Goal: Contribute content: Contribute content

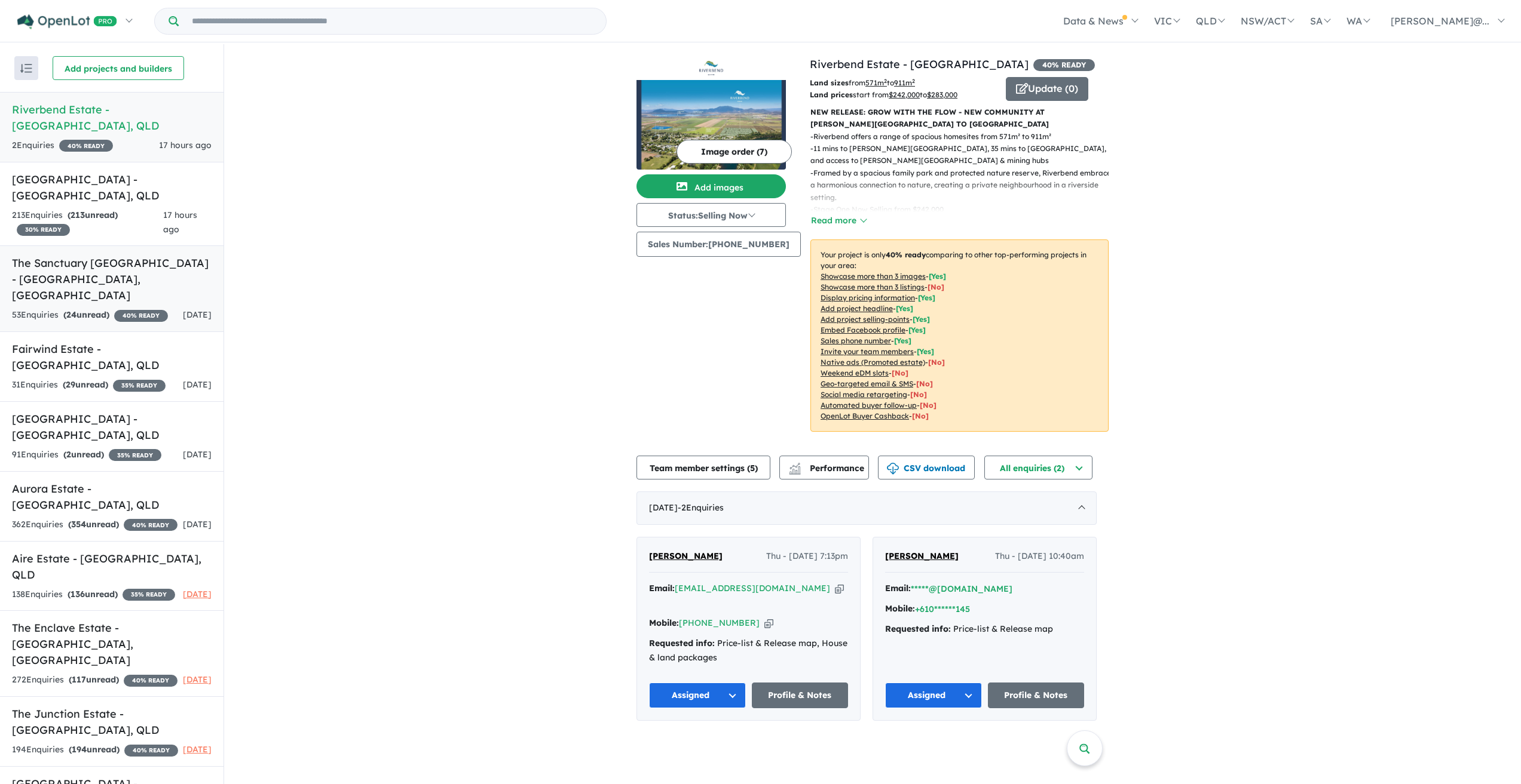
click at [95, 259] on link "The Sanctuary [GEOGRAPHIC_DATA] - [GEOGRAPHIC_DATA] , [GEOGRAPHIC_DATA] 53 Enqu…" at bounding box center [112, 289] width 223 height 86
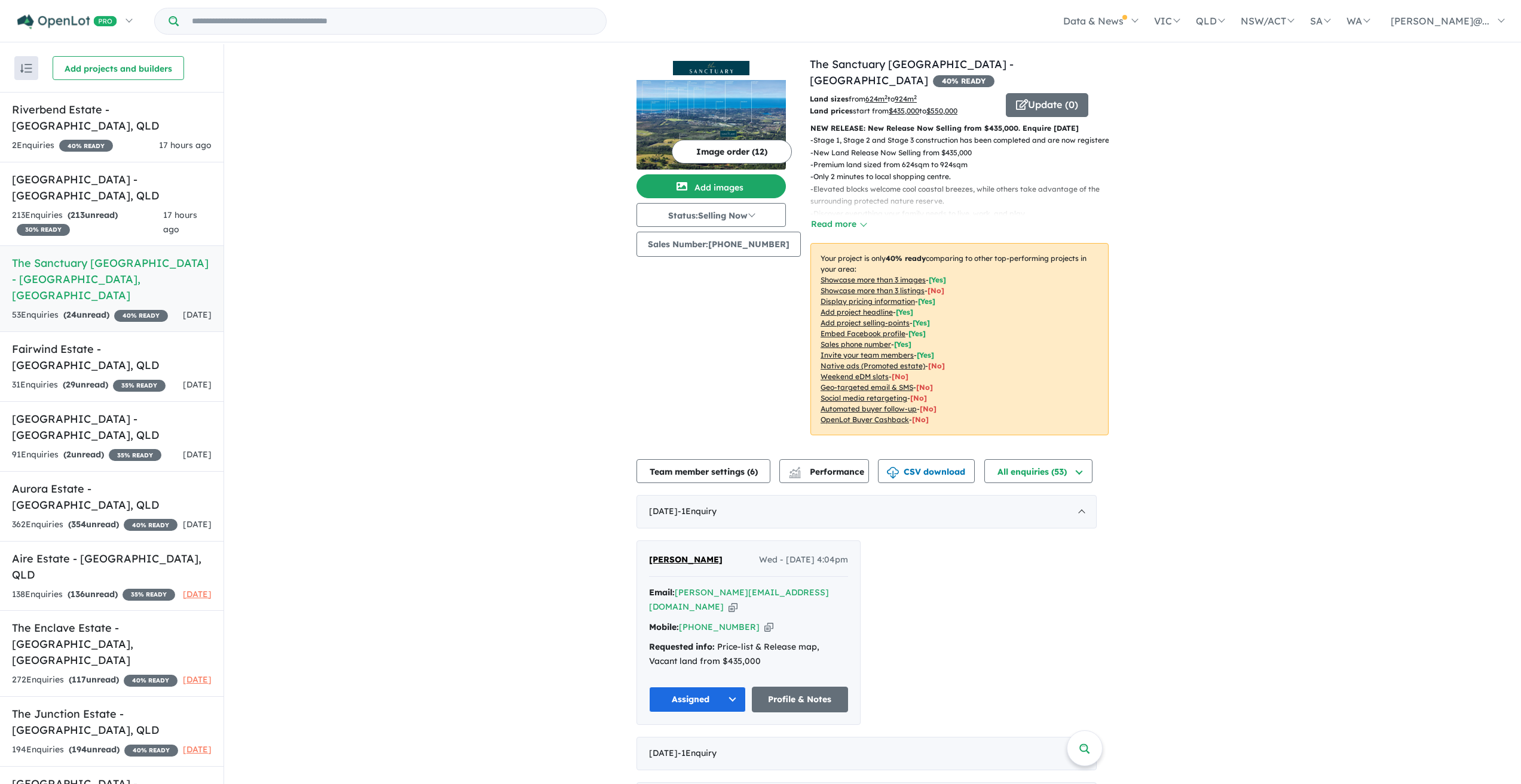
click at [728, 148] on button "Image order ( 12 )" at bounding box center [731, 152] width 120 height 24
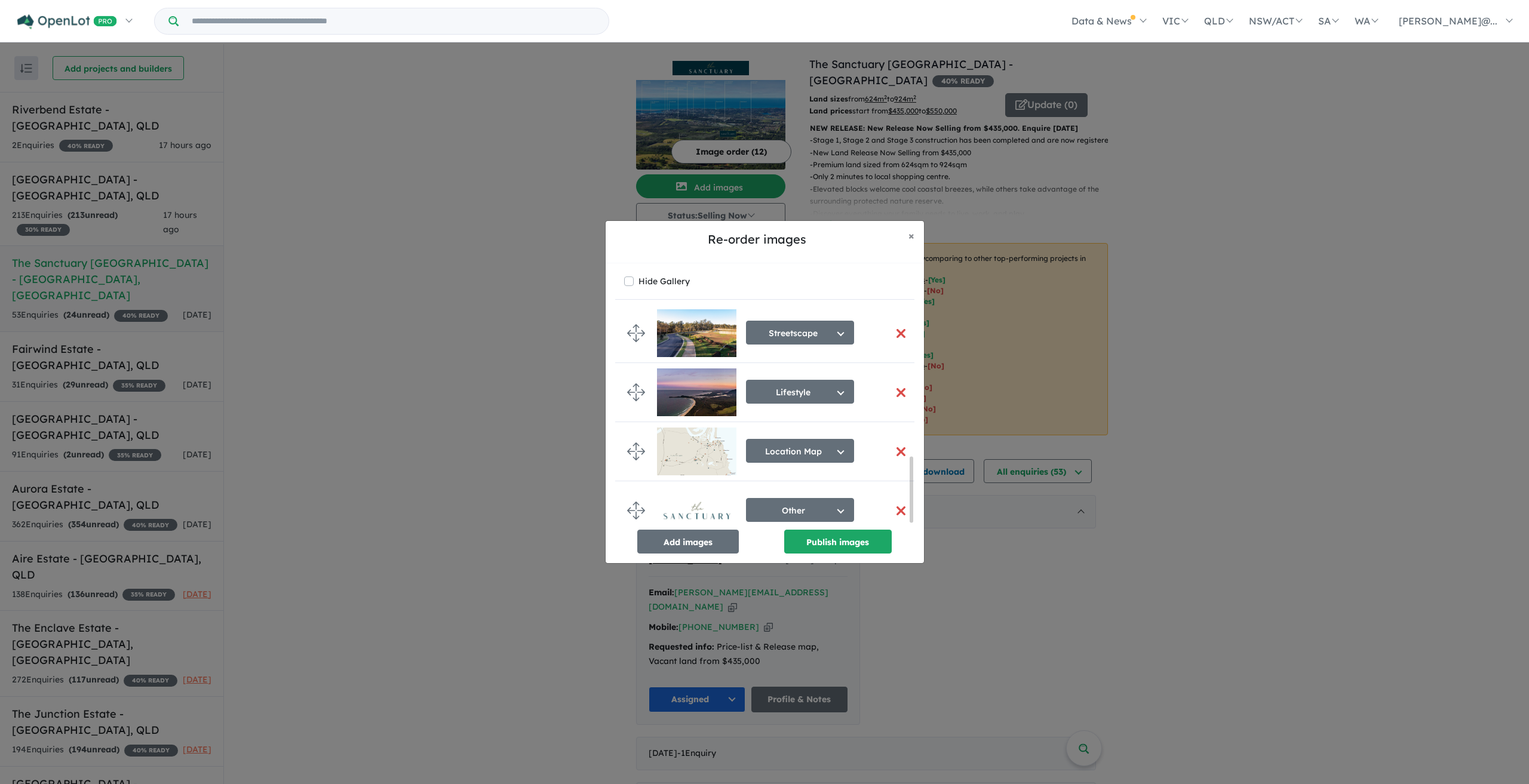
scroll to position [489, 0]
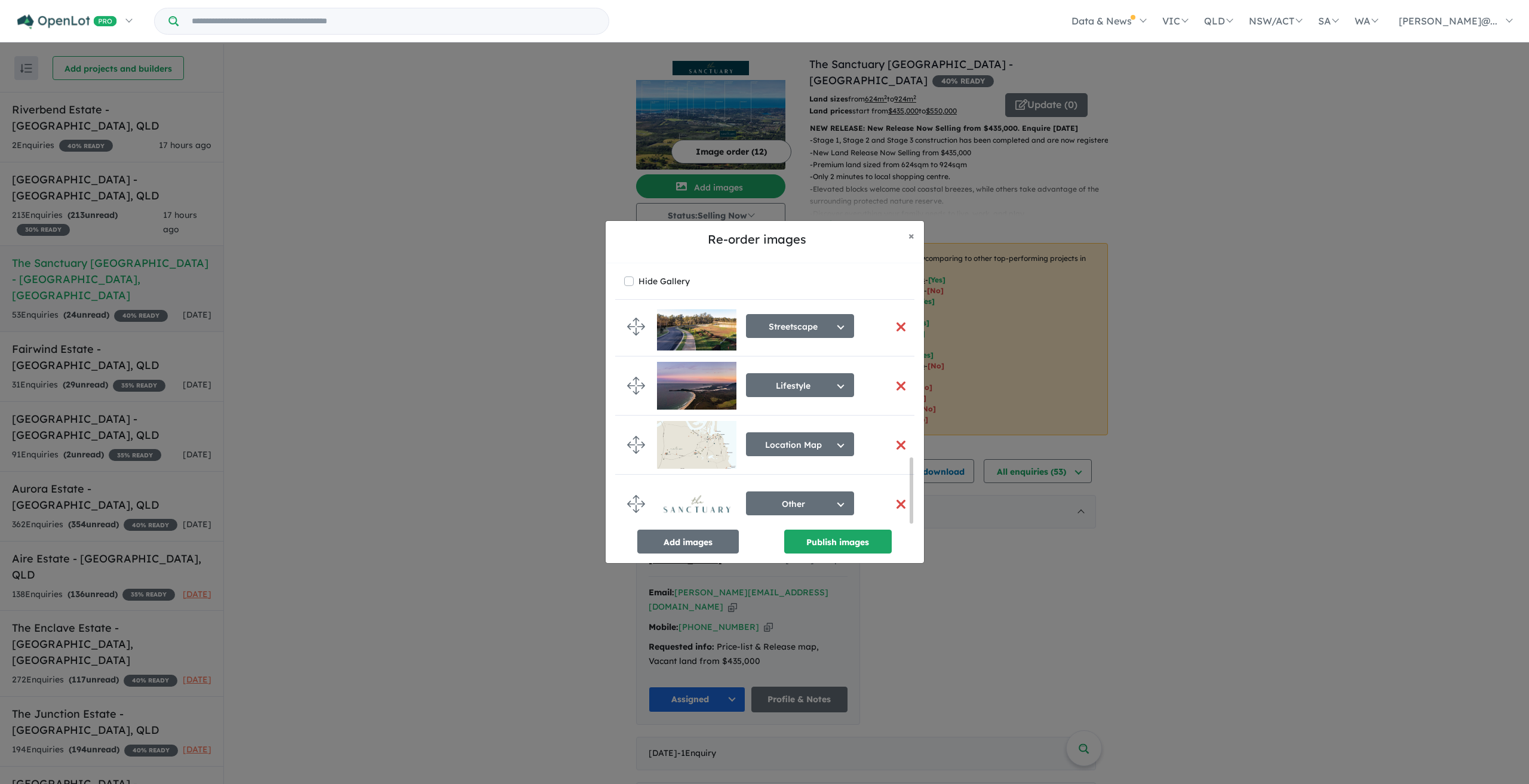
click at [902, 496] on button "button" at bounding box center [902, 504] width 25 height 26
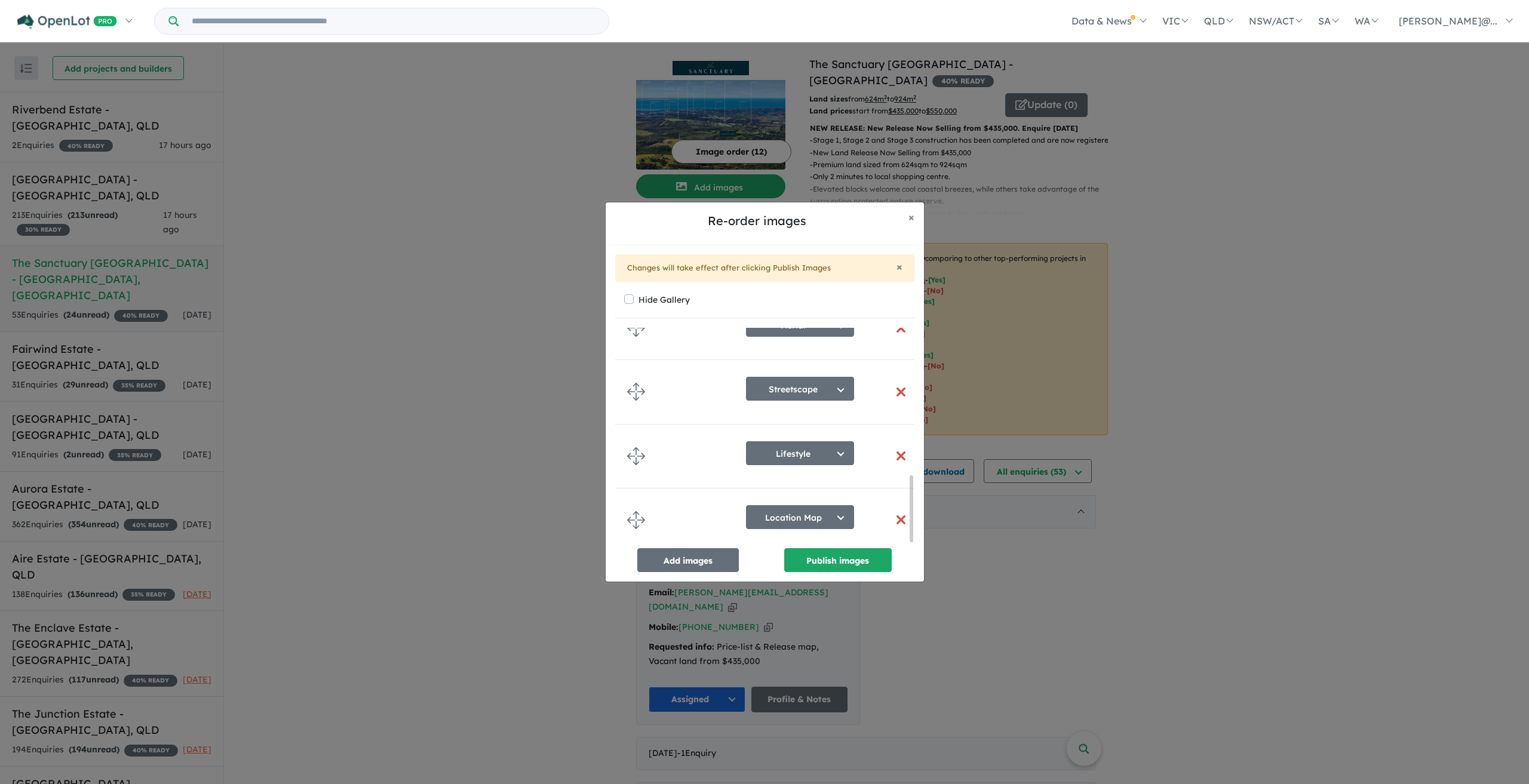
scroll to position [464, 0]
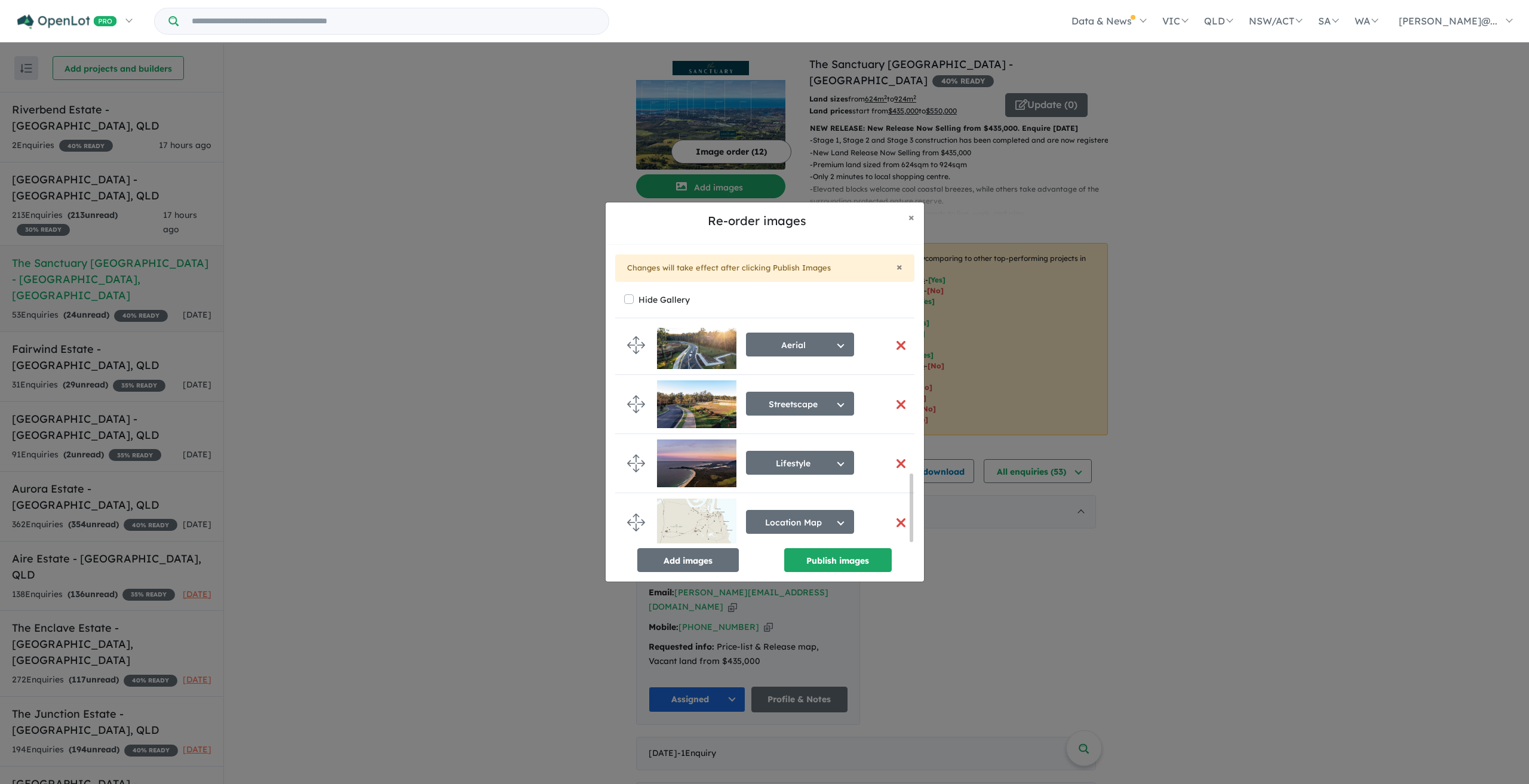
click at [898, 517] on button "button" at bounding box center [902, 522] width 25 height 26
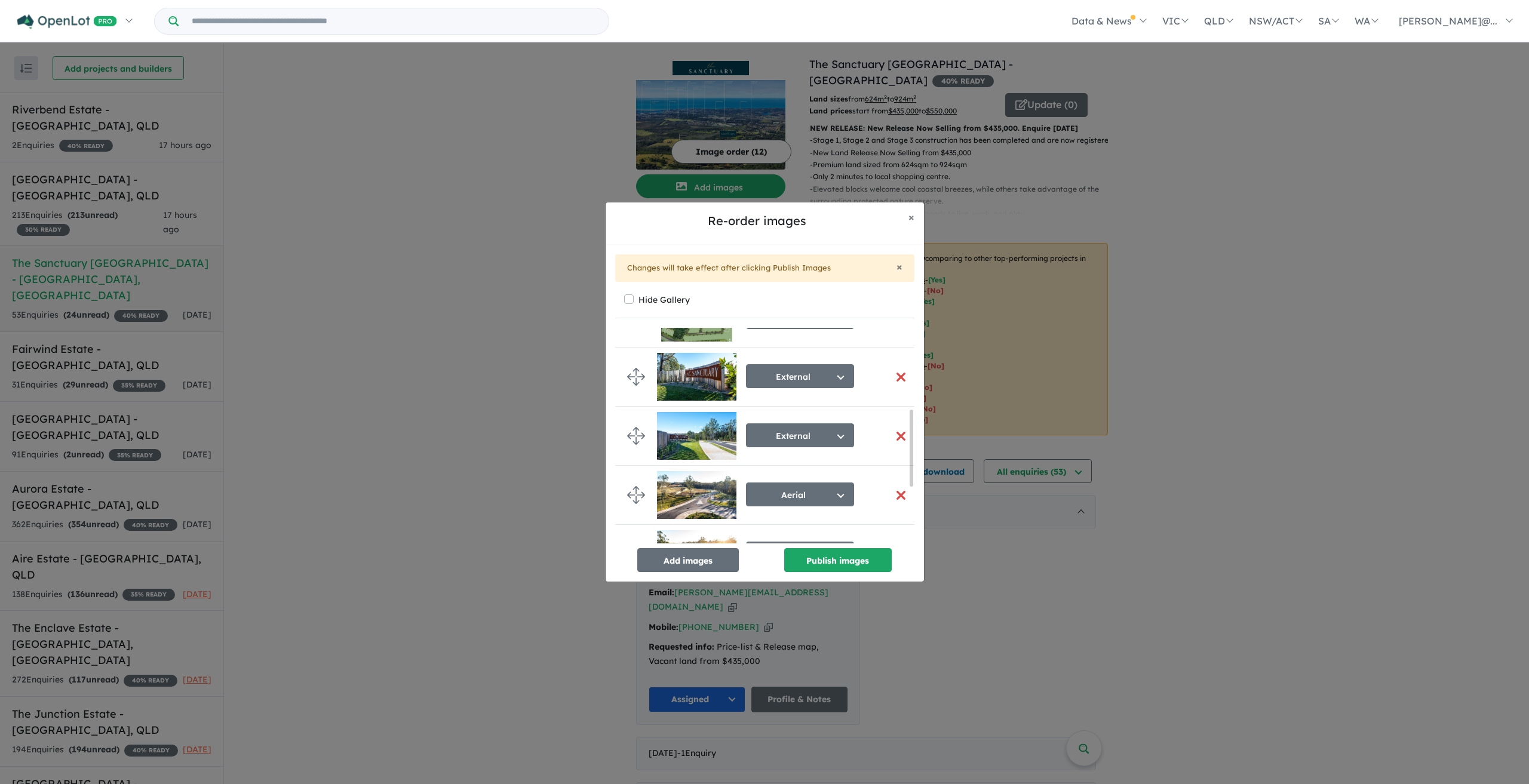
scroll to position [92, 0]
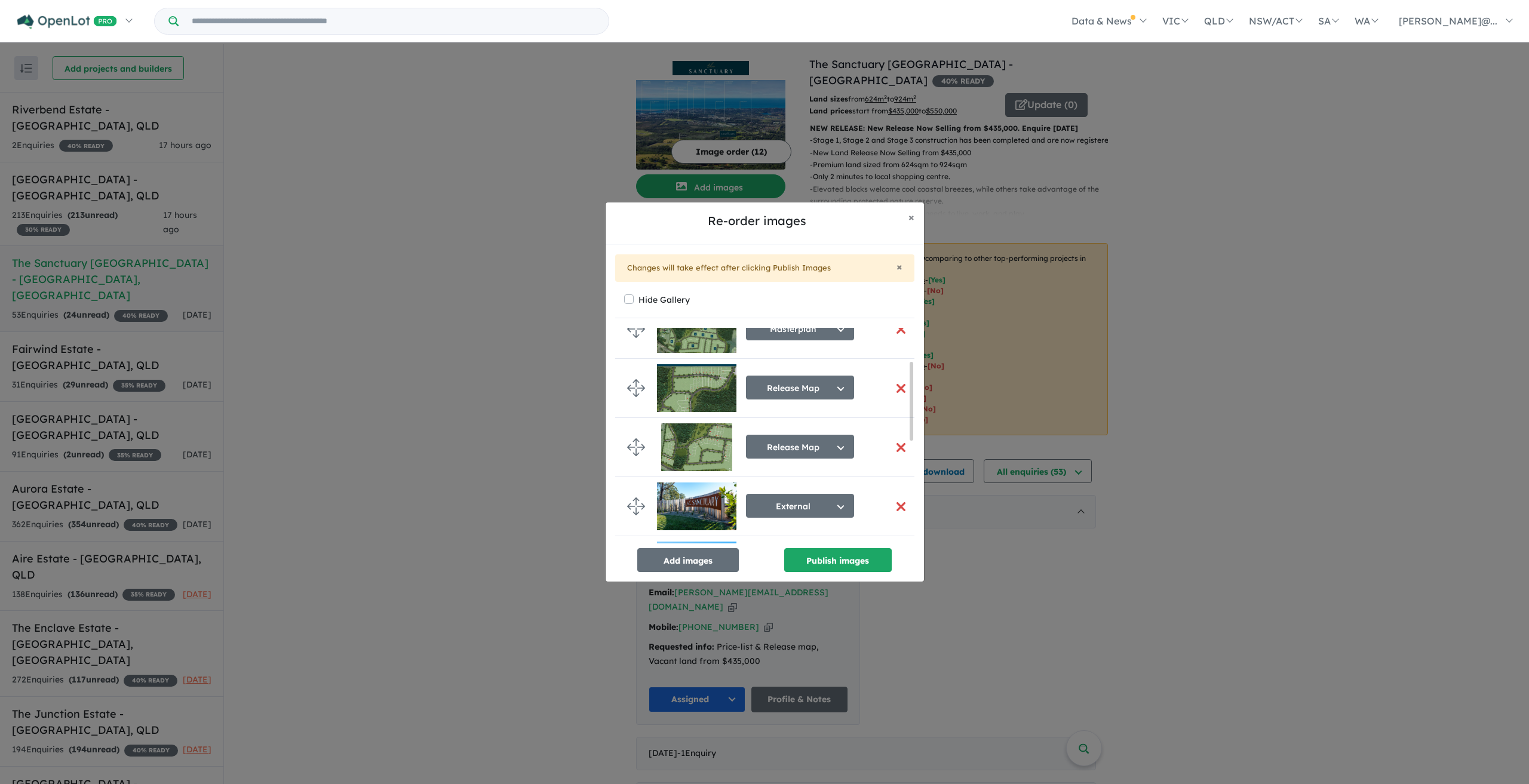
click at [900, 444] on button "button" at bounding box center [902, 447] width 25 height 26
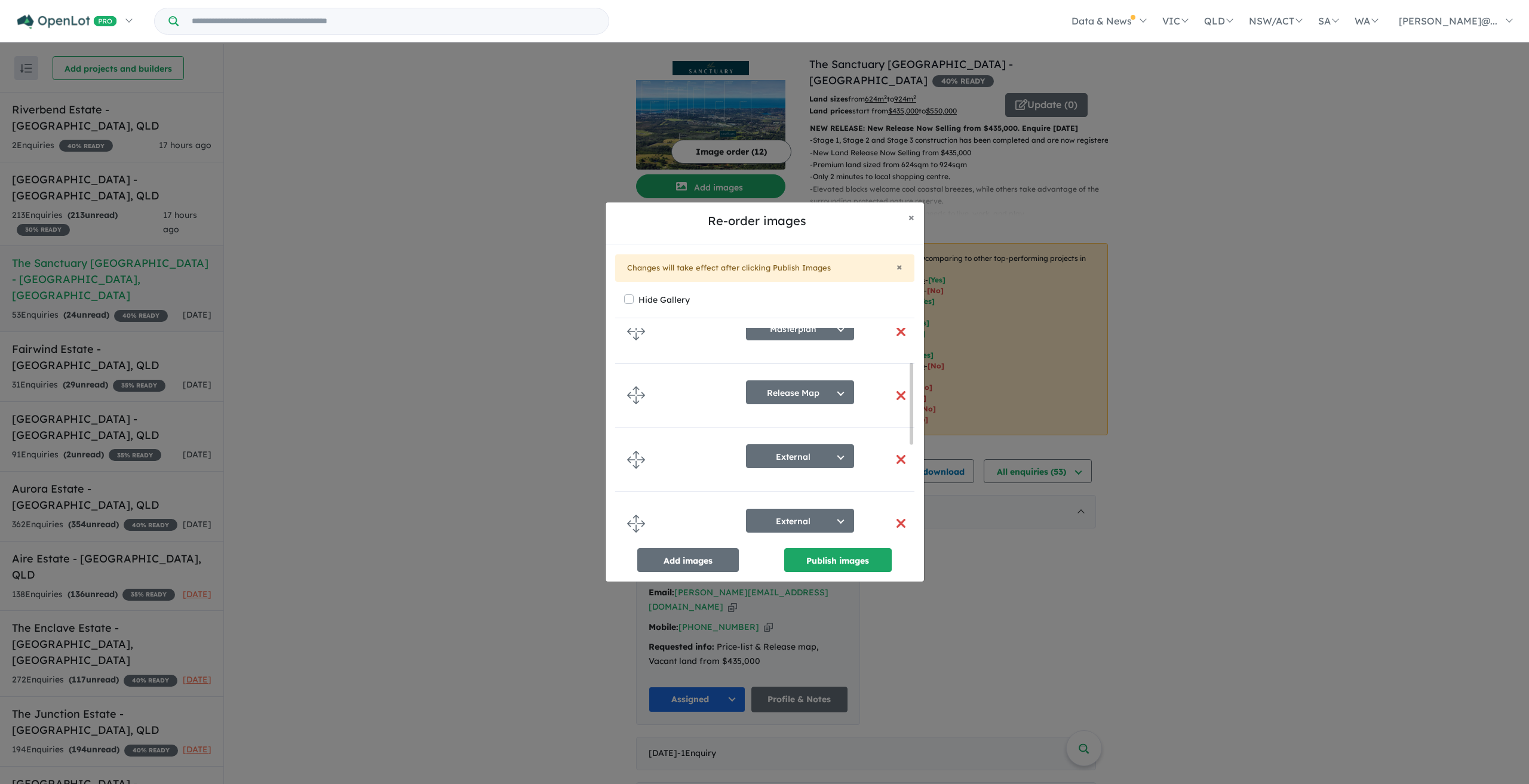
scroll to position [90, 0]
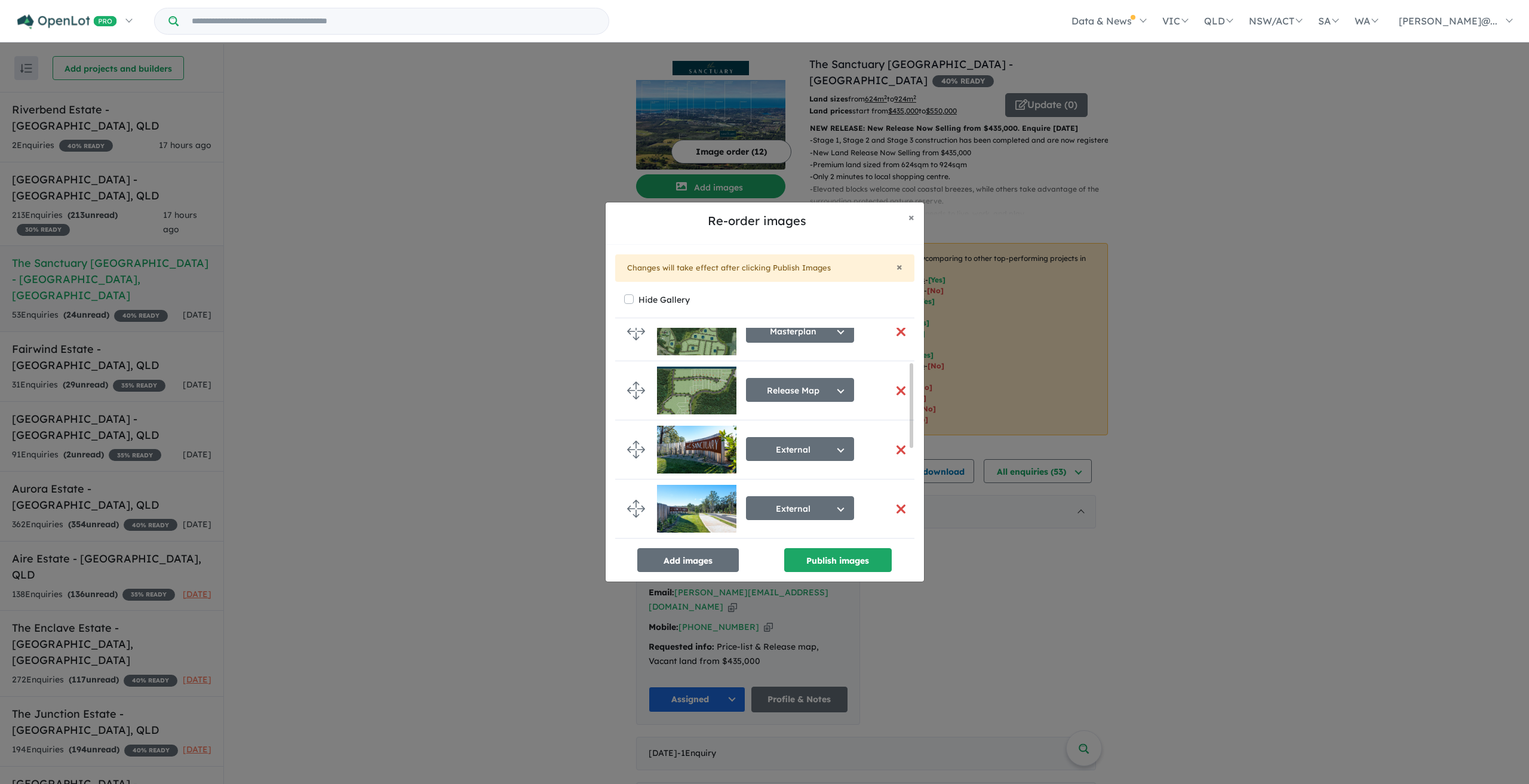
click at [890, 385] on button "button" at bounding box center [902, 391] width 25 height 26
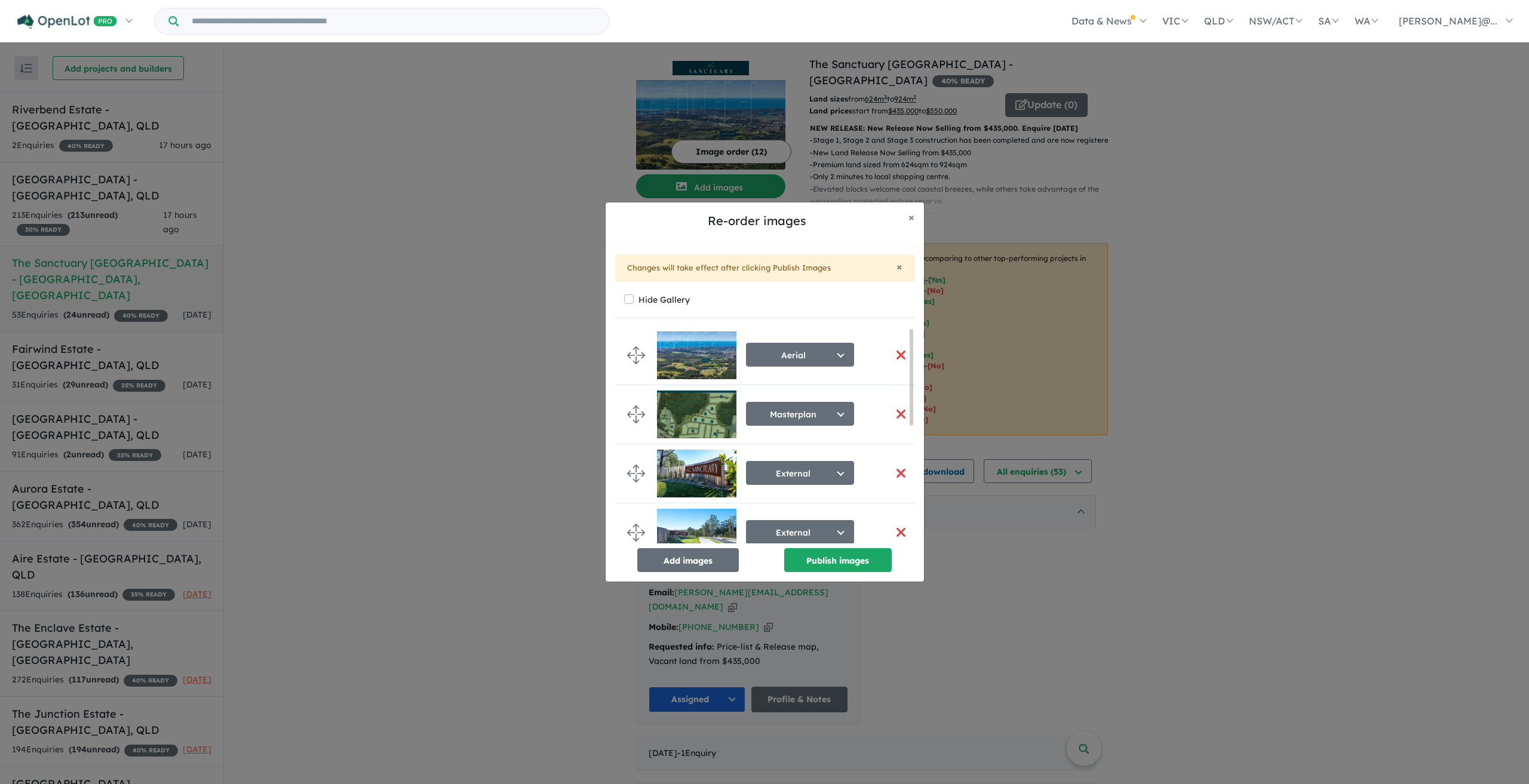
scroll to position [0, 0]
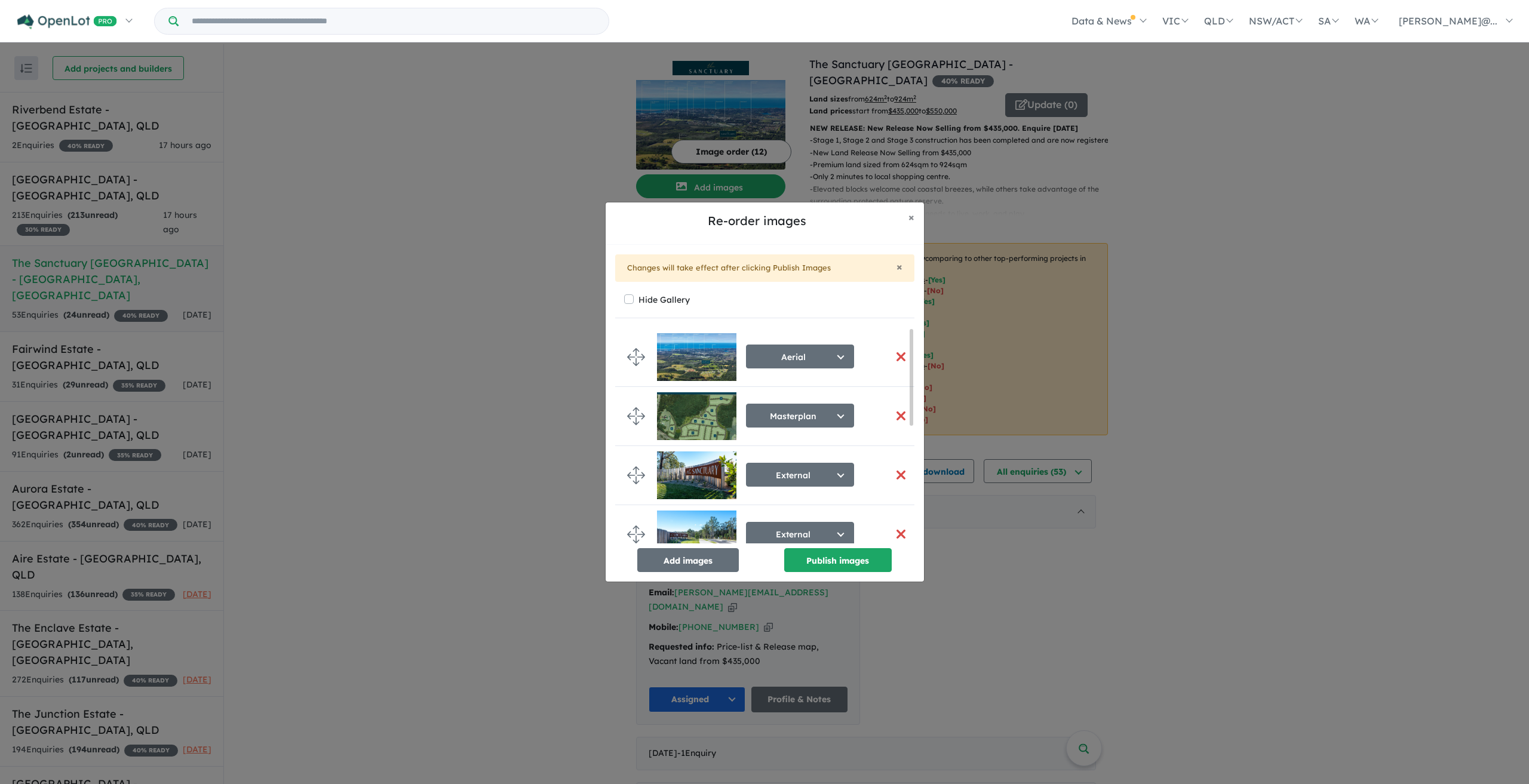
click at [897, 353] on button "button" at bounding box center [902, 356] width 25 height 26
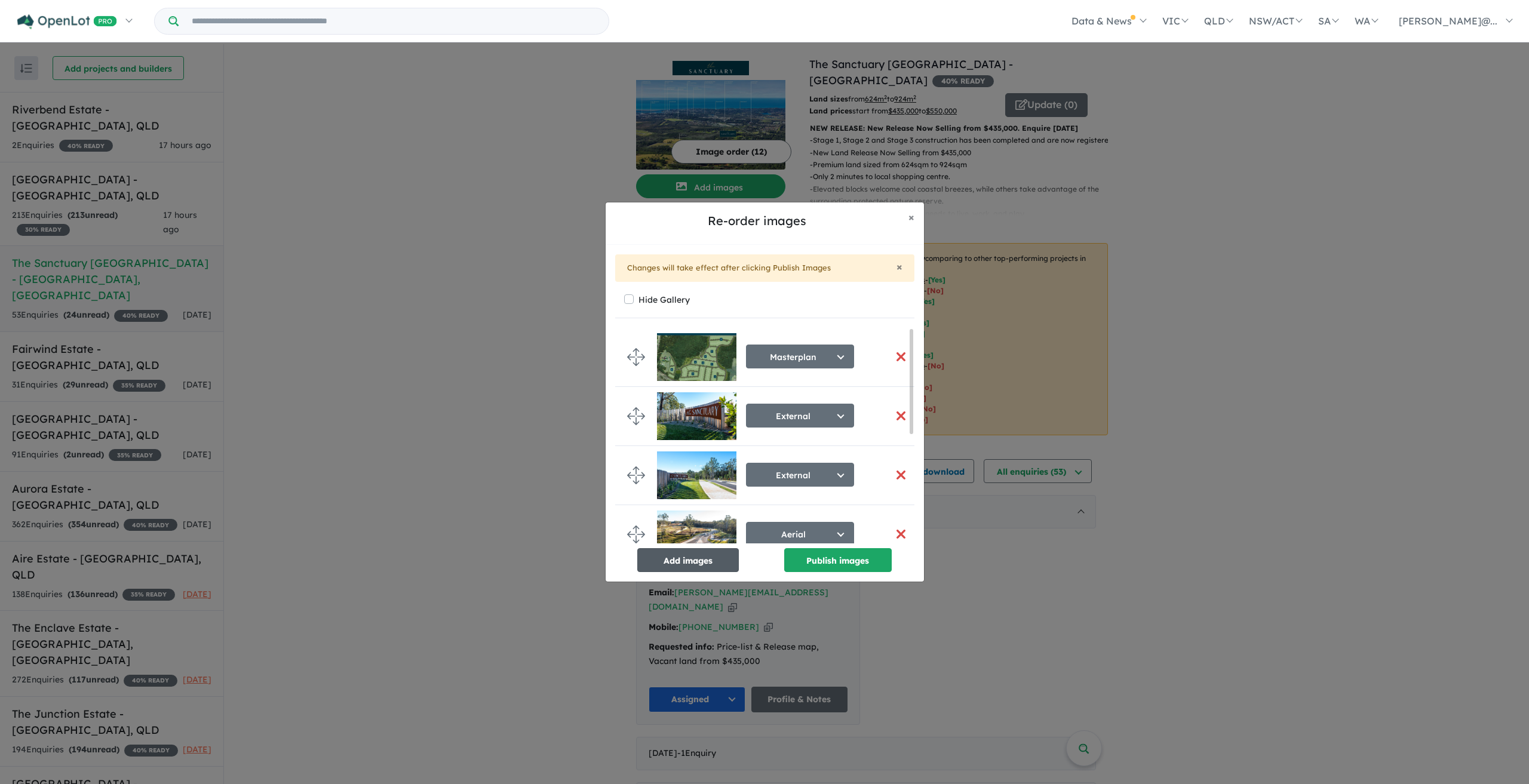
click at [709, 561] on button "Add images" at bounding box center [688, 560] width 102 height 24
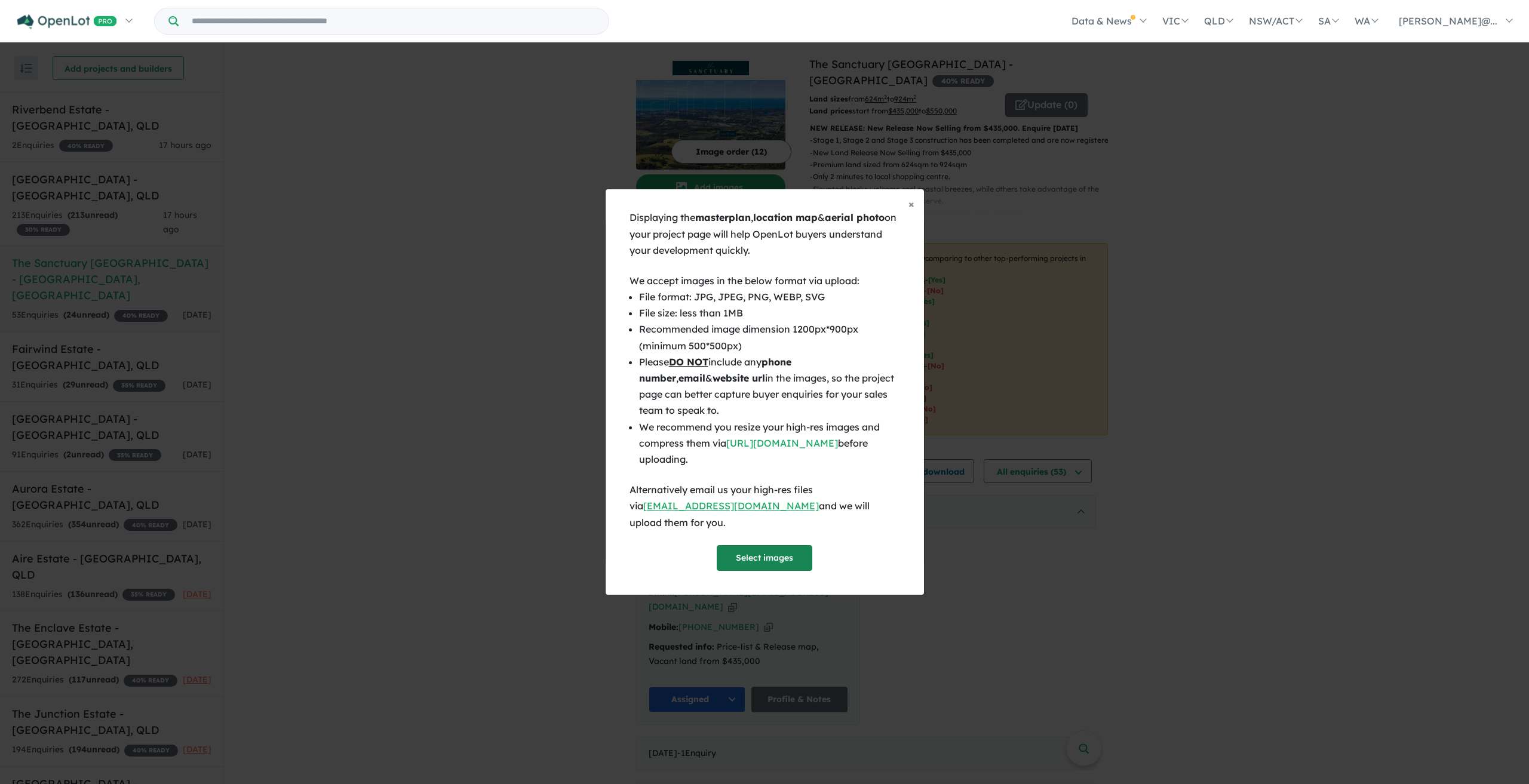
click at [771, 545] on button "Select images" at bounding box center [765, 558] width 96 height 26
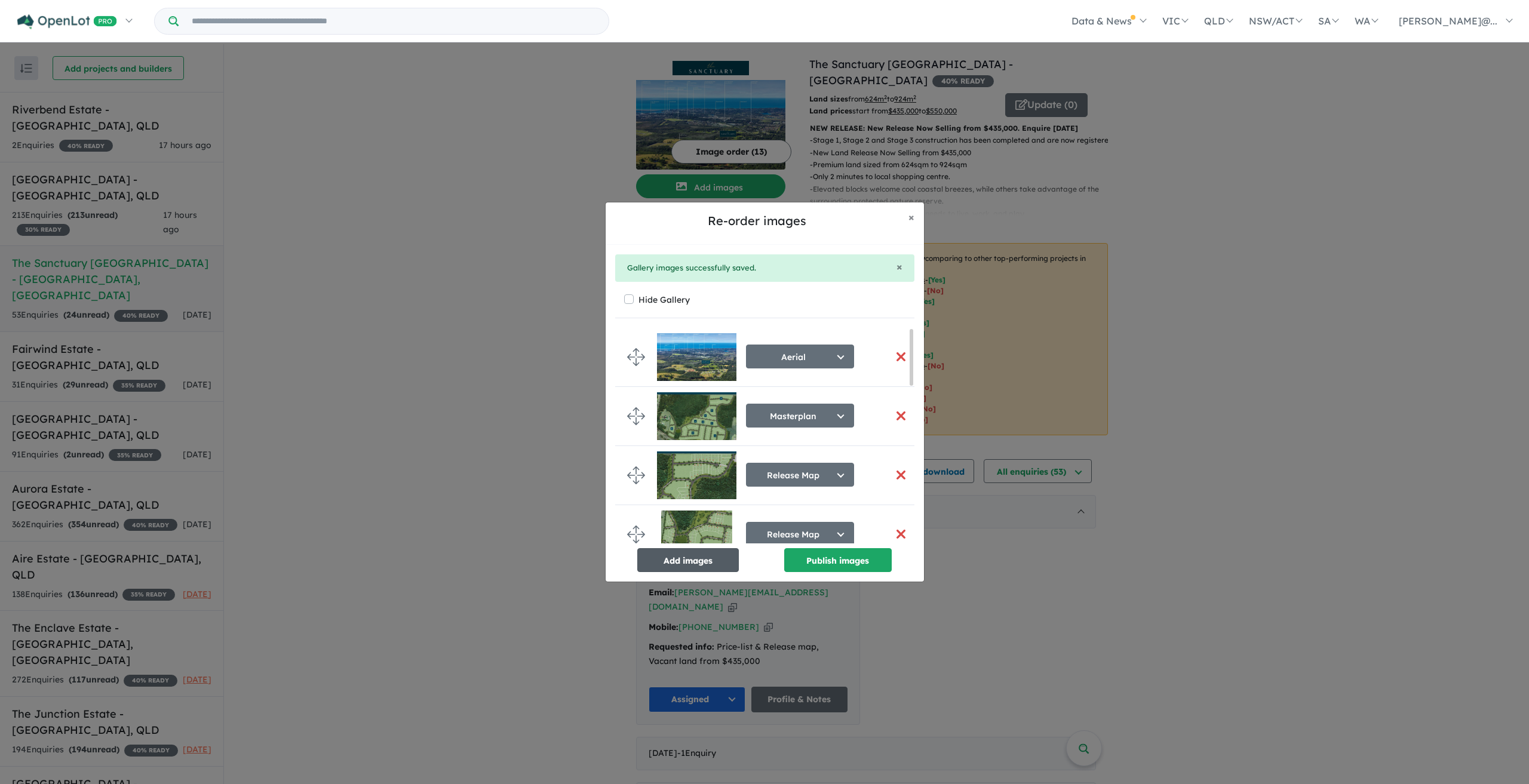
click at [673, 557] on button "Add images" at bounding box center [688, 560] width 102 height 24
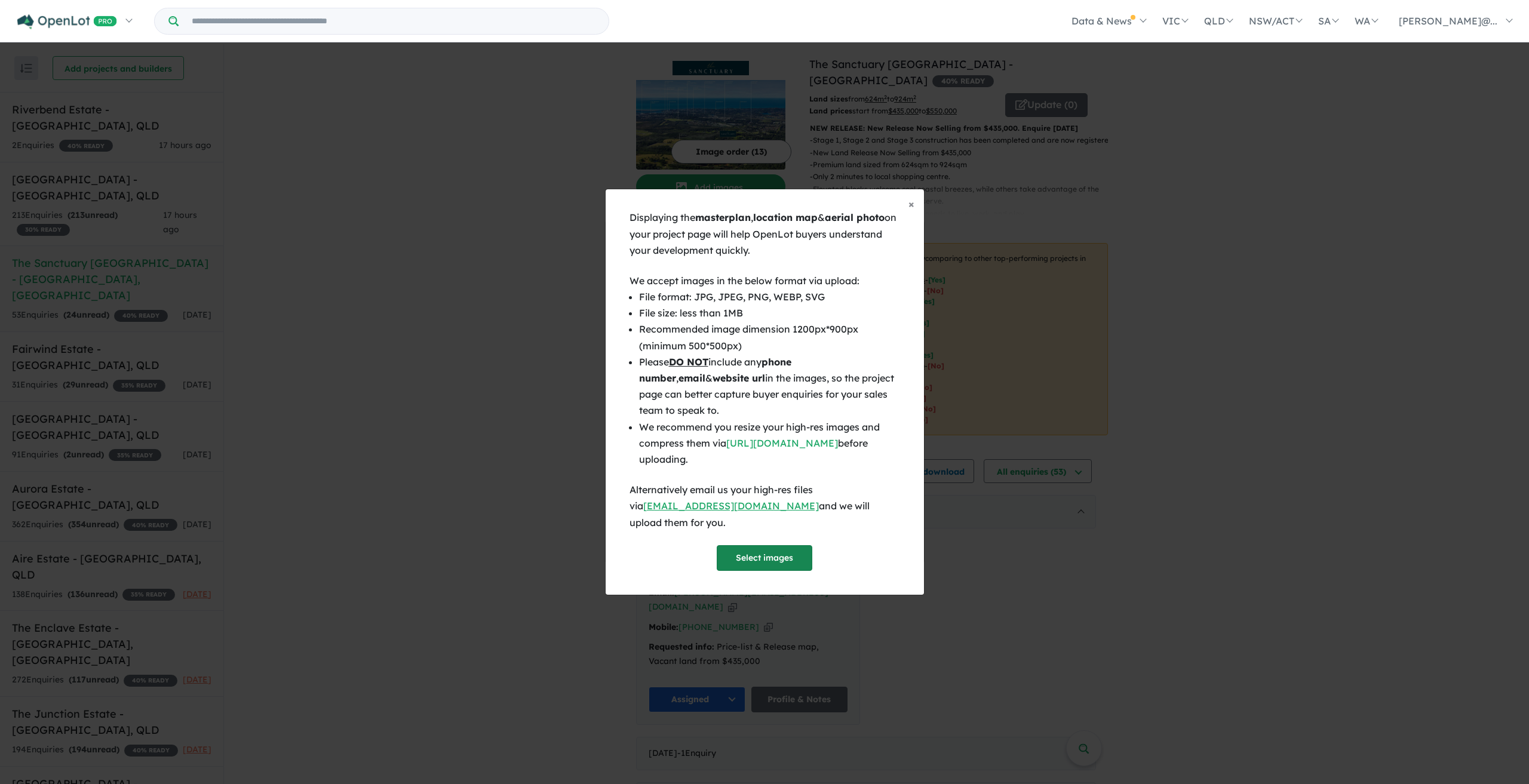
click at [760, 552] on button "Select images" at bounding box center [765, 558] width 96 height 26
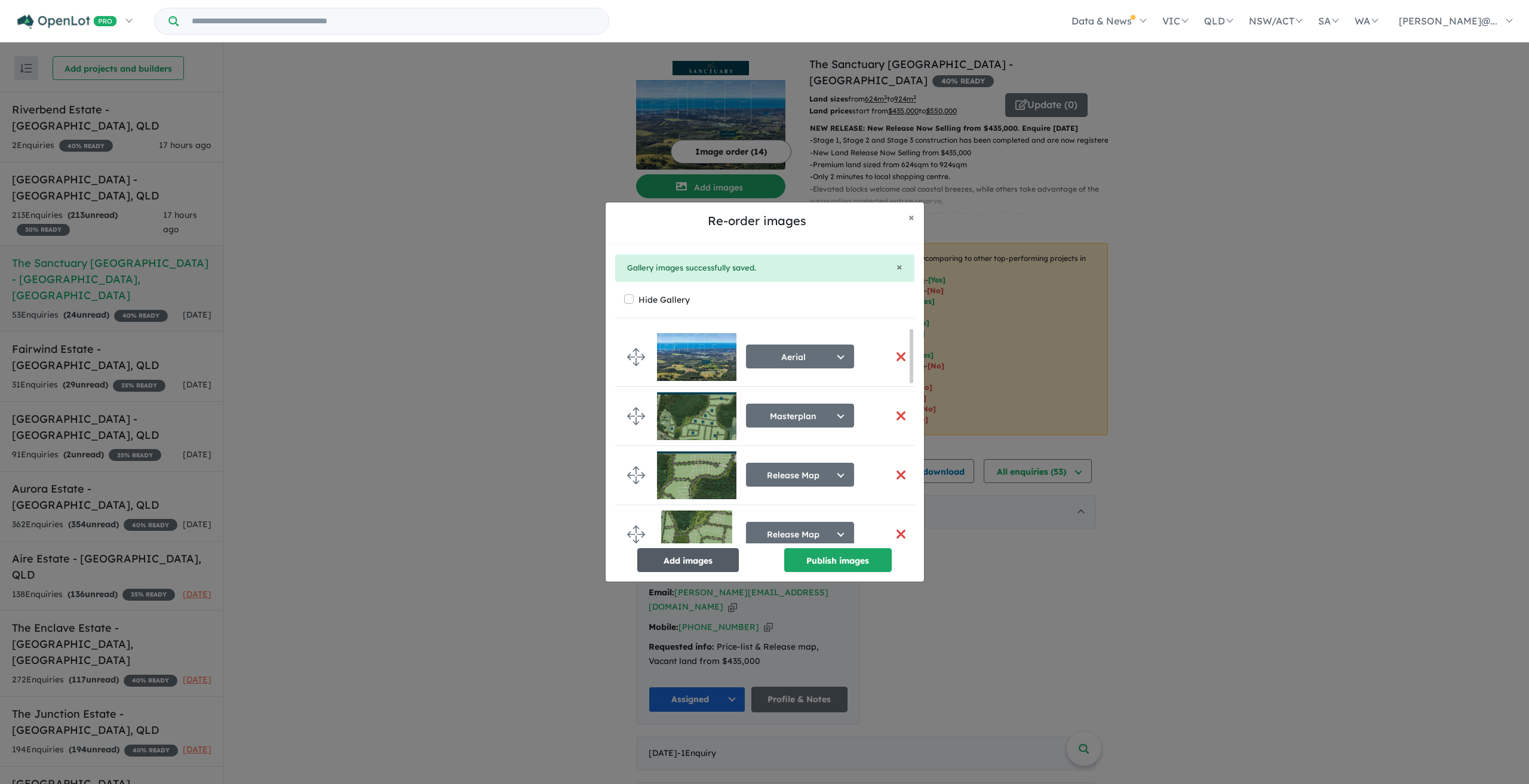
click at [692, 554] on button "Add images" at bounding box center [688, 560] width 102 height 24
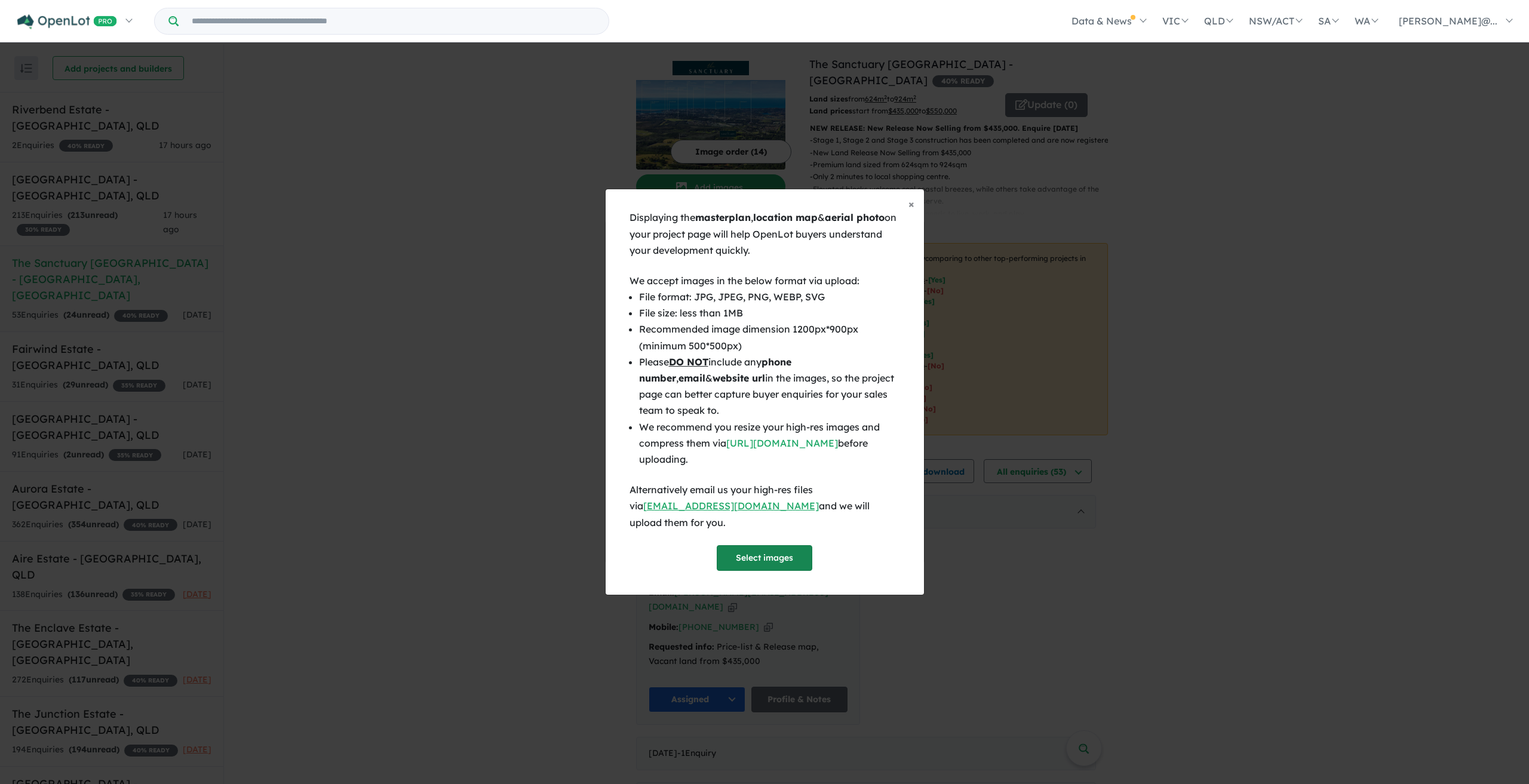
click at [775, 550] on button "Select images" at bounding box center [765, 558] width 96 height 26
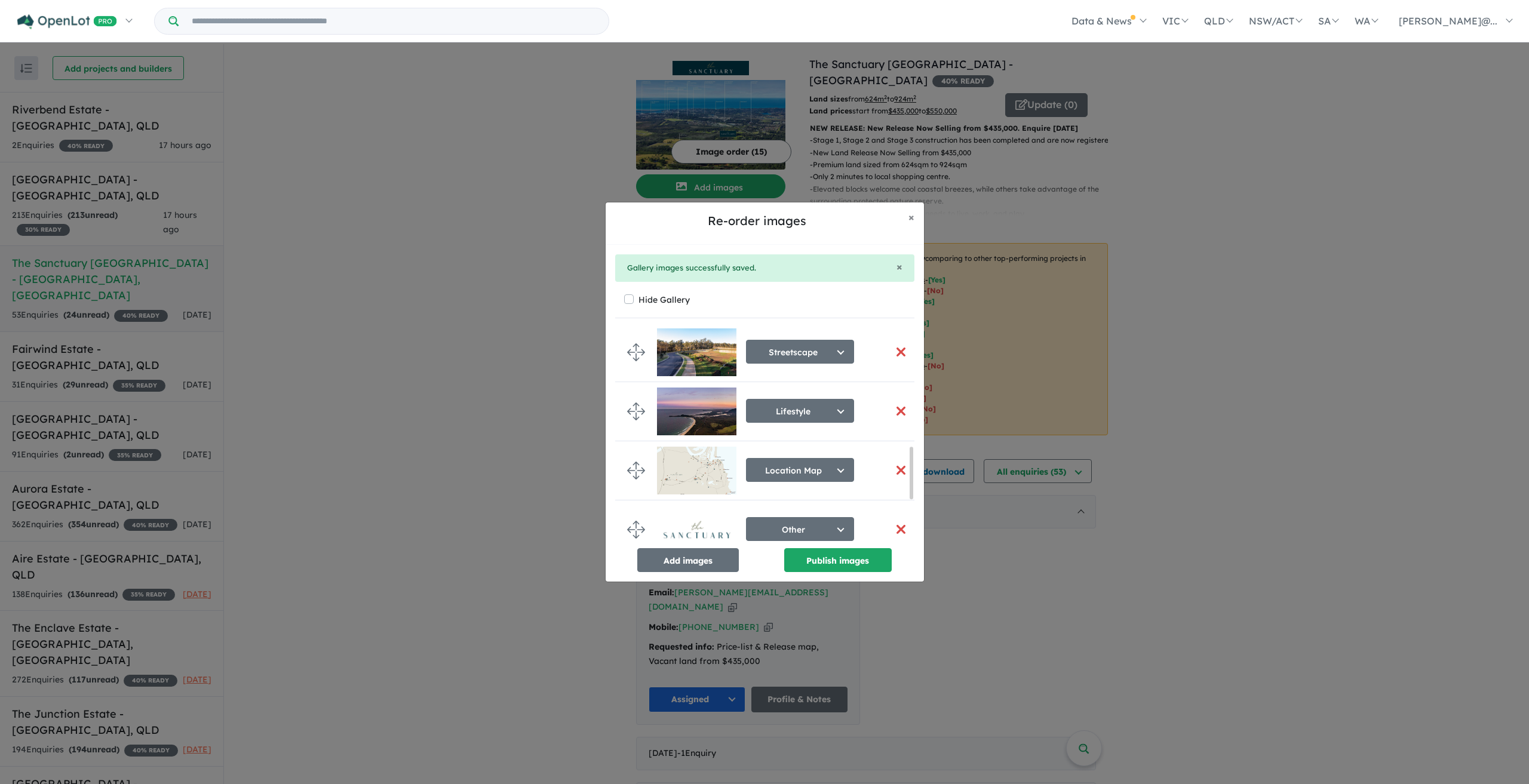
scroll to position [538, 0]
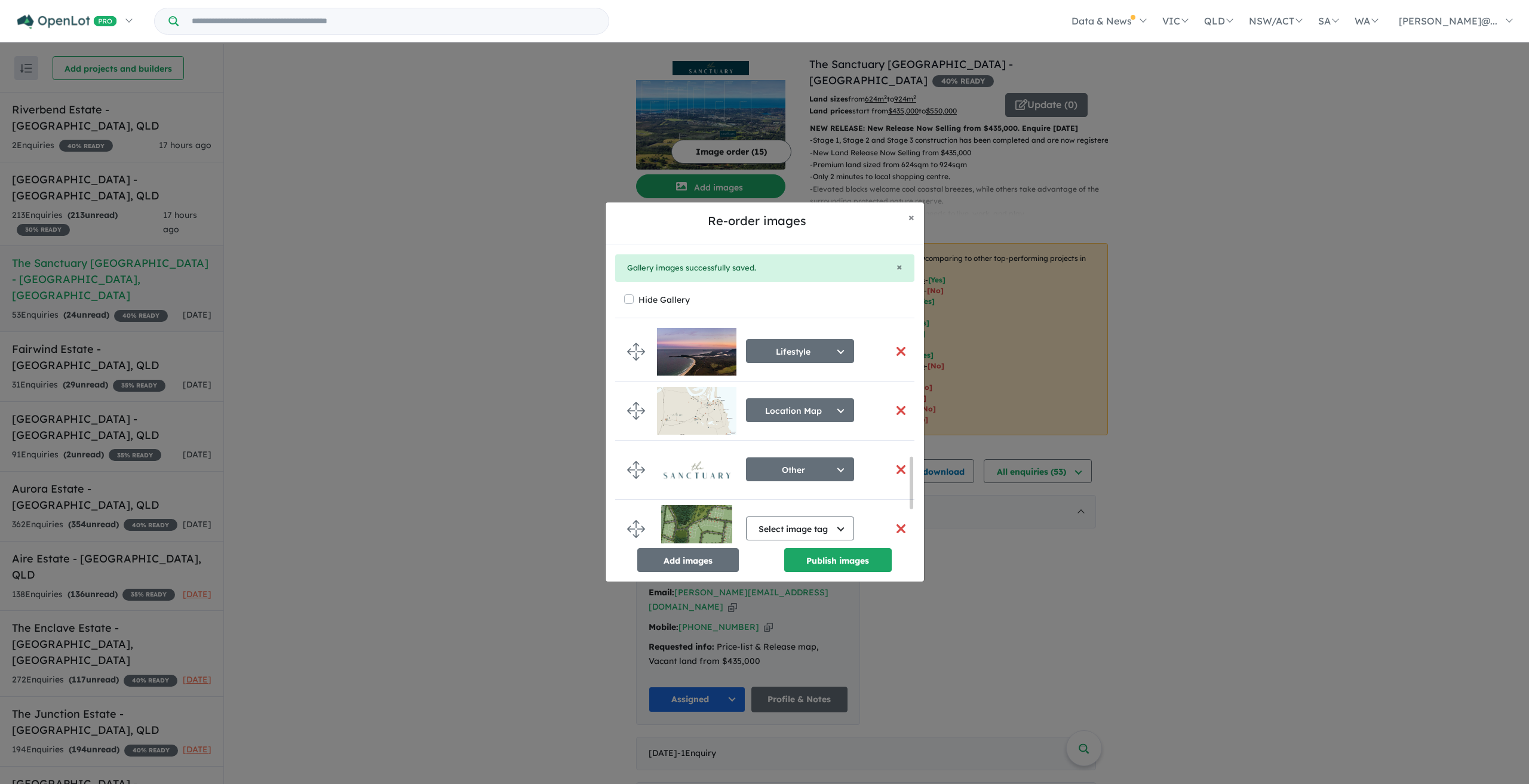
click at [899, 408] on button "button" at bounding box center [902, 410] width 25 height 26
click at [899, 405] on button "button" at bounding box center [902, 410] width 25 height 26
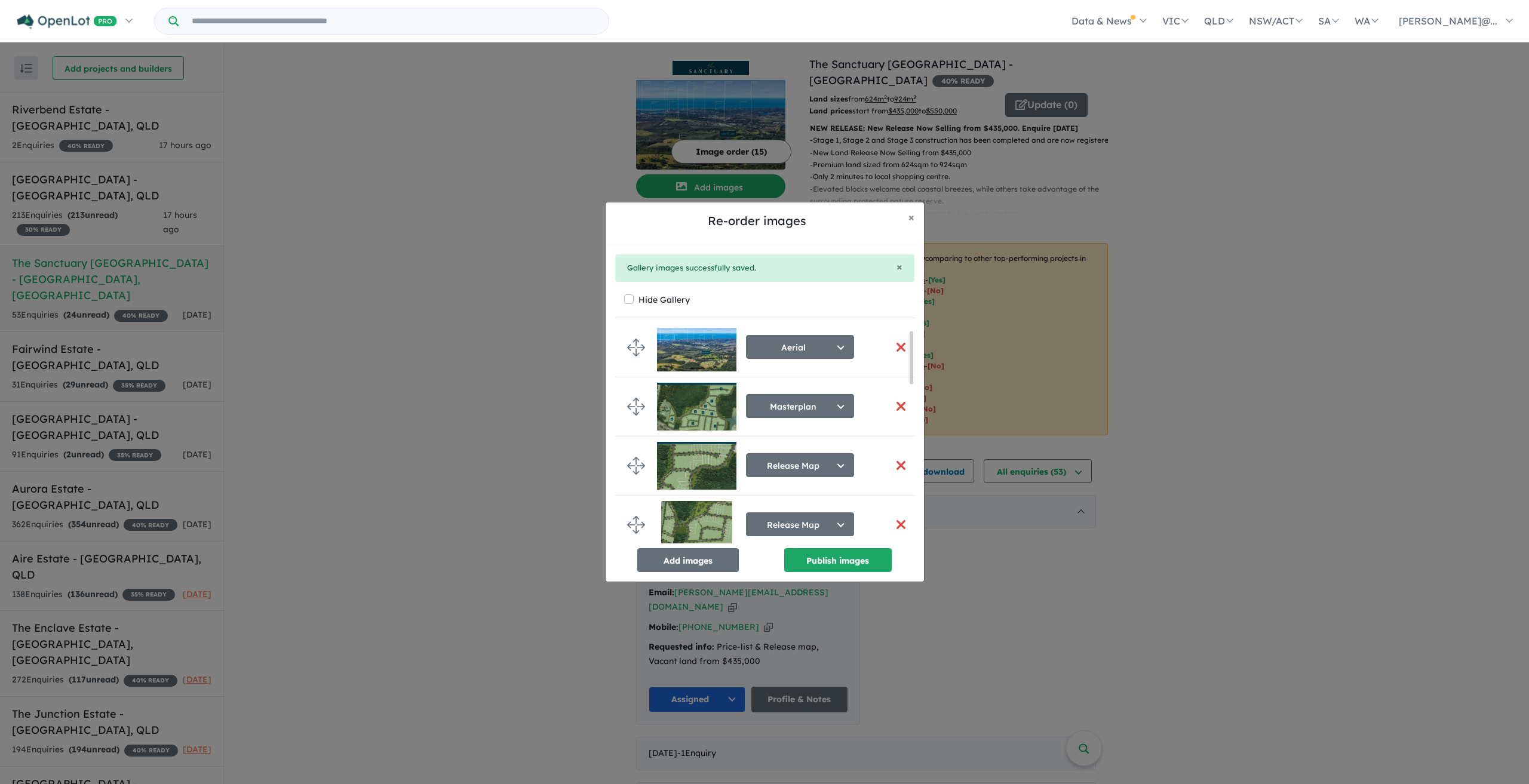
scroll to position [0, 0]
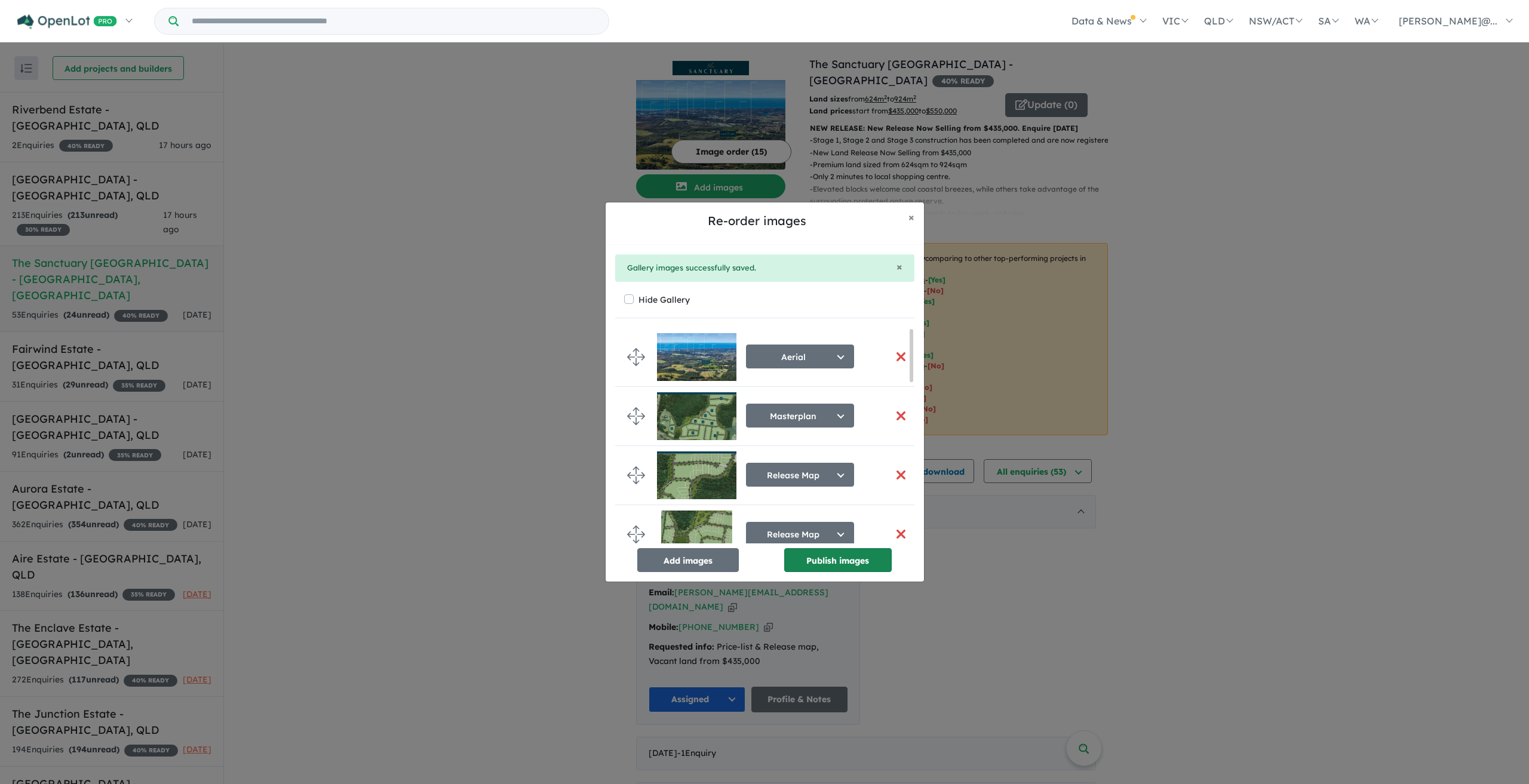
click at [839, 557] on button "Publish images" at bounding box center [838, 560] width 108 height 24
click at [829, 557] on button "Publish images" at bounding box center [838, 560] width 108 height 24
click at [898, 356] on button "button" at bounding box center [902, 356] width 25 height 26
click at [897, 351] on button "button" at bounding box center [902, 356] width 25 height 26
click at [909, 208] on button "× Close" at bounding box center [912, 217] width 25 height 30
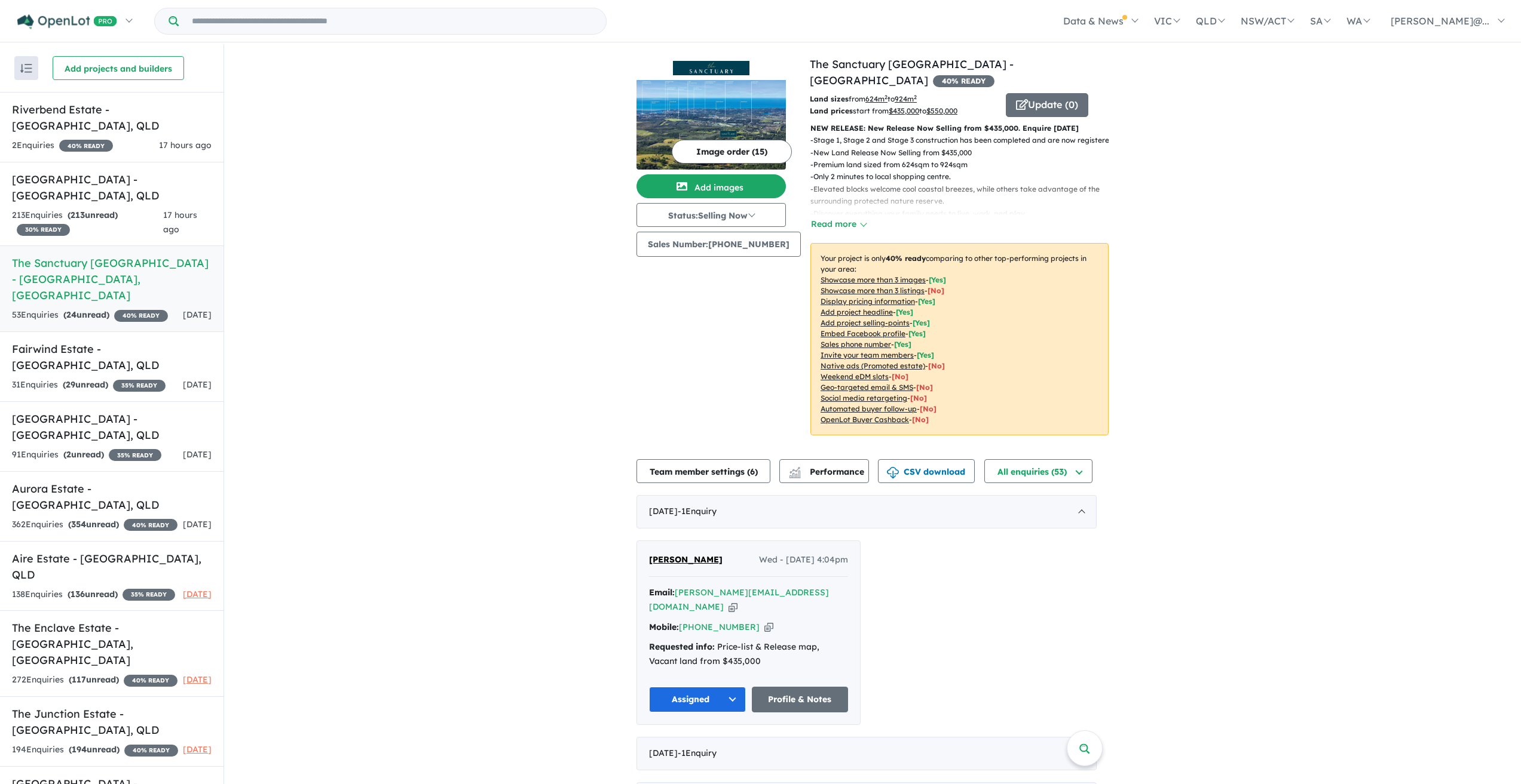
click at [722, 146] on button "Image order ( 15 )" at bounding box center [731, 152] width 120 height 24
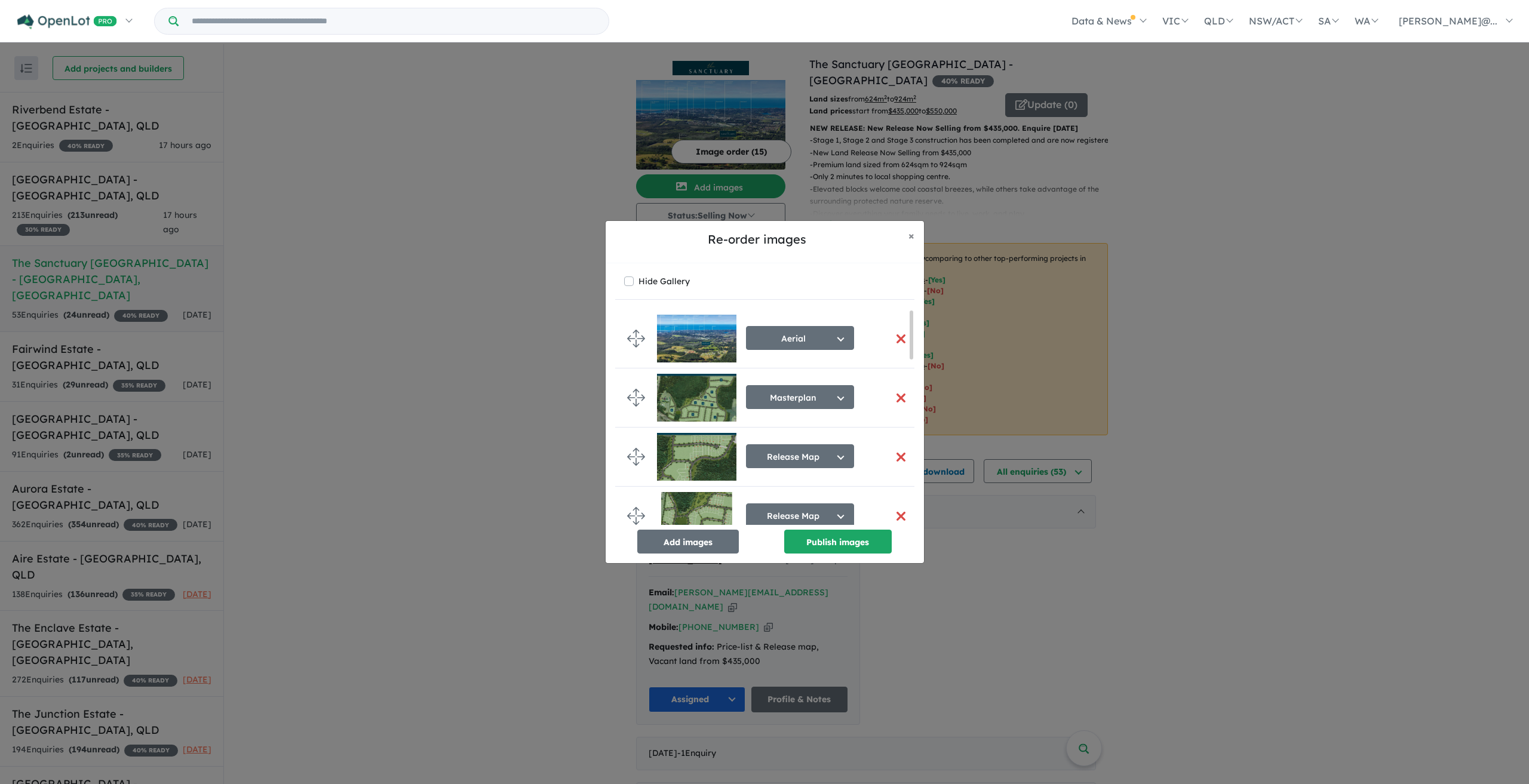
click at [896, 335] on button "button" at bounding box center [902, 339] width 25 height 26
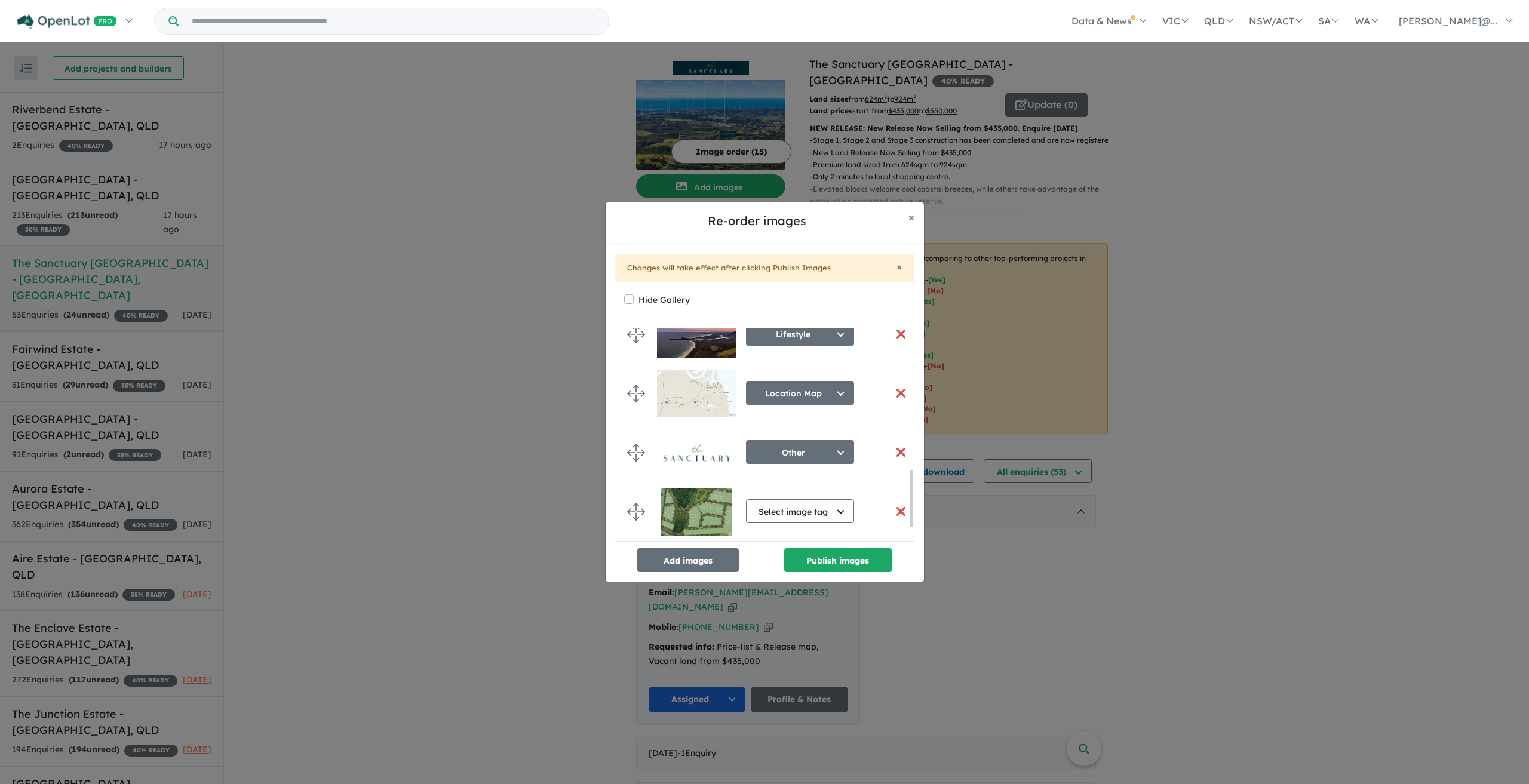
scroll to position [428, 0]
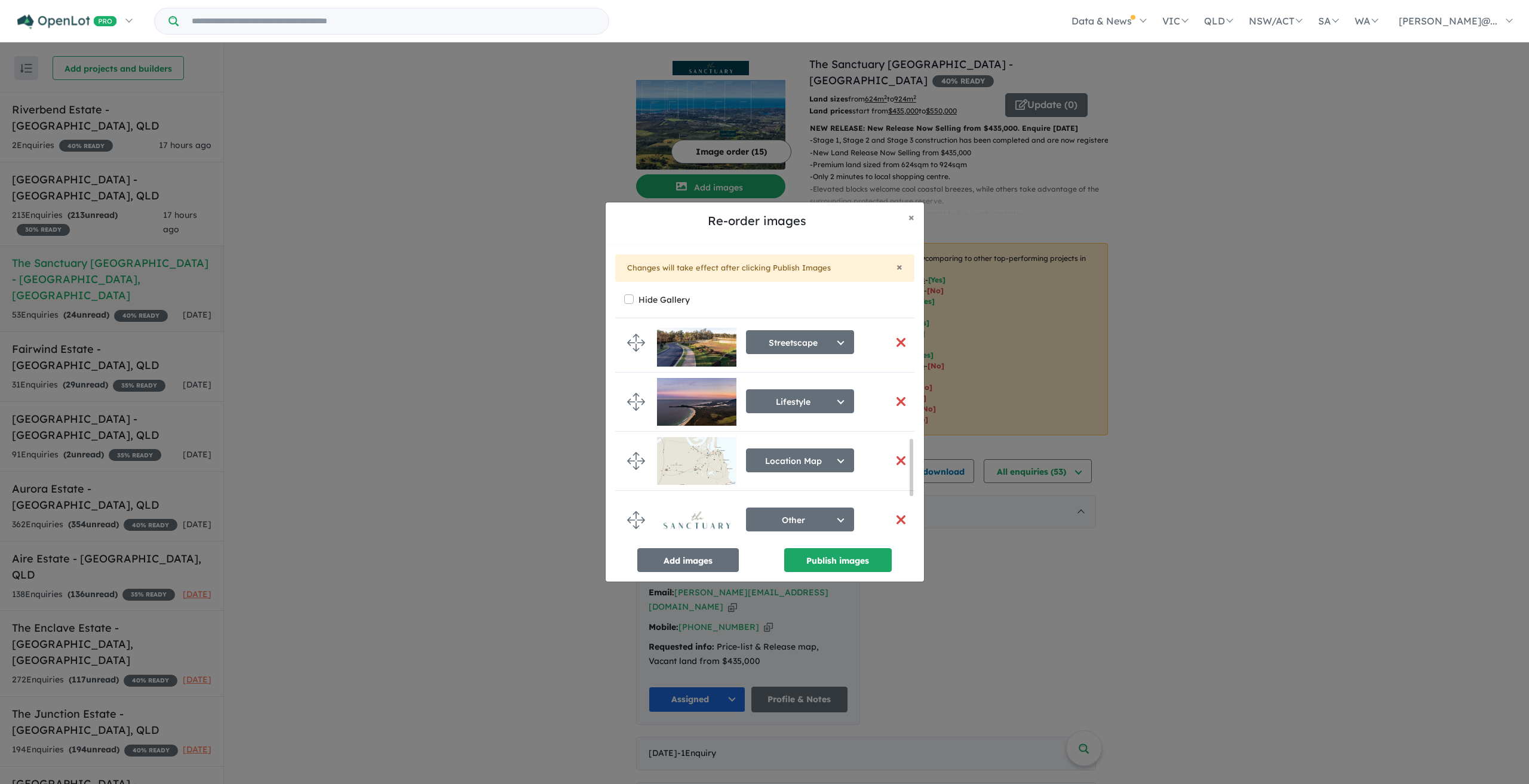
click at [899, 461] on button "button" at bounding box center [902, 461] width 25 height 26
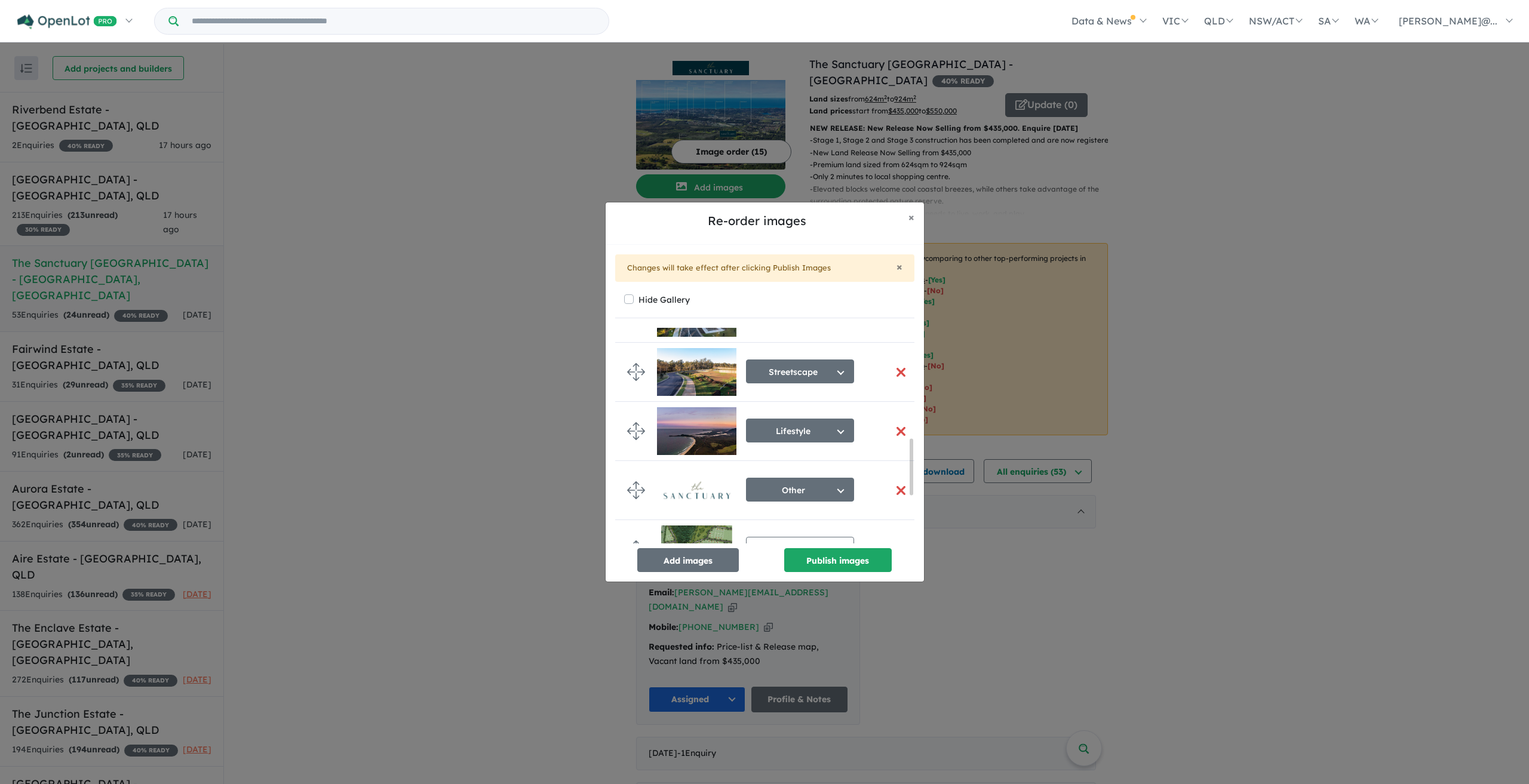
click at [890, 491] on button "button" at bounding box center [902, 491] width 25 height 26
click at [851, 554] on button "Publish images" at bounding box center [838, 560] width 108 height 24
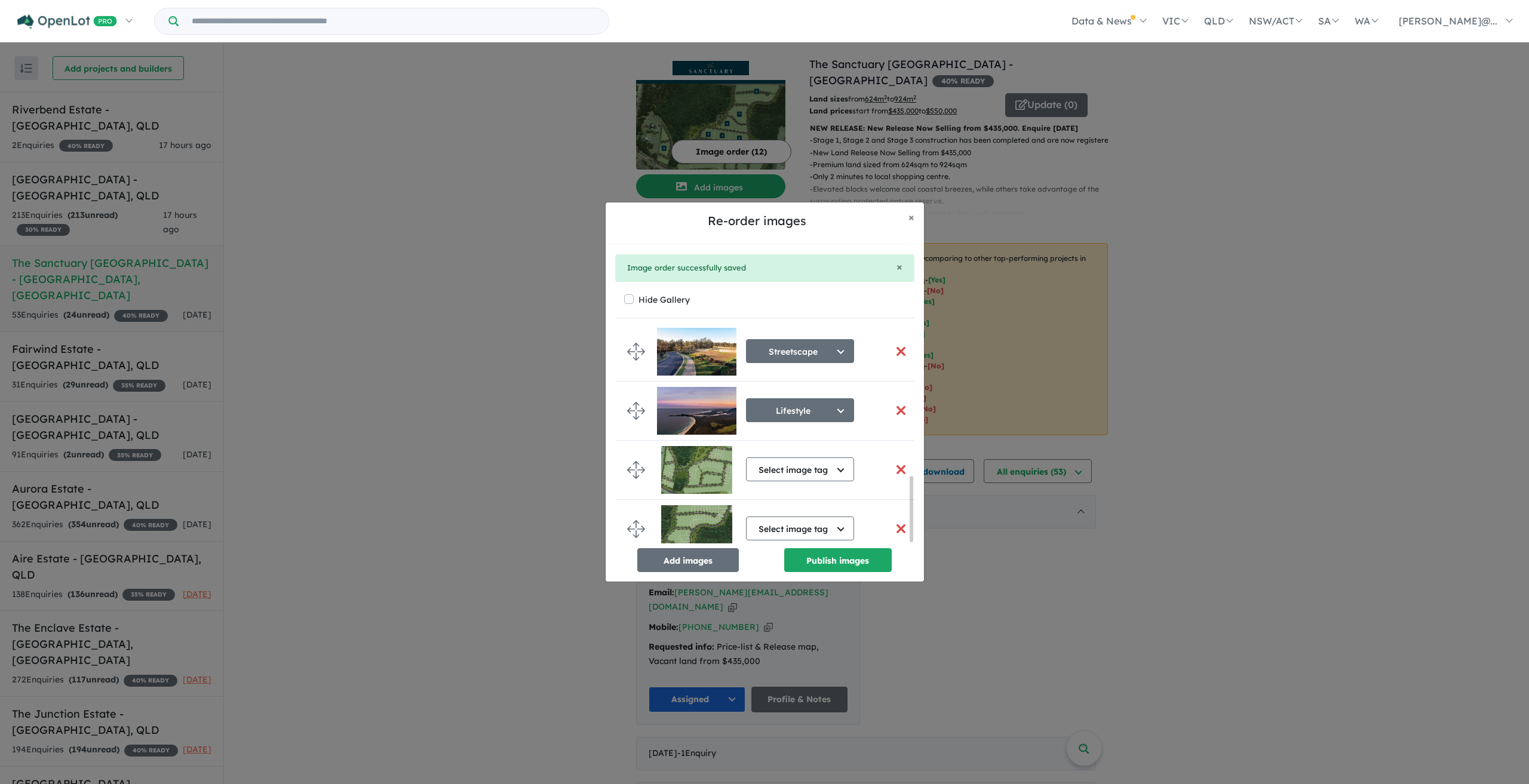
scroll to position [489, 0]
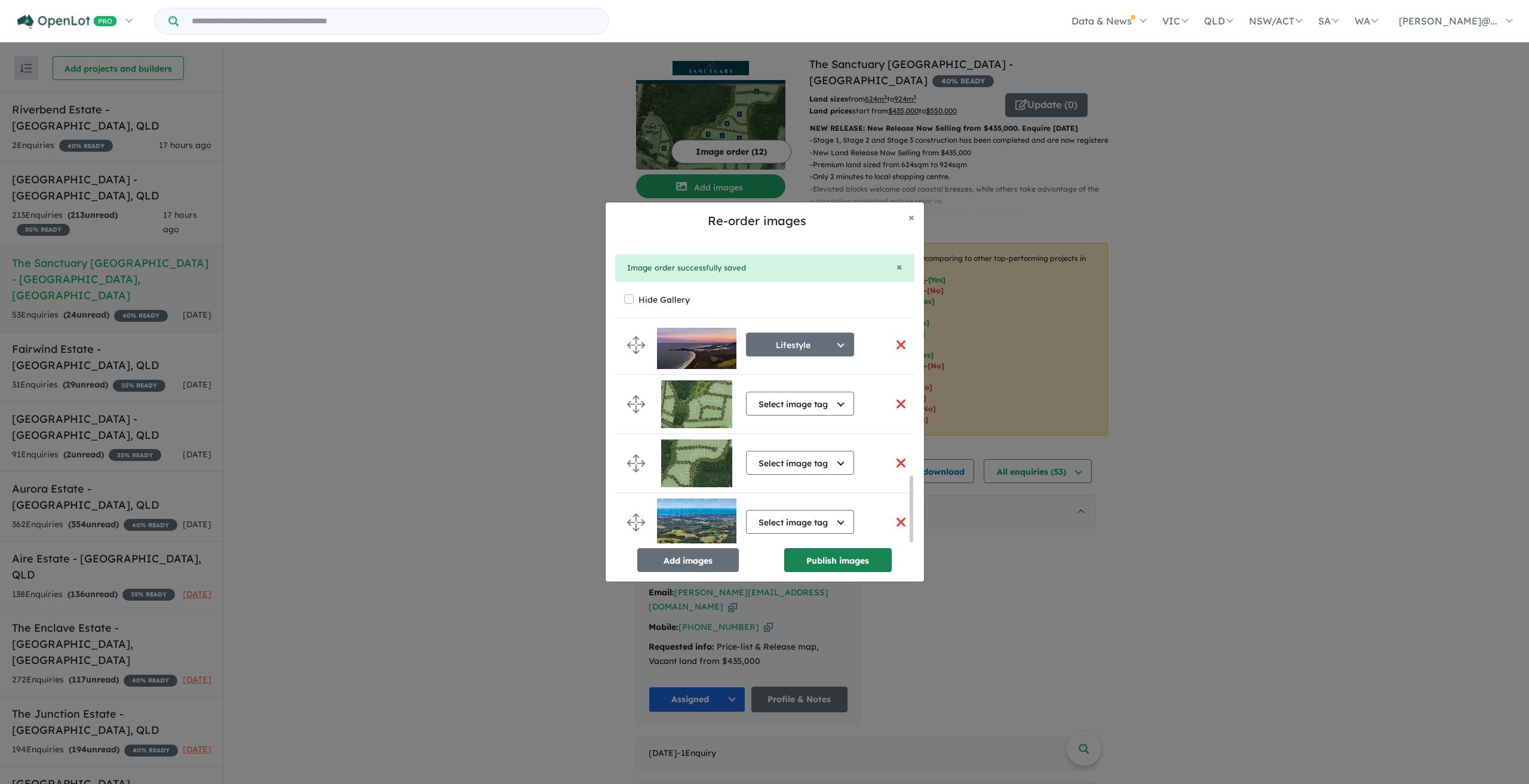
click at [835, 560] on button "Publish images" at bounding box center [838, 560] width 108 height 24
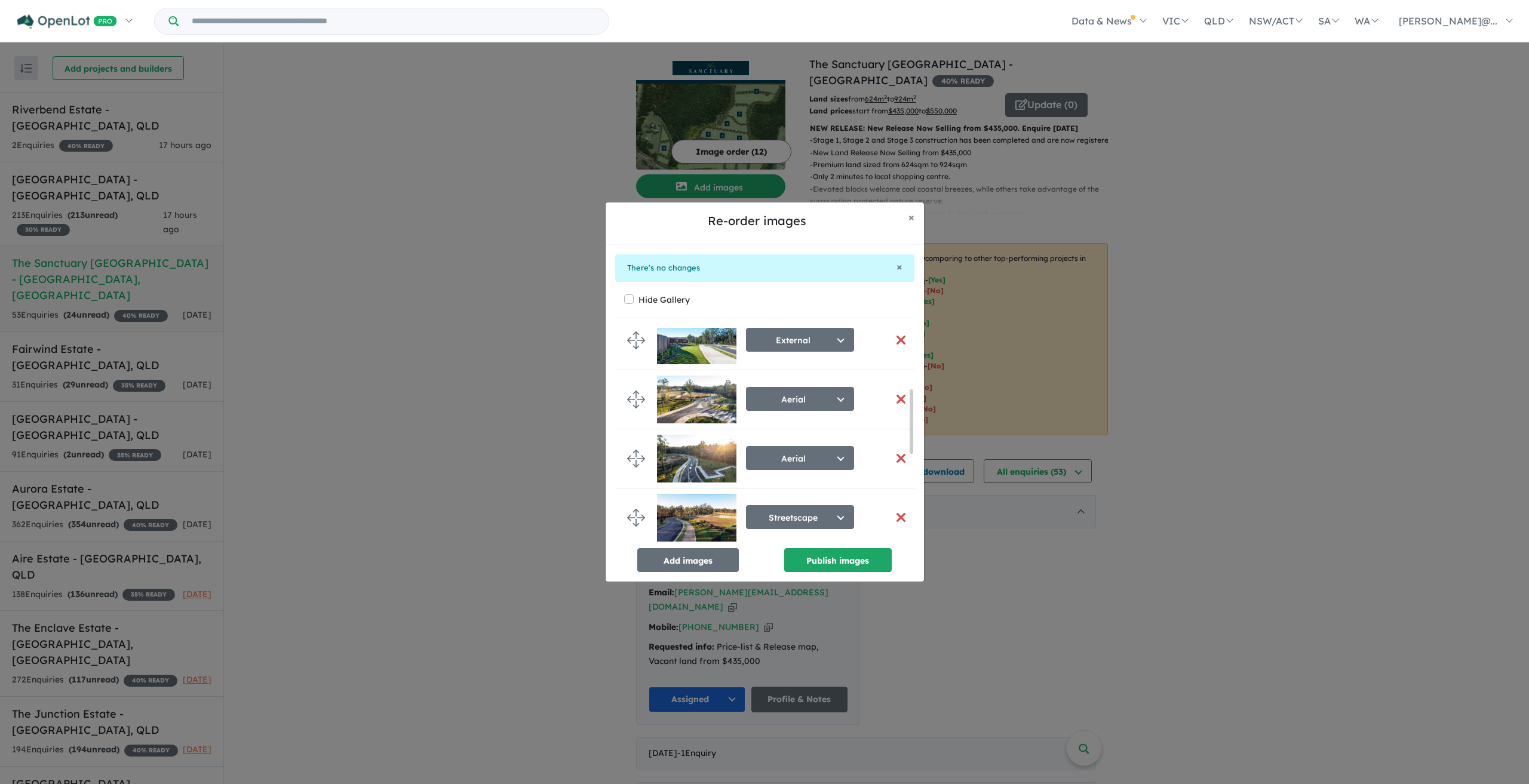
scroll to position [128, 0]
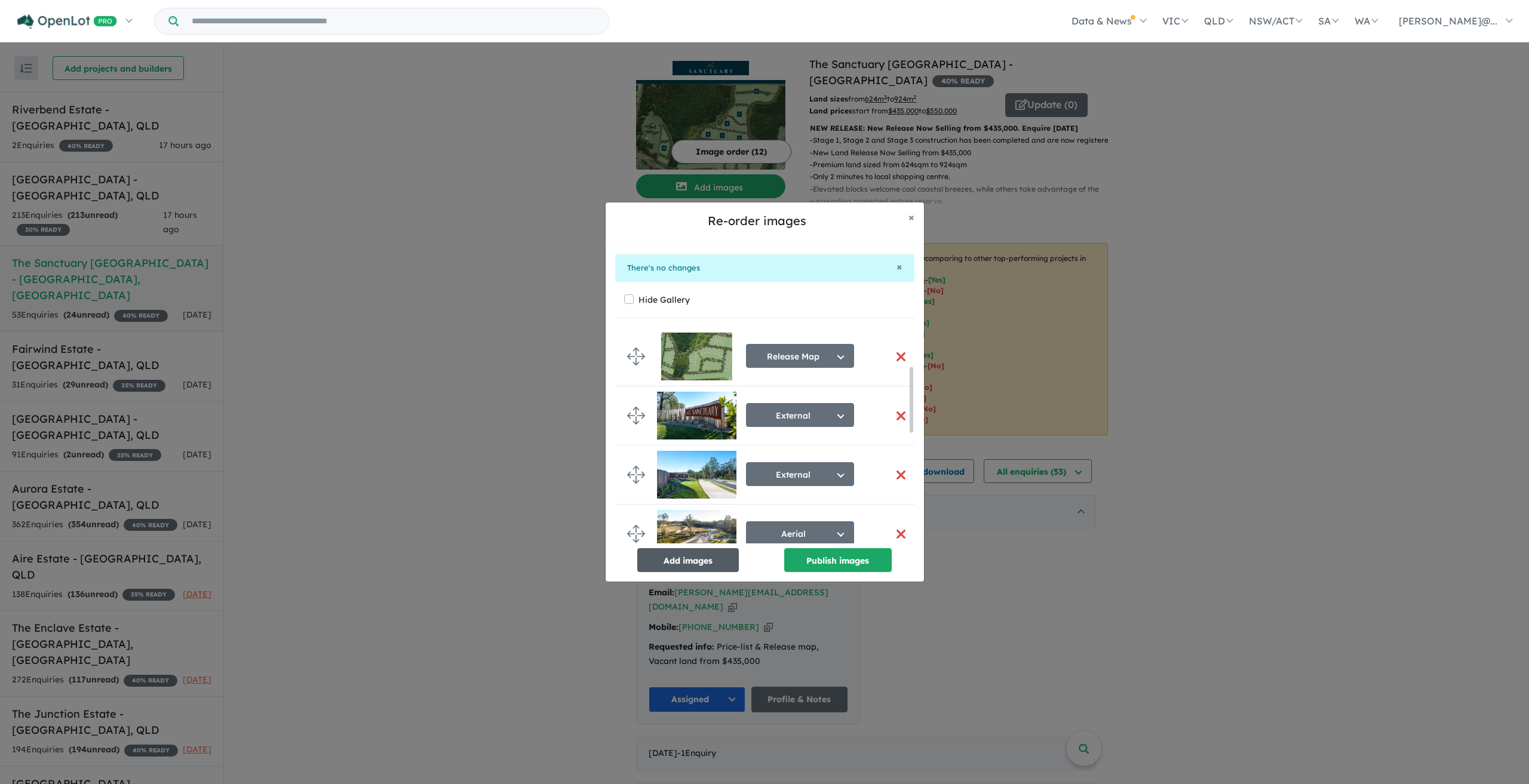
click at [696, 557] on button "Add images" at bounding box center [688, 560] width 102 height 24
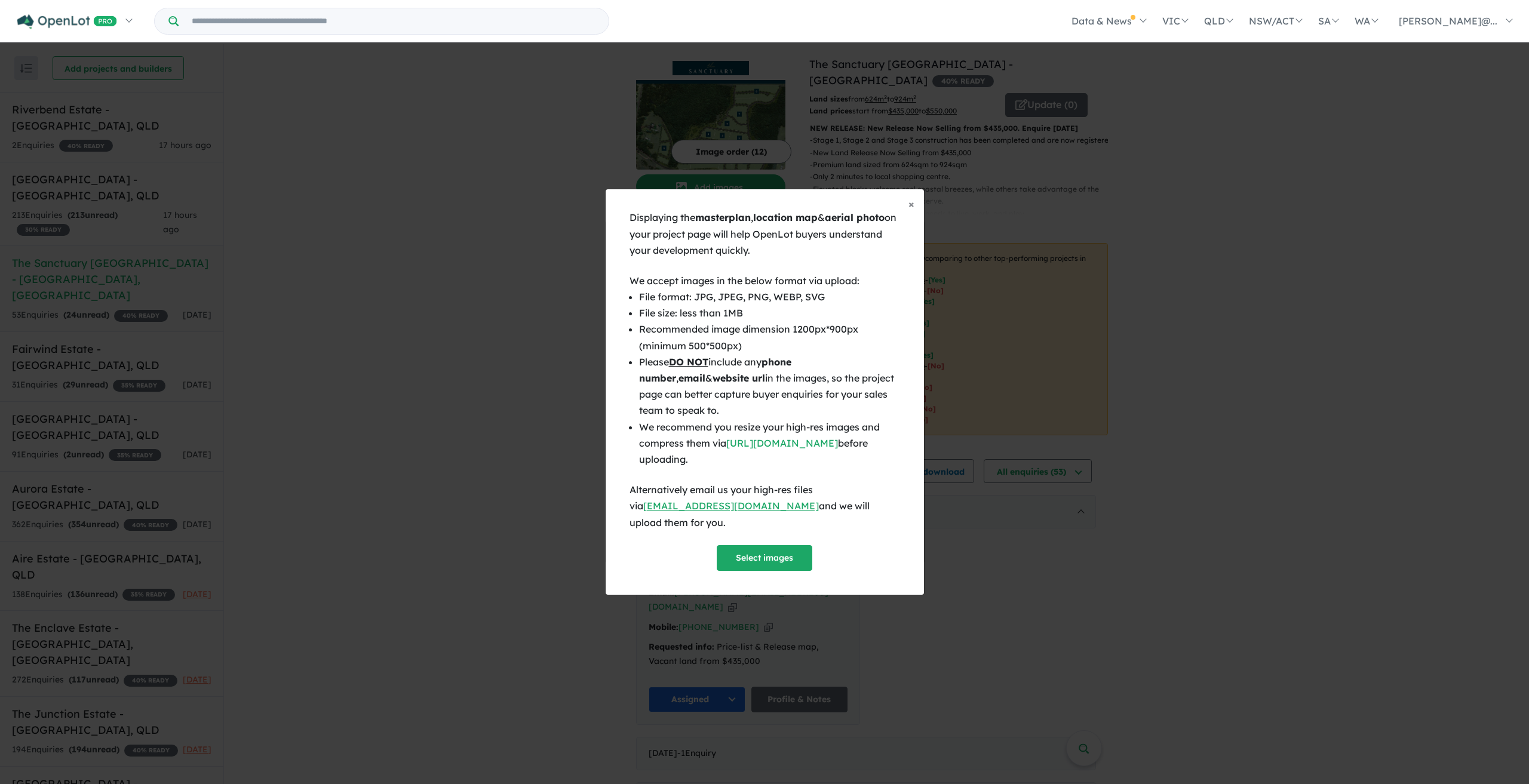
scroll to position [126, 0]
click at [760, 545] on button "Select images" at bounding box center [765, 558] width 96 height 26
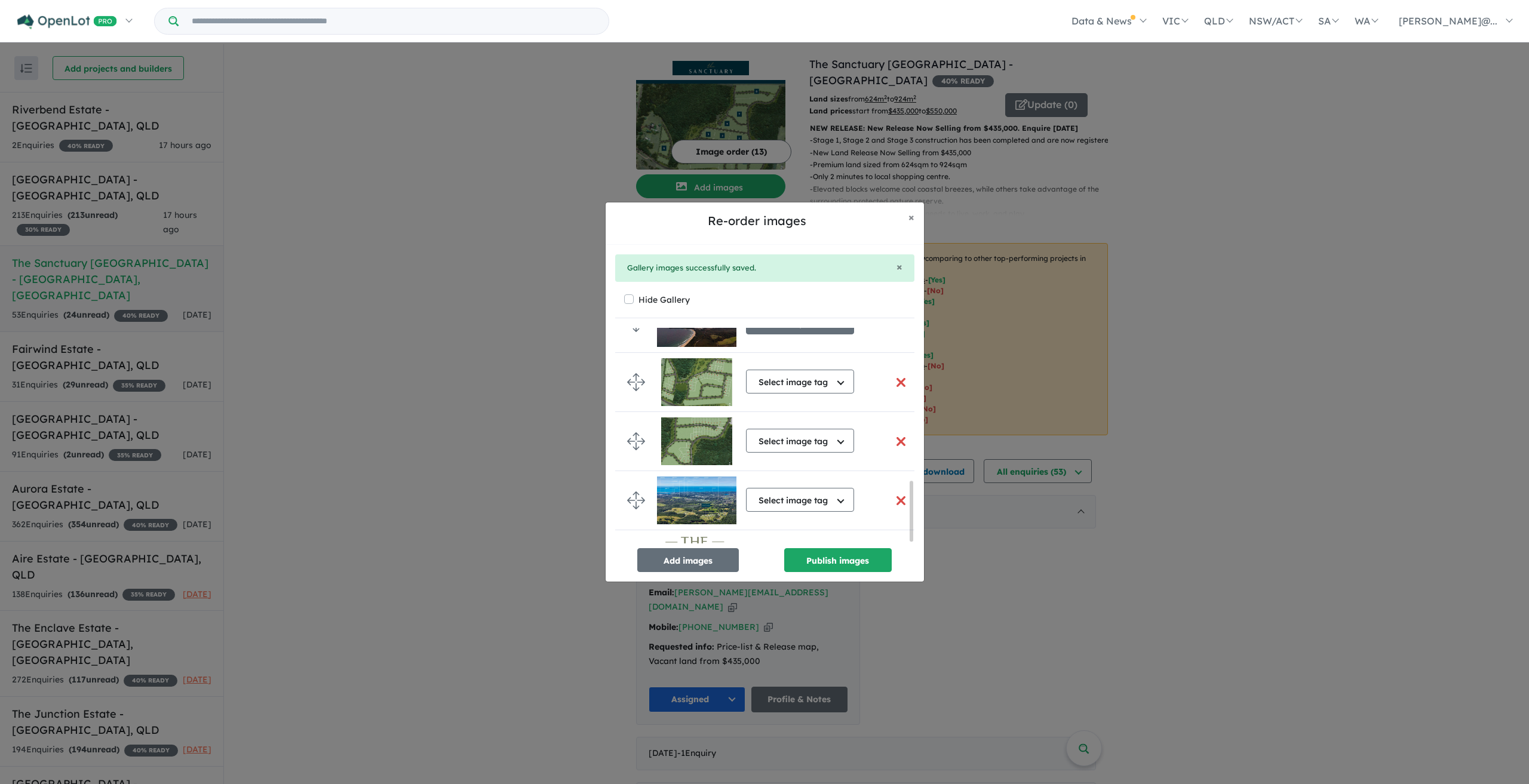
scroll to position [558, 0]
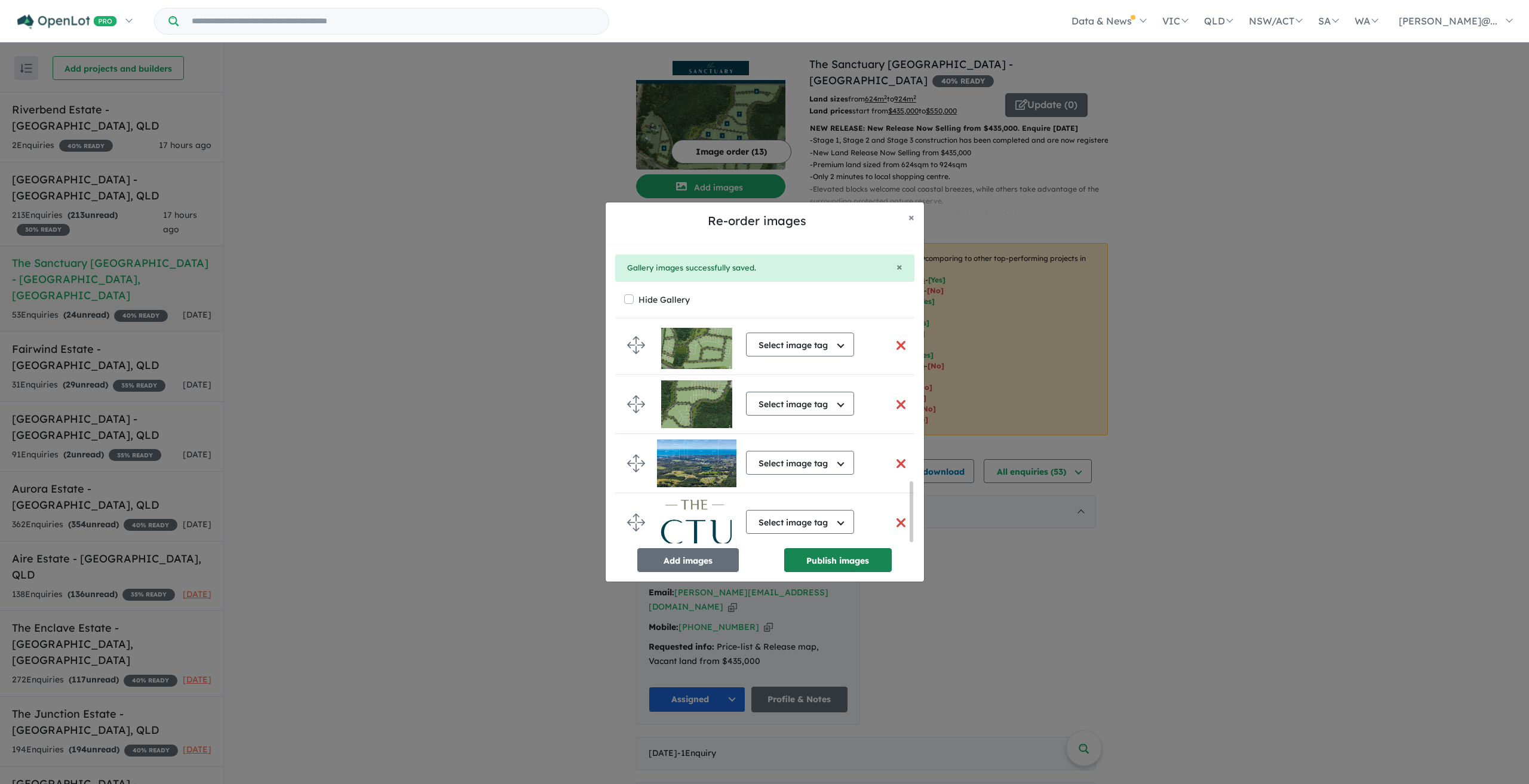
click at [843, 558] on button "Publish images" at bounding box center [838, 560] width 108 height 24
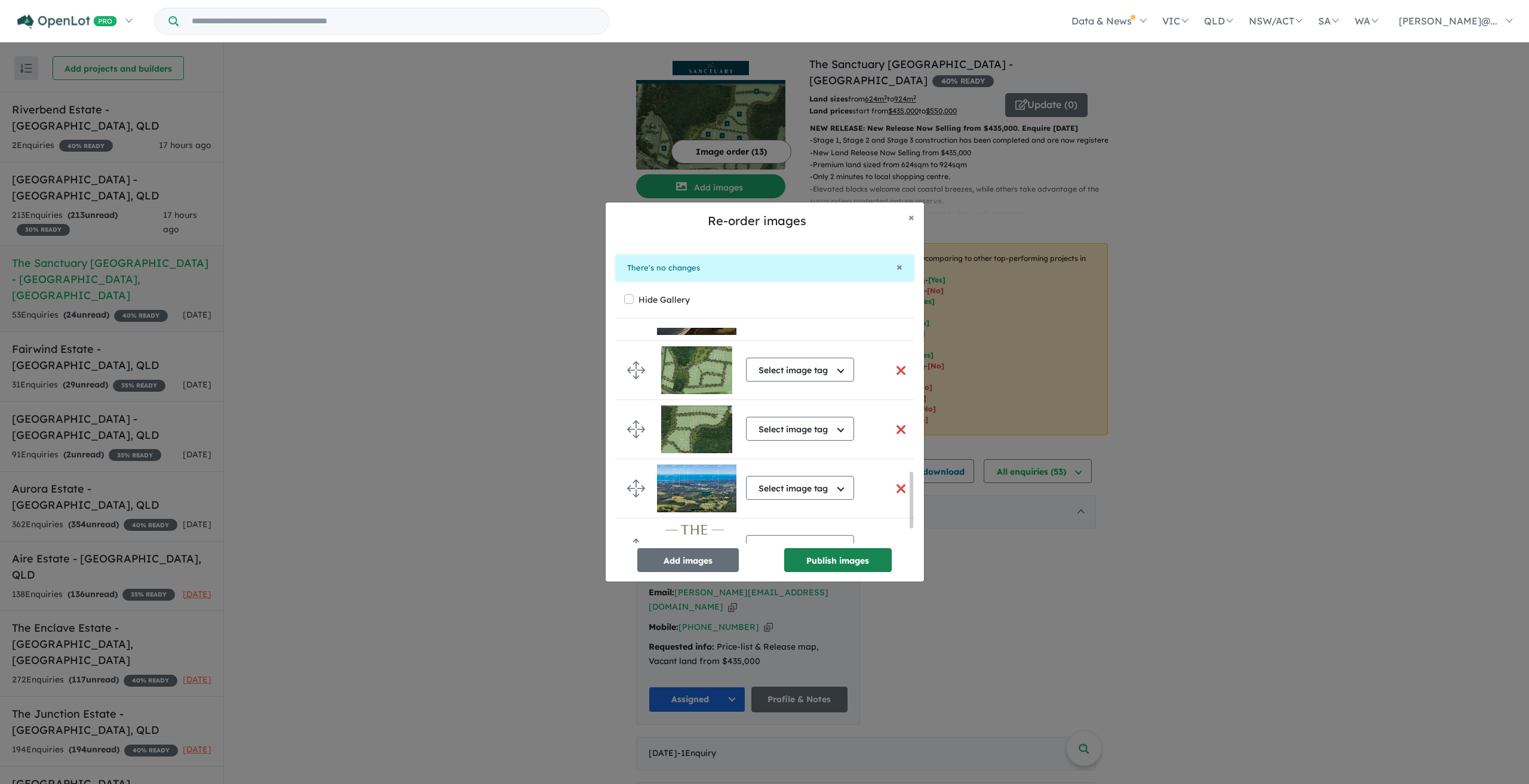
click at [845, 560] on button "Publish images" at bounding box center [838, 560] width 108 height 24
click at [914, 216] on span "×" at bounding box center [911, 217] width 6 height 14
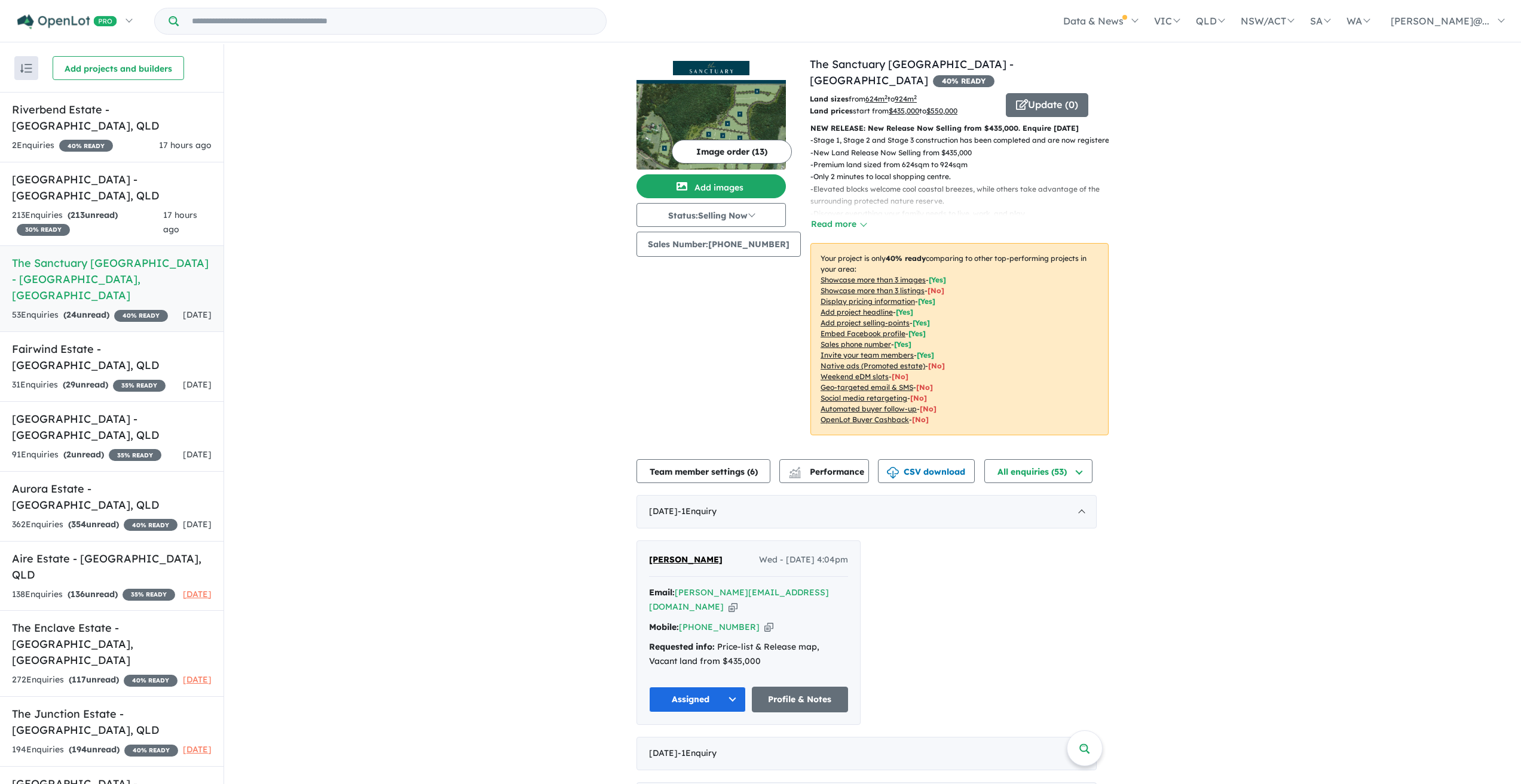
click at [713, 143] on button "Image order ( 13 )" at bounding box center [731, 152] width 120 height 24
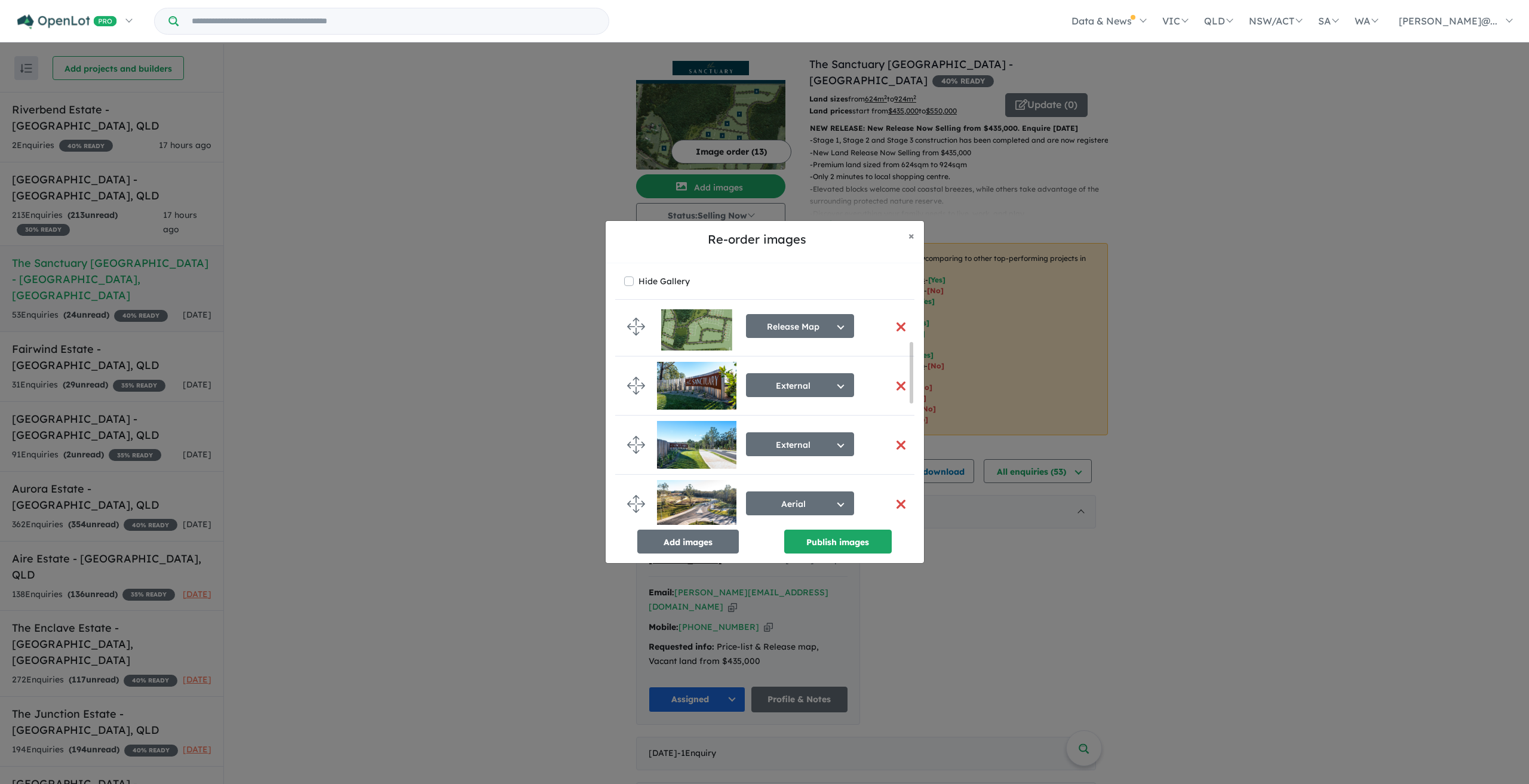
scroll to position [11, 0]
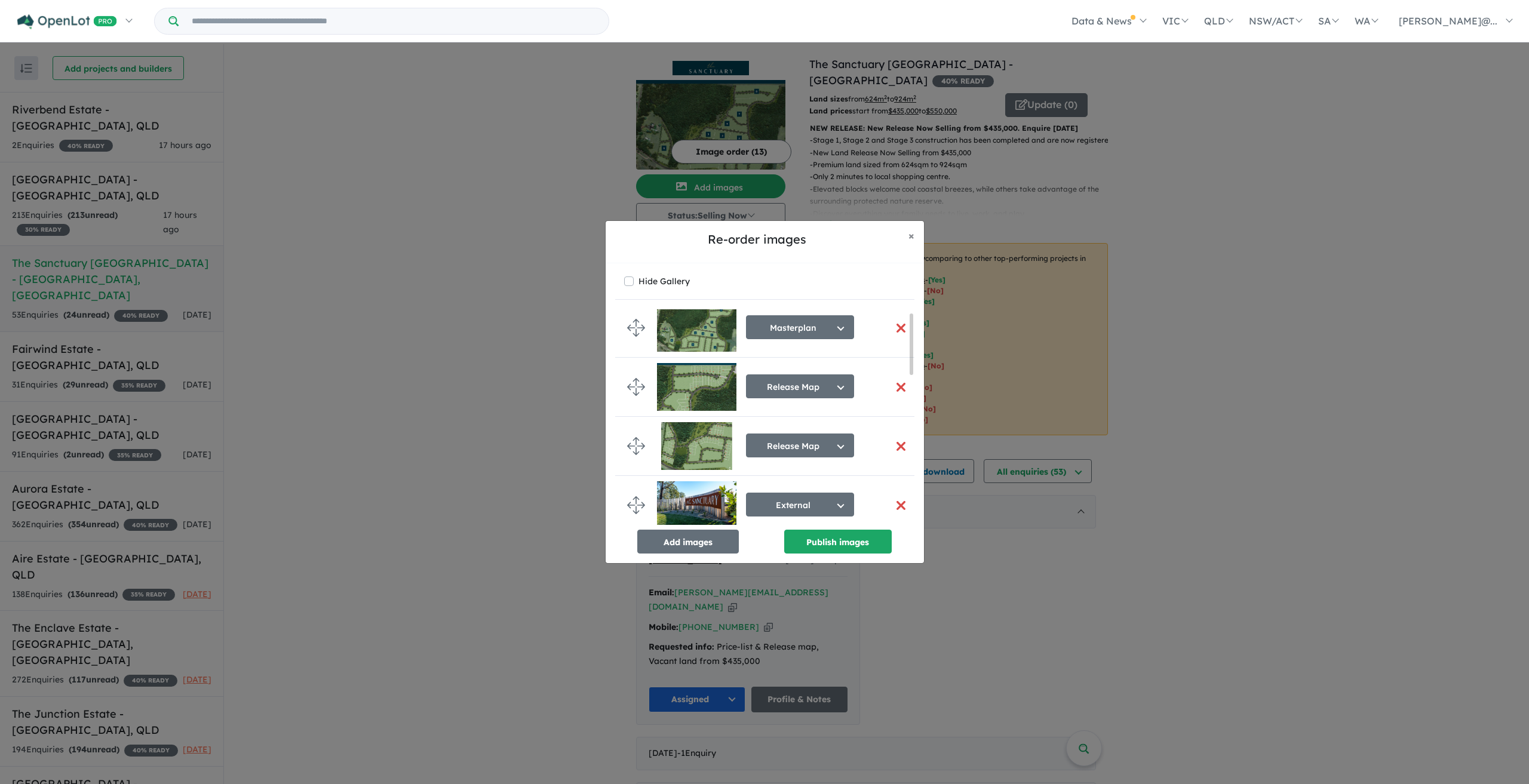
click at [896, 384] on button "button" at bounding box center [902, 387] width 25 height 26
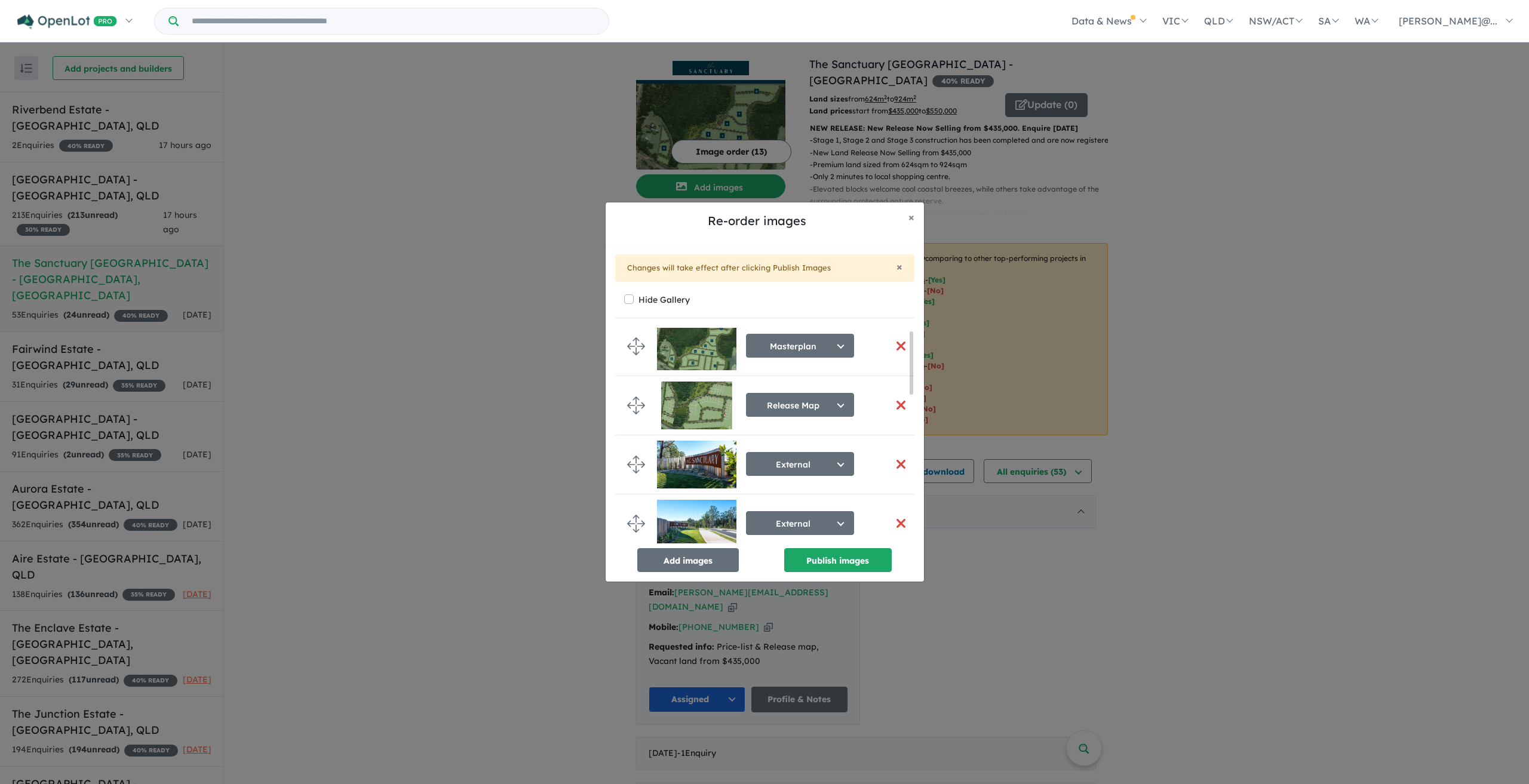
scroll to position [9, 0]
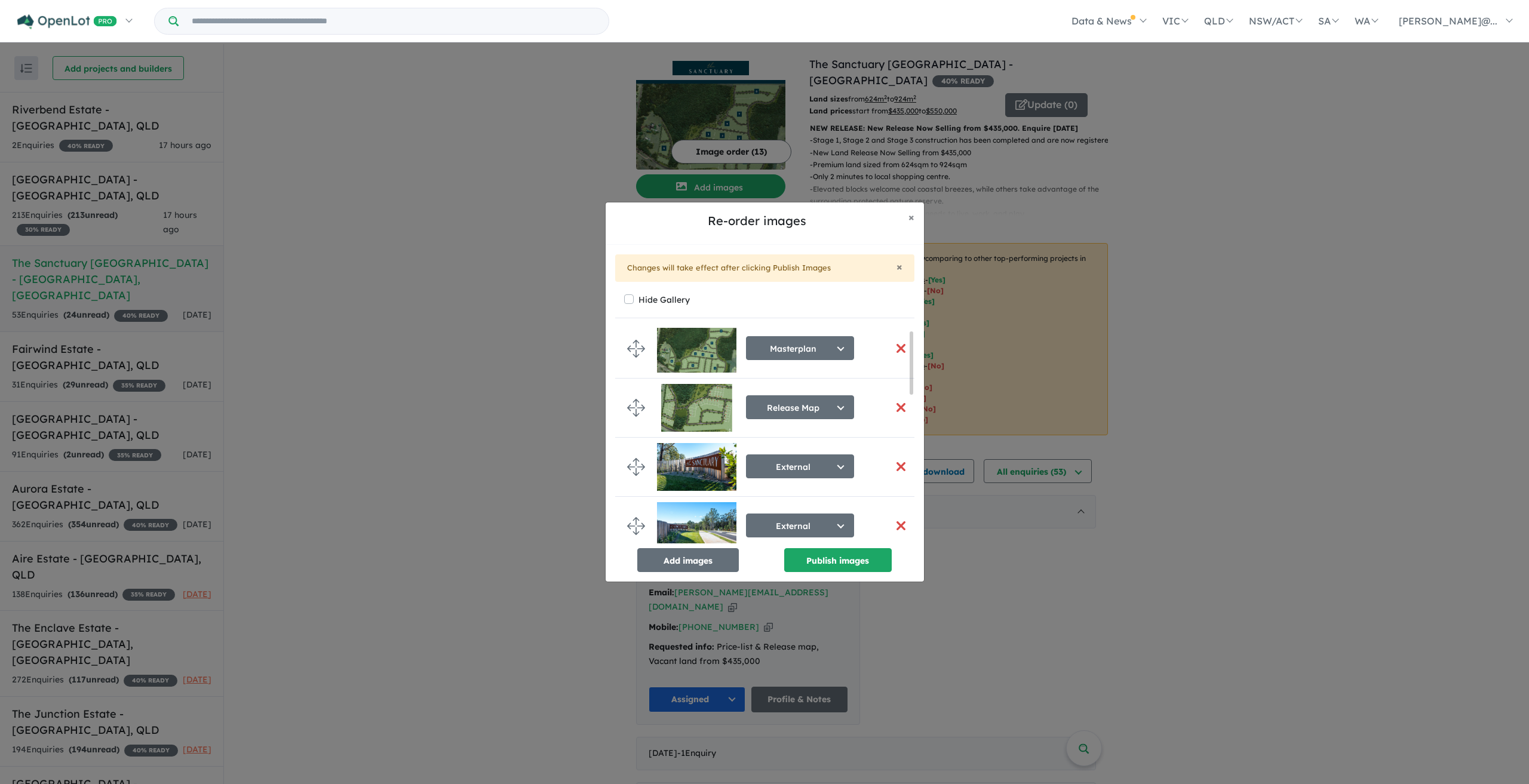
click at [898, 408] on button "button" at bounding box center [902, 408] width 25 height 26
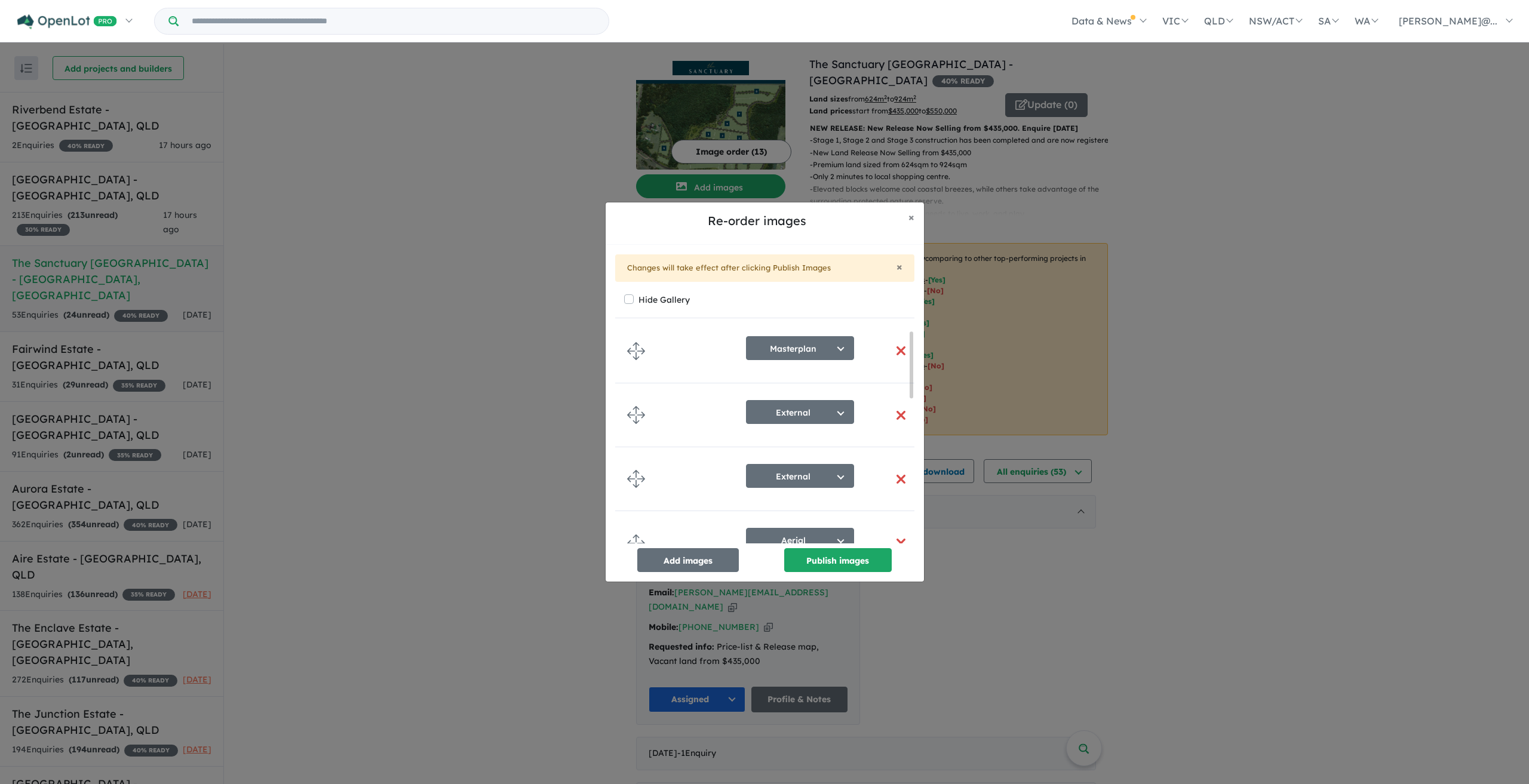
scroll to position [6, 0]
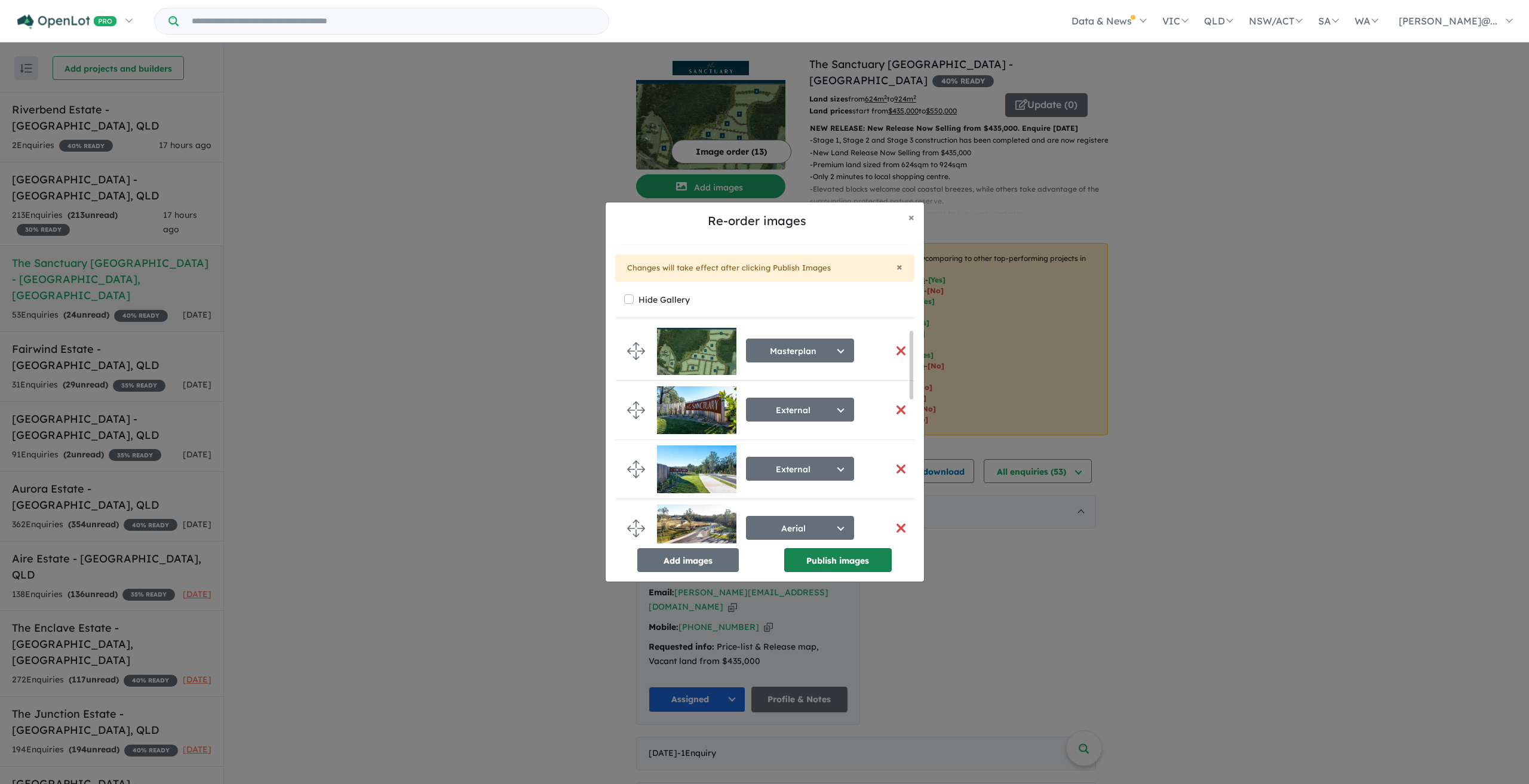
click at [860, 562] on button "Publish images" at bounding box center [838, 560] width 108 height 24
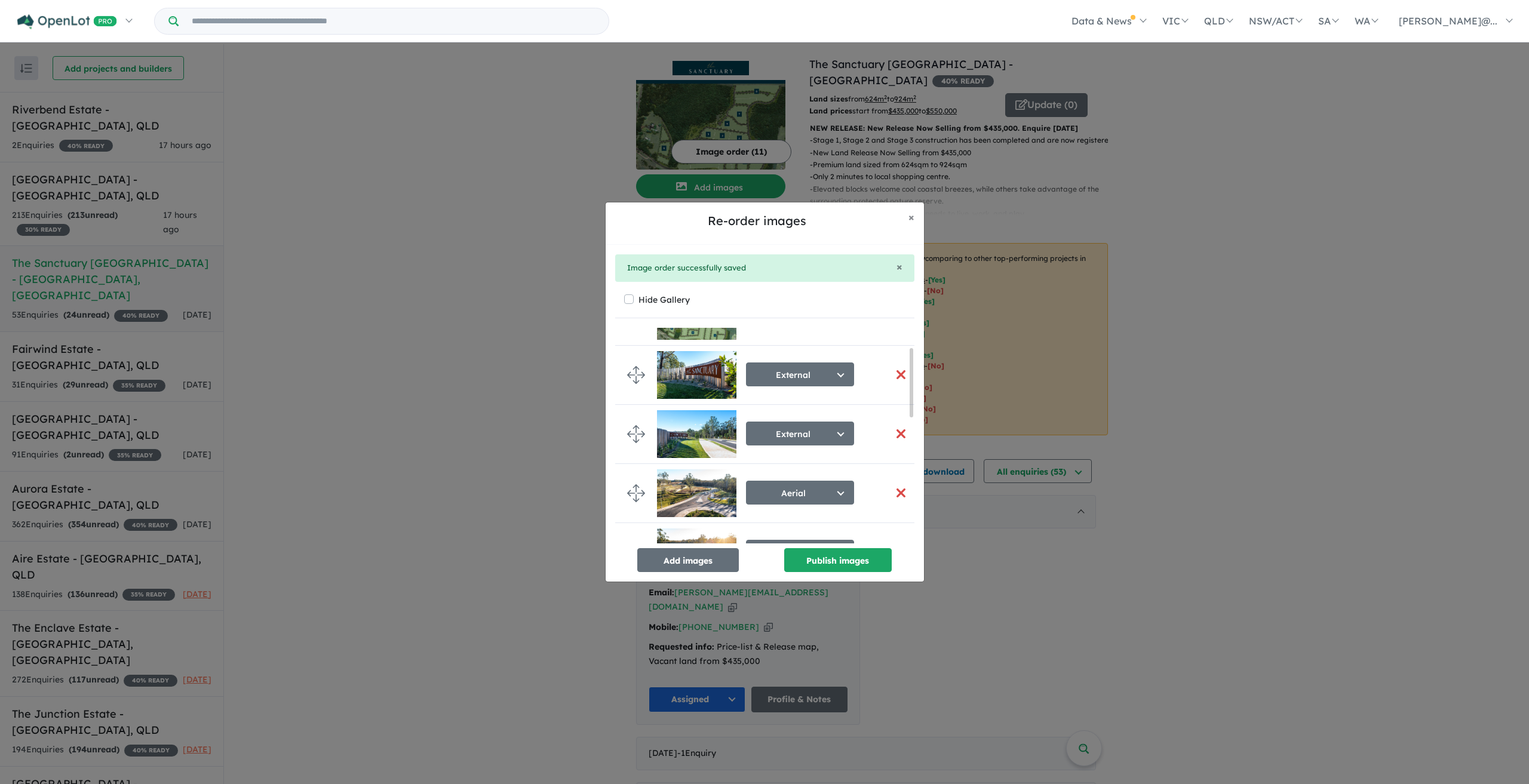
scroll to position [61, 0]
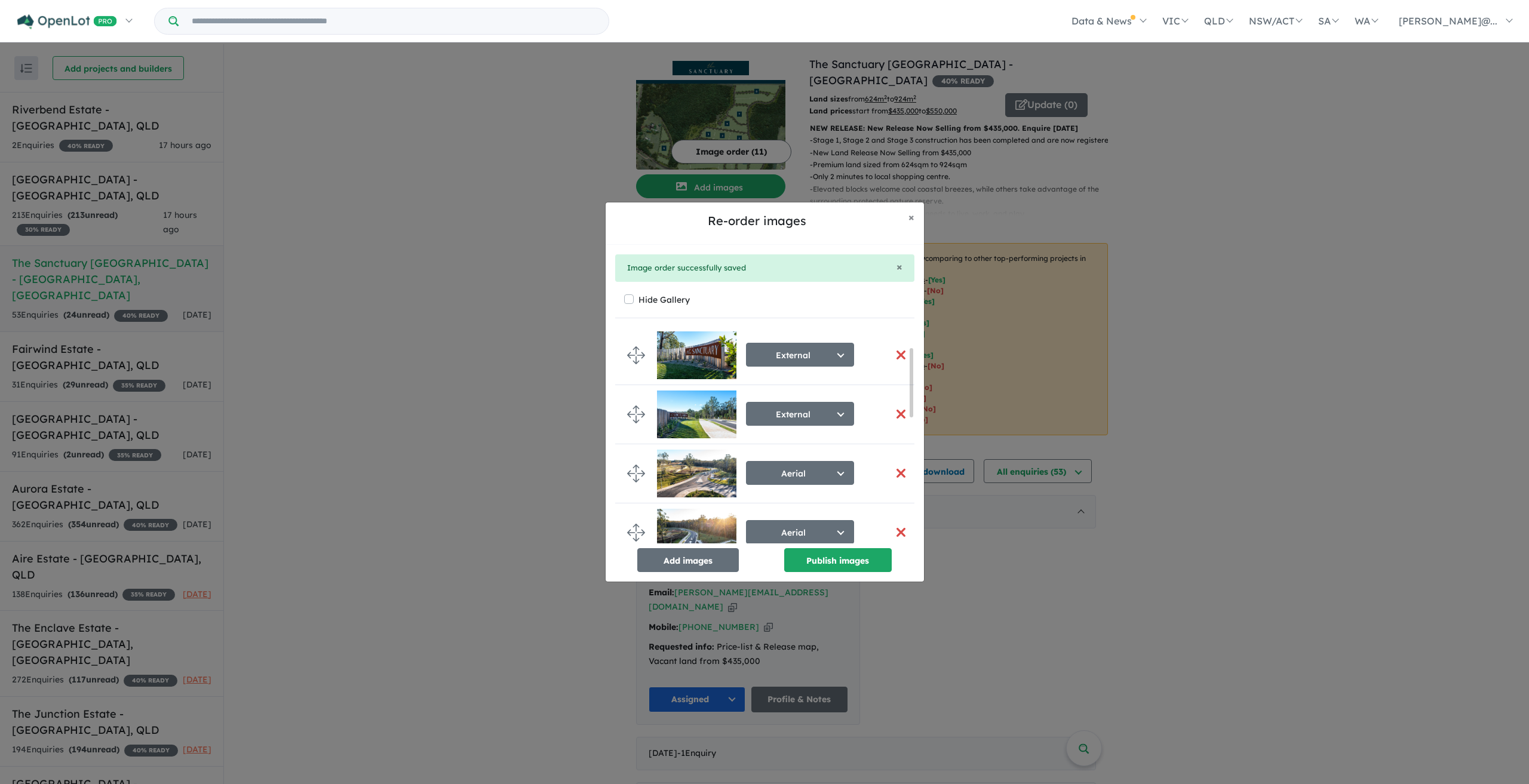
click at [704, 474] on img at bounding box center [697, 473] width 80 height 48
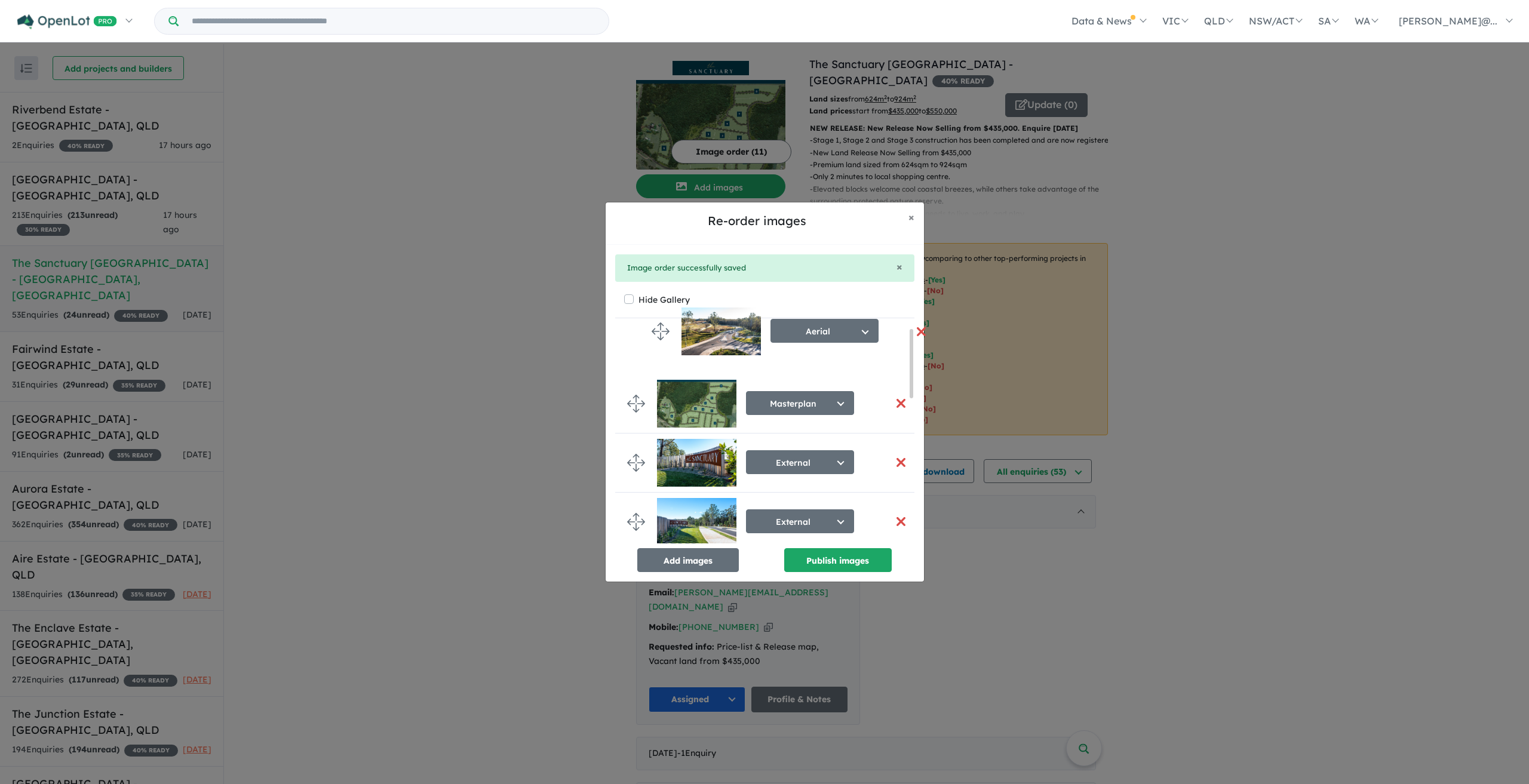
scroll to position [0, 0]
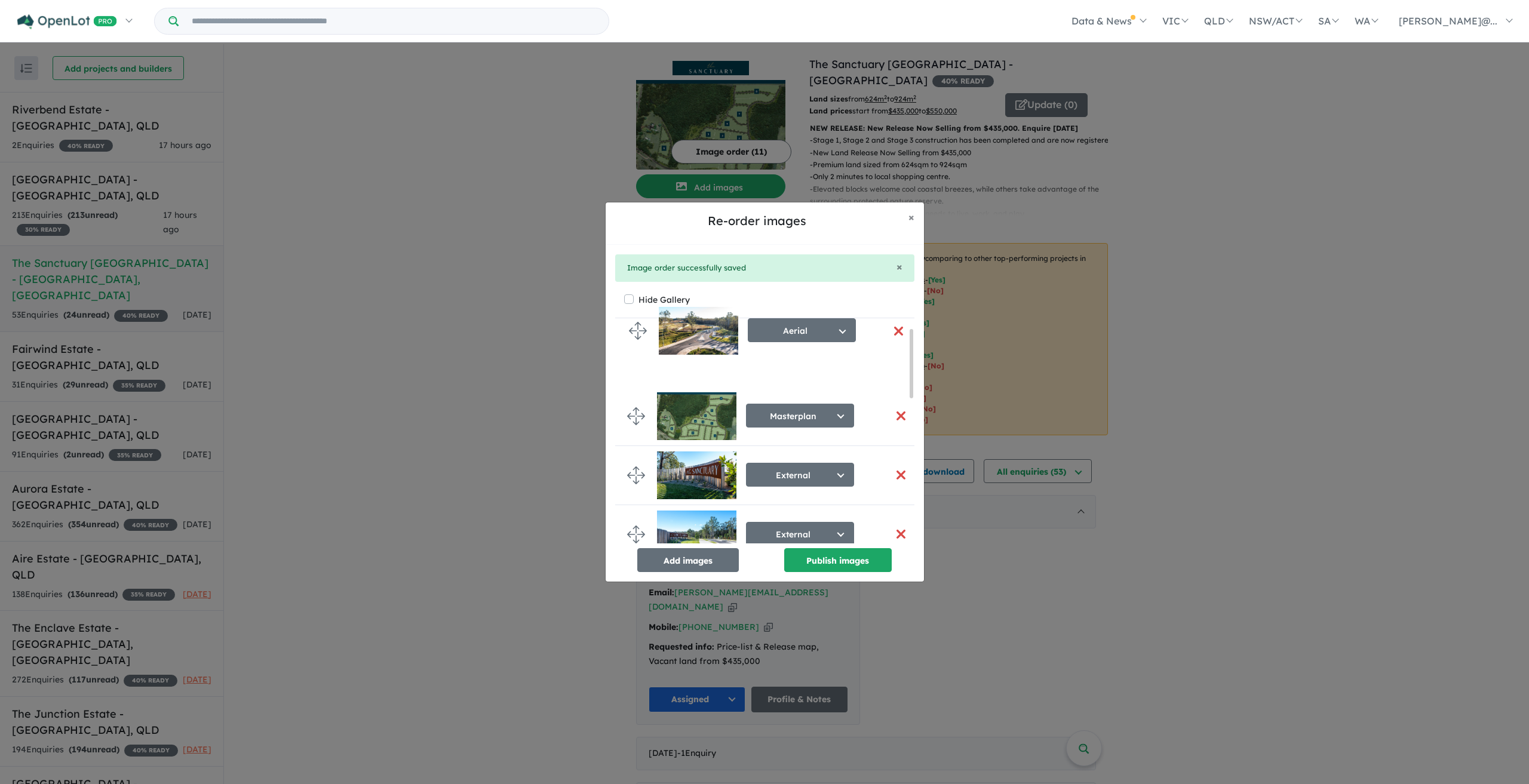
drag, startPoint x: 635, startPoint y: 475, endPoint x: 636, endPoint y: 332, distance: 143.0
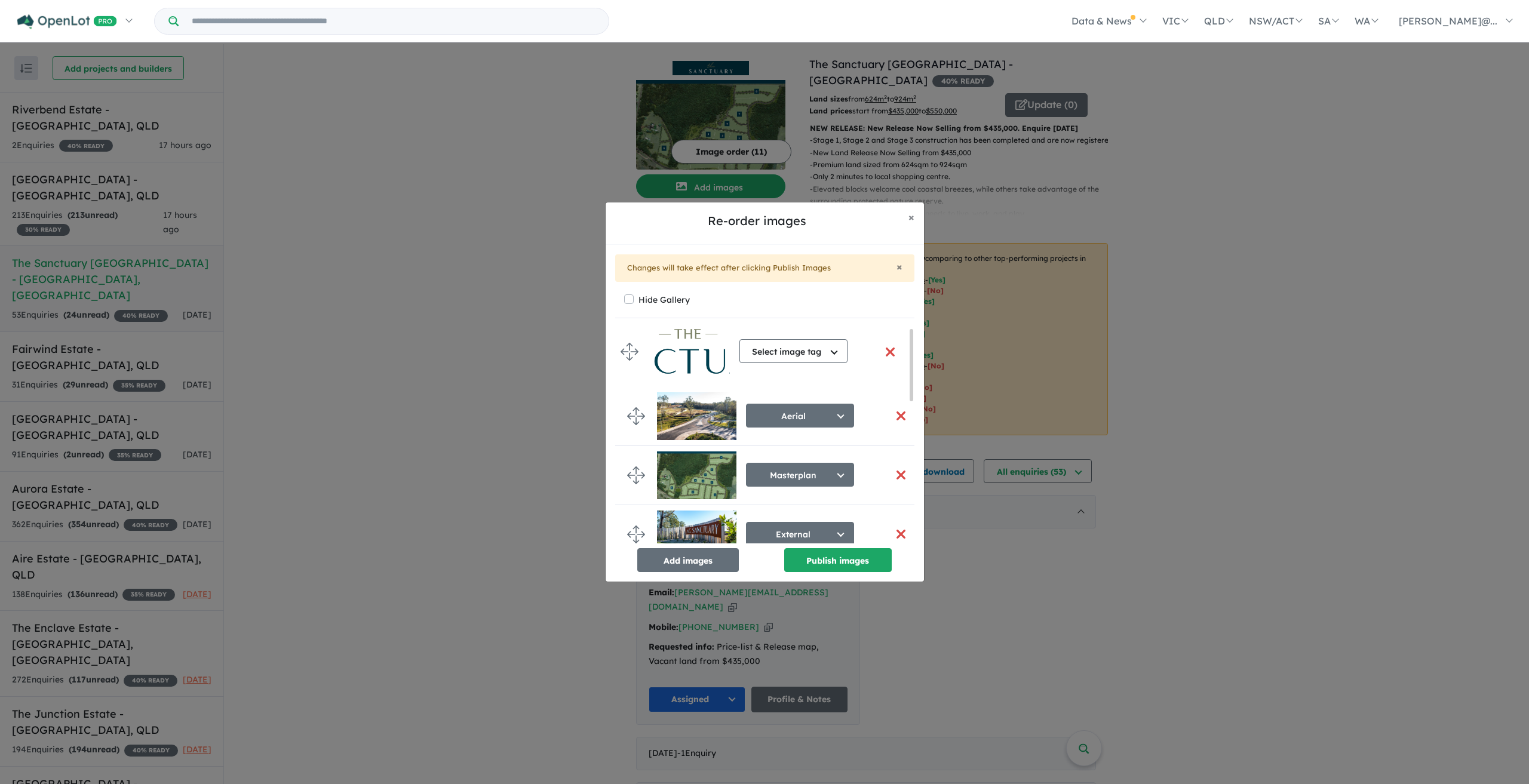
drag, startPoint x: 635, startPoint y: 519, endPoint x: 629, endPoint y: 353, distance: 166.1
click at [849, 354] on button "Select image tag" at bounding box center [800, 356] width 108 height 24
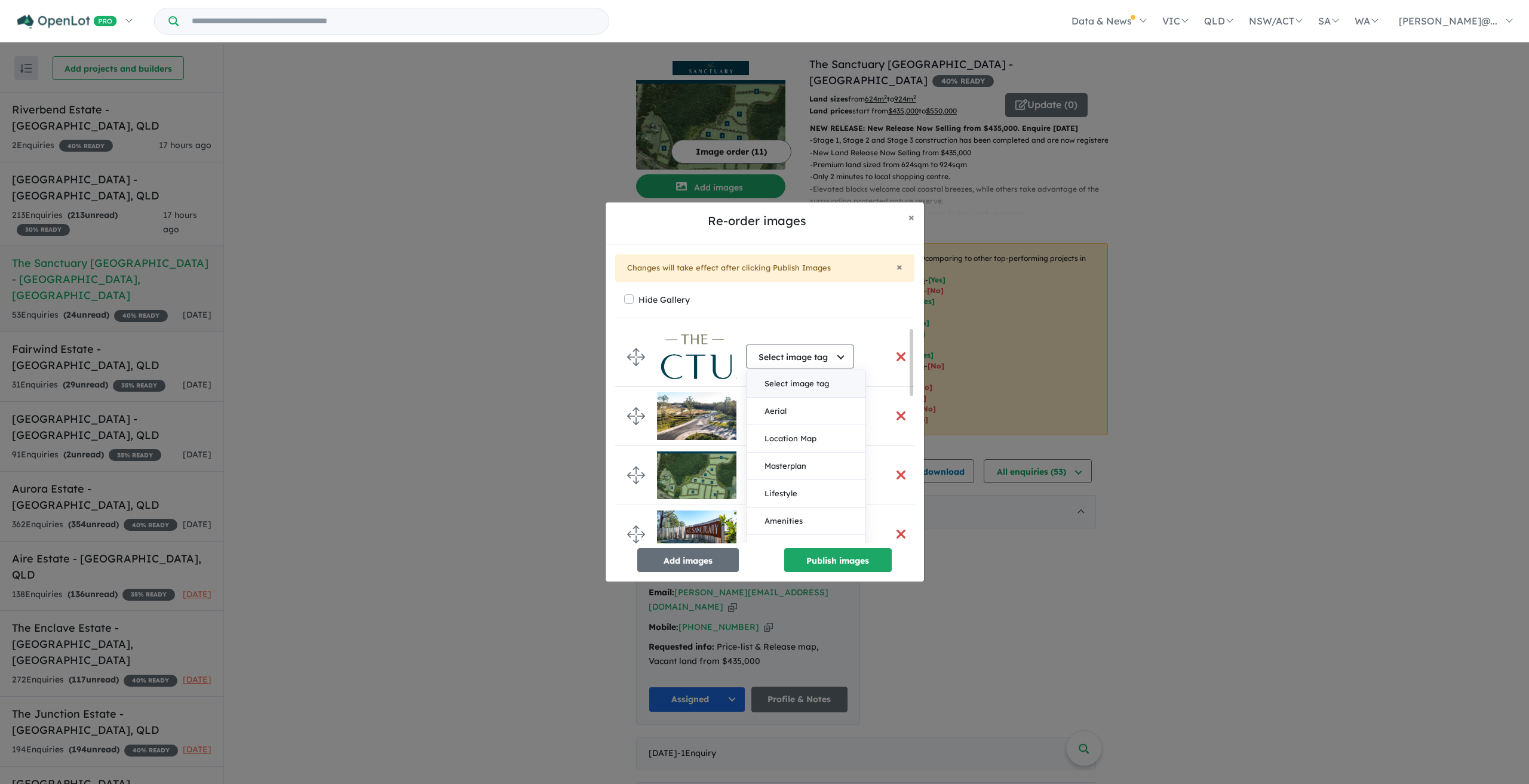
click at [825, 380] on button "Select image tag" at bounding box center [806, 384] width 119 height 27
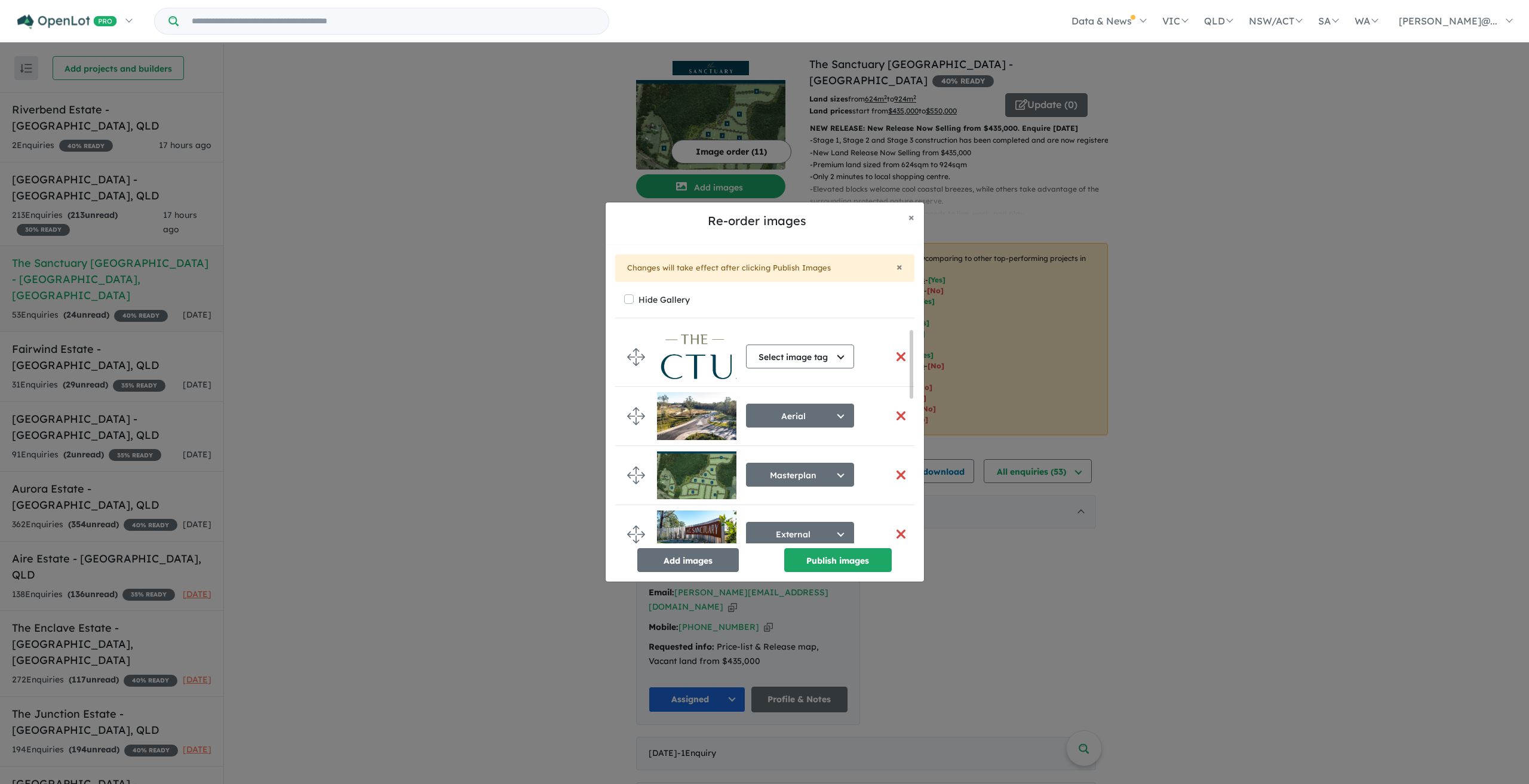
scroll to position [60, 0]
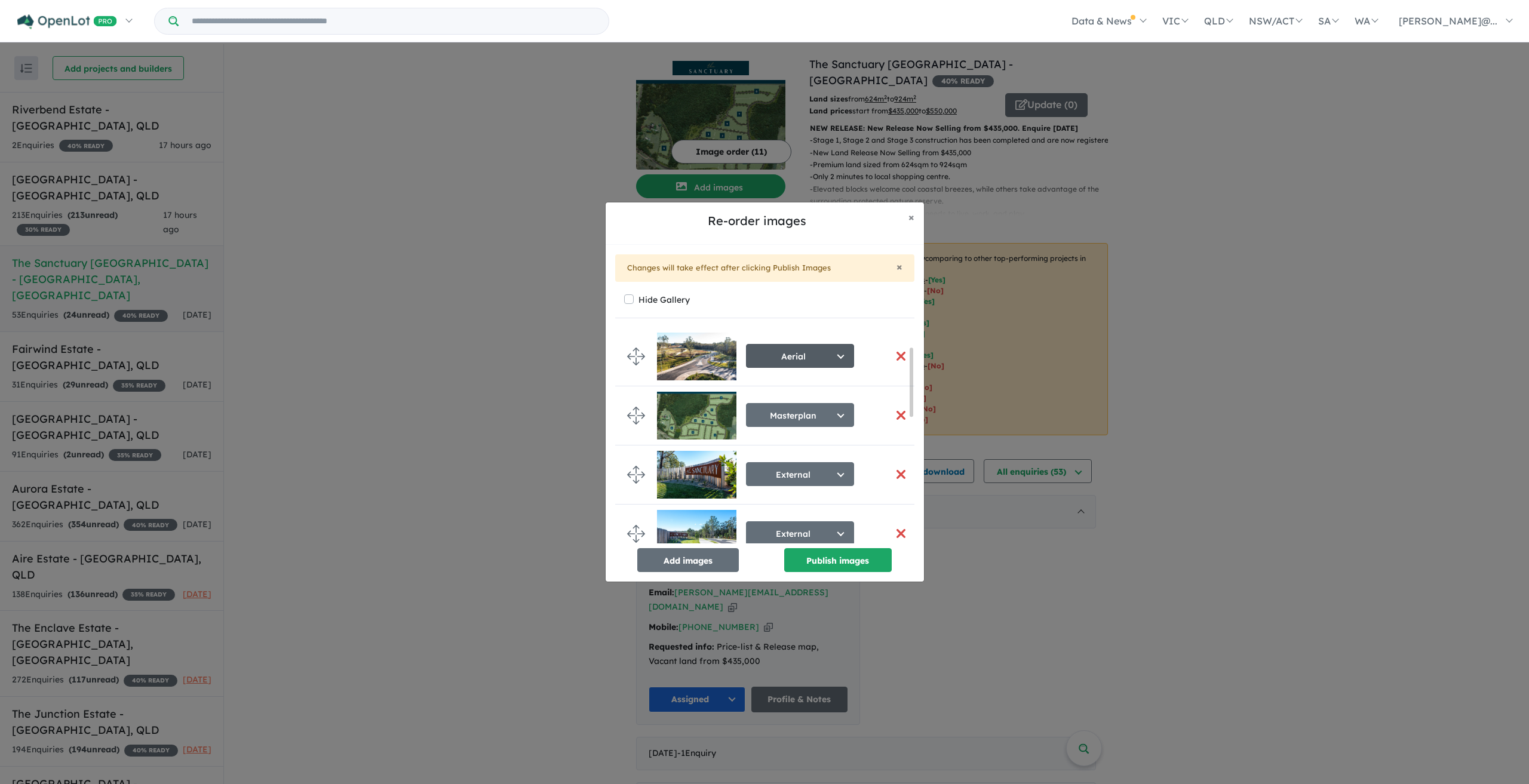
click at [837, 351] on button "Aerial" at bounding box center [800, 356] width 108 height 24
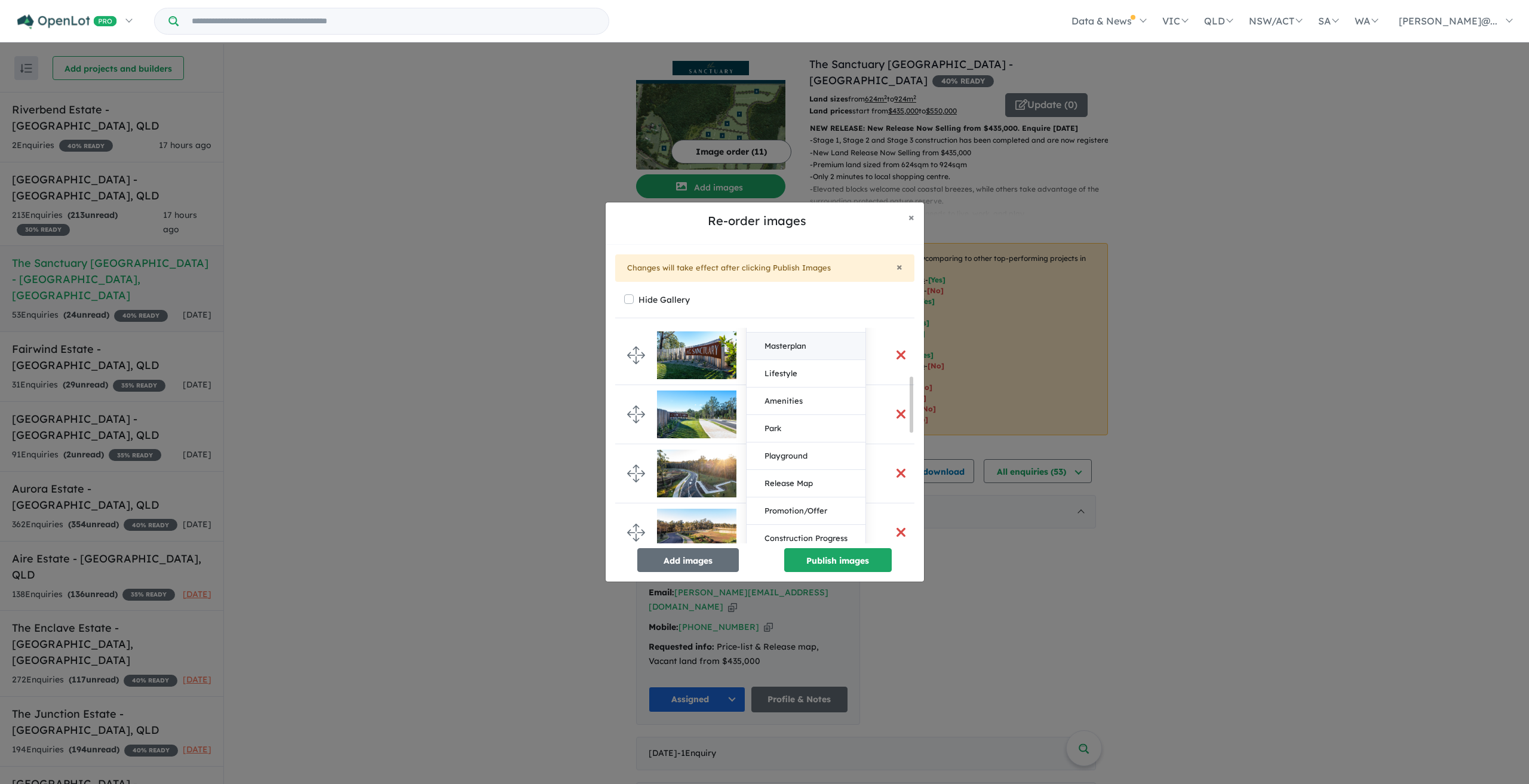
scroll to position [239, 0]
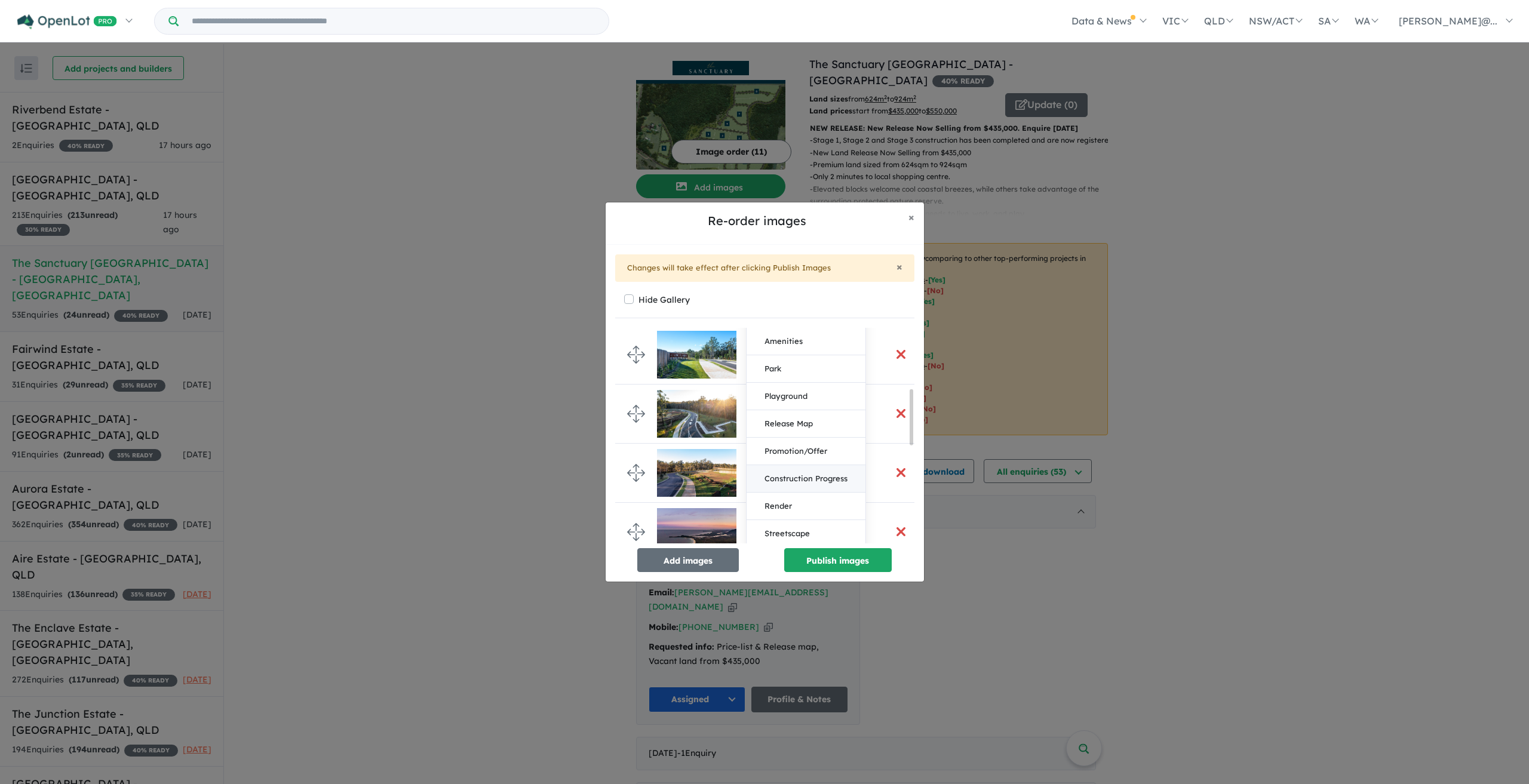
click at [817, 480] on button "Construction Progress" at bounding box center [806, 479] width 119 height 27
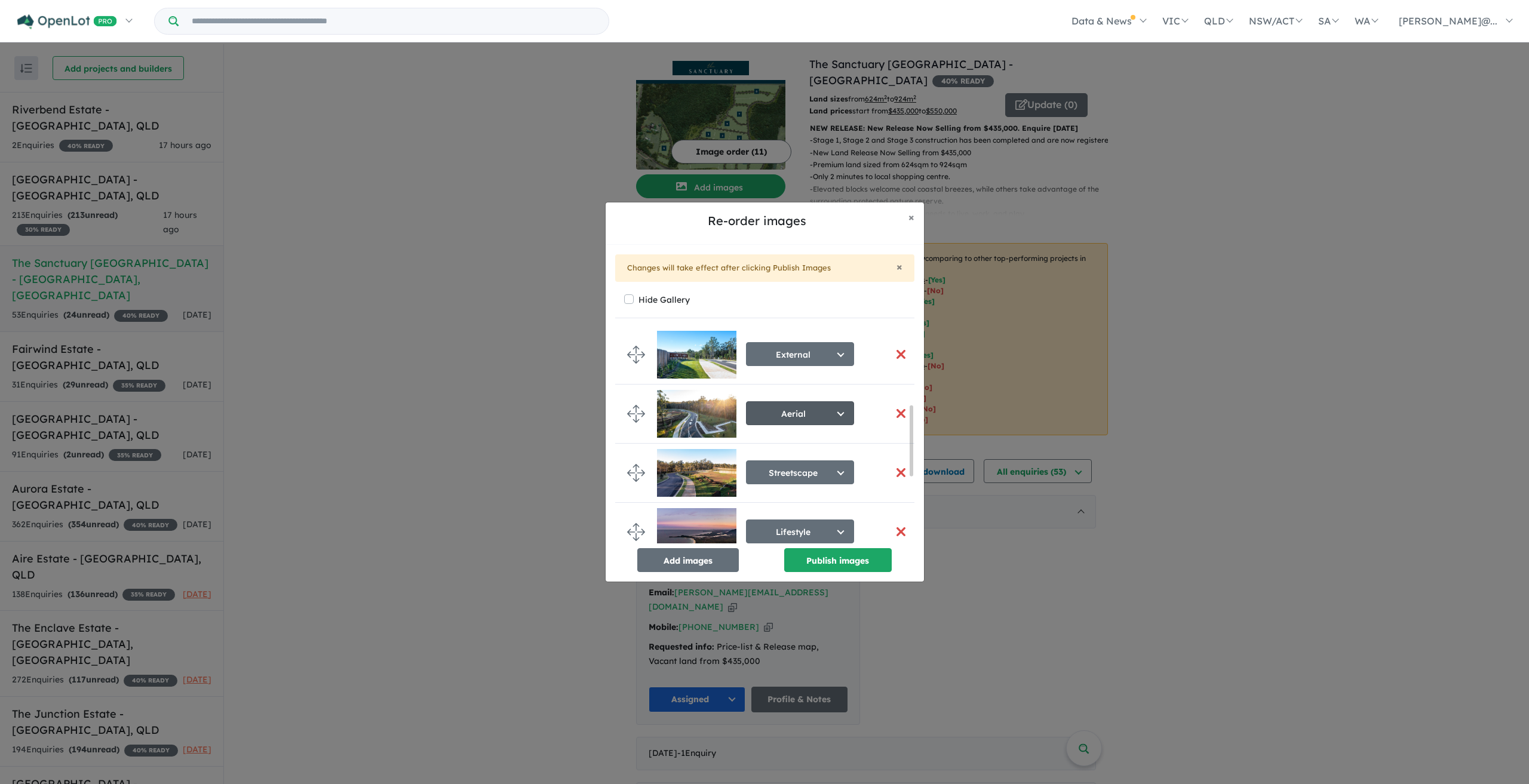
click at [842, 415] on button "Aerial" at bounding box center [800, 414] width 108 height 24
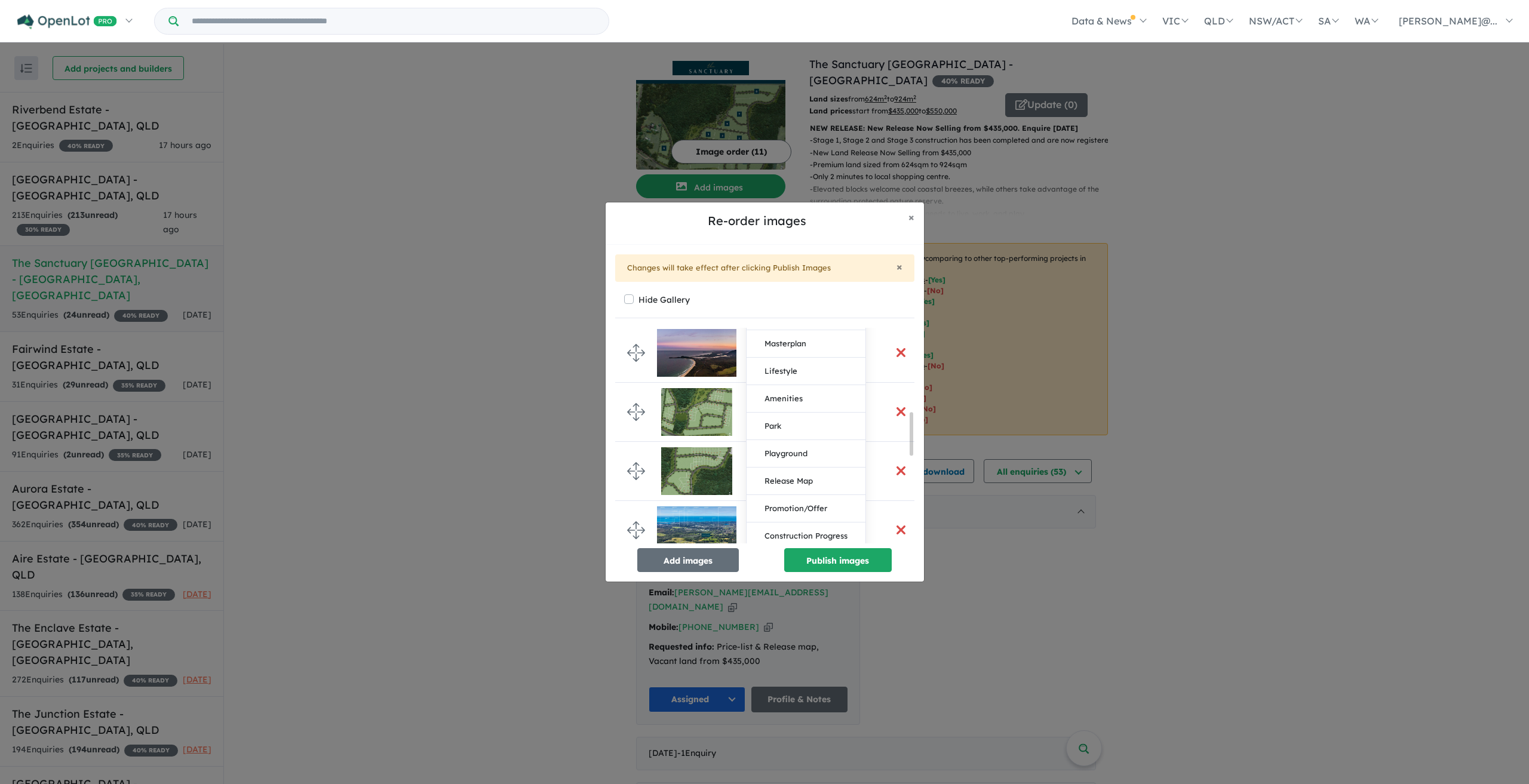
scroll to position [478, 0]
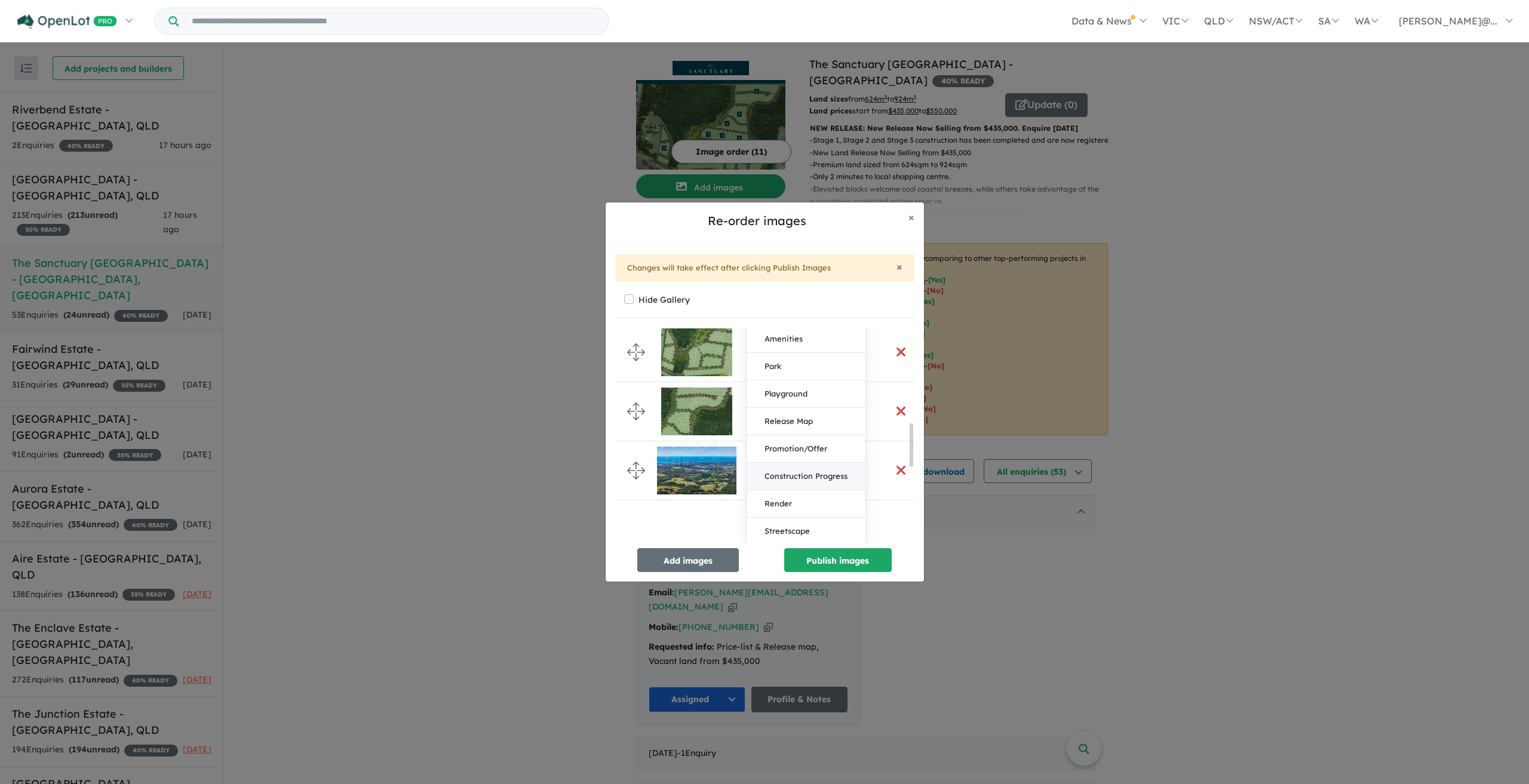
click at [821, 475] on button "Construction Progress" at bounding box center [806, 476] width 119 height 27
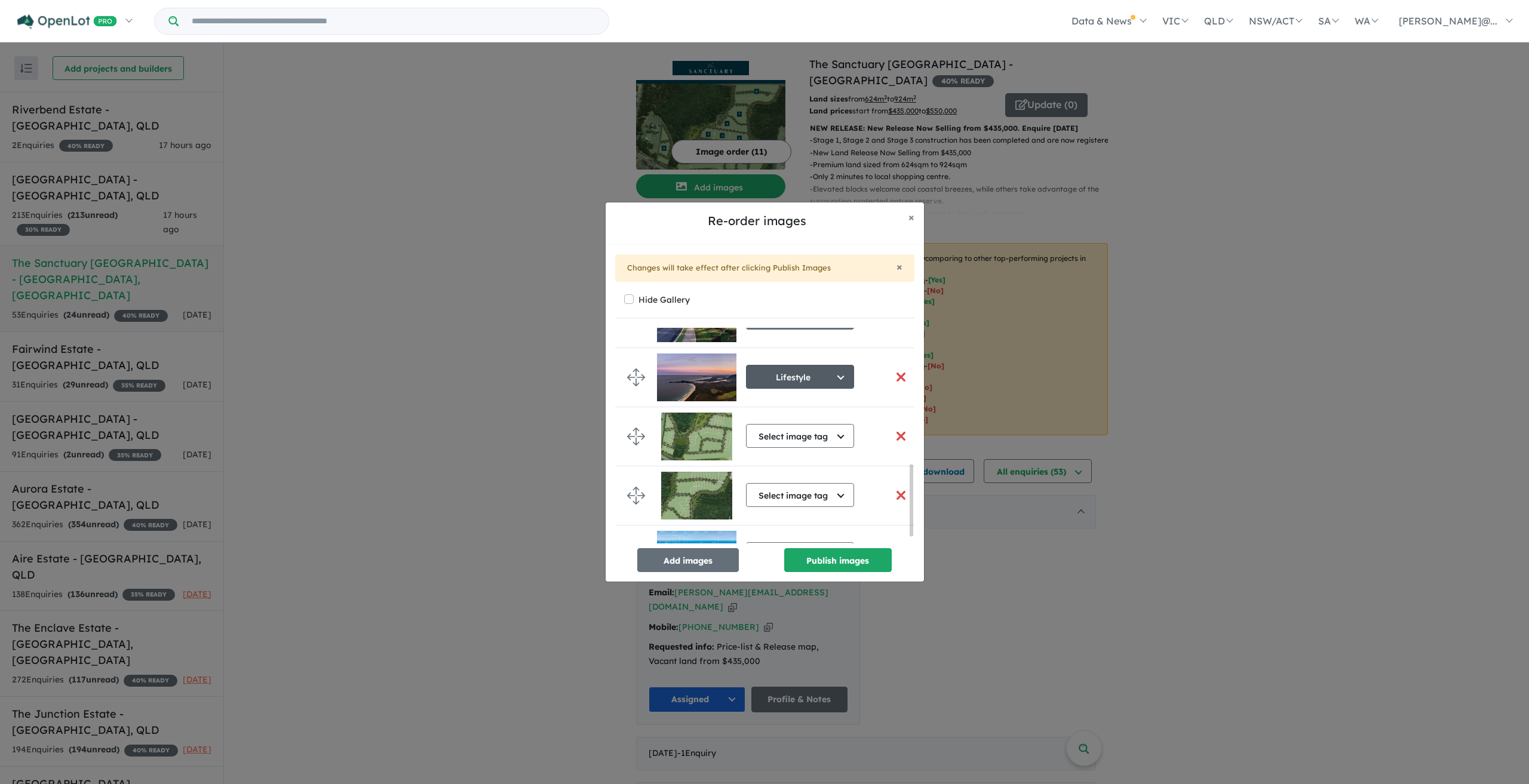
scroll to position [430, 0]
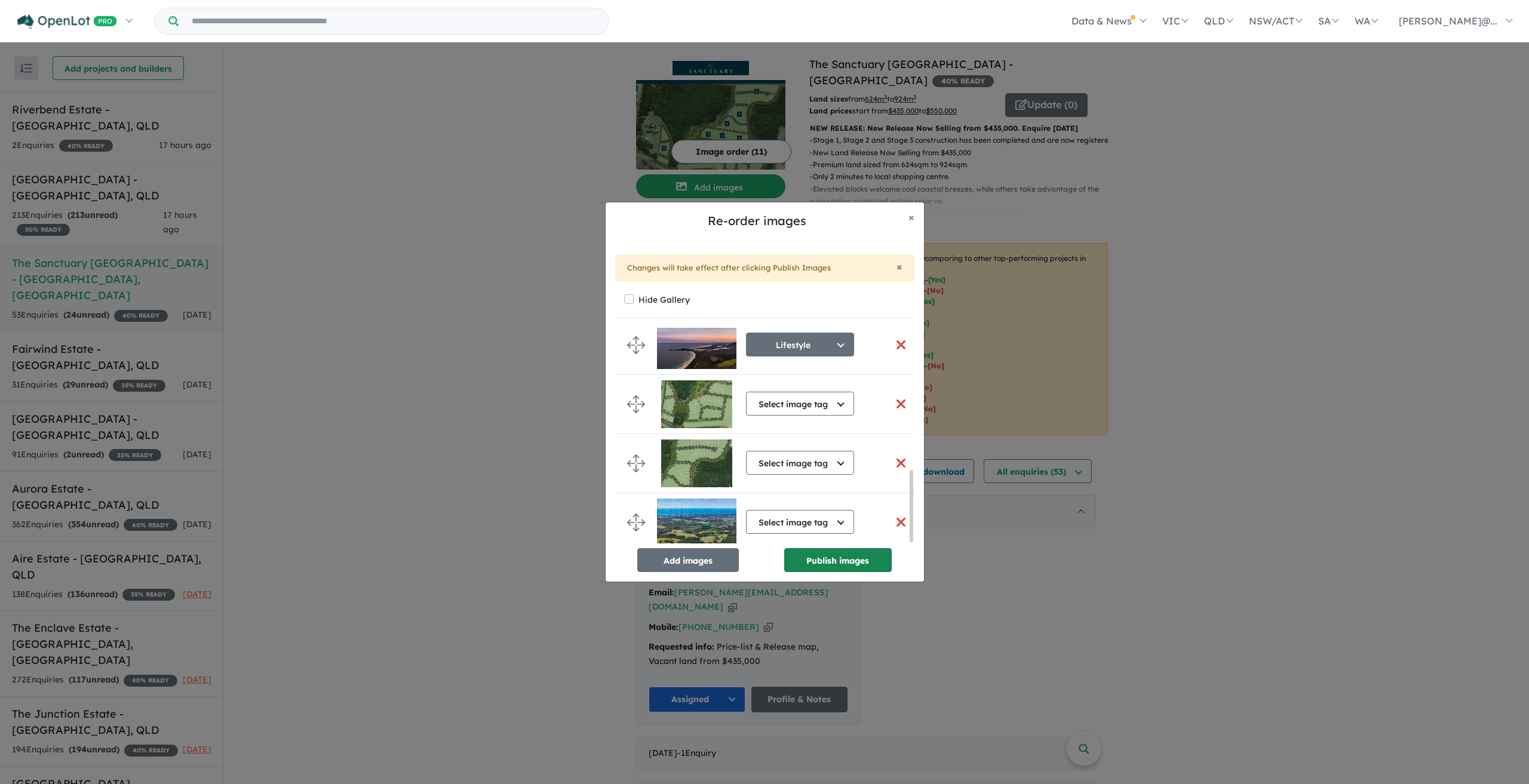
click at [861, 556] on button "Publish images" at bounding box center [838, 560] width 108 height 24
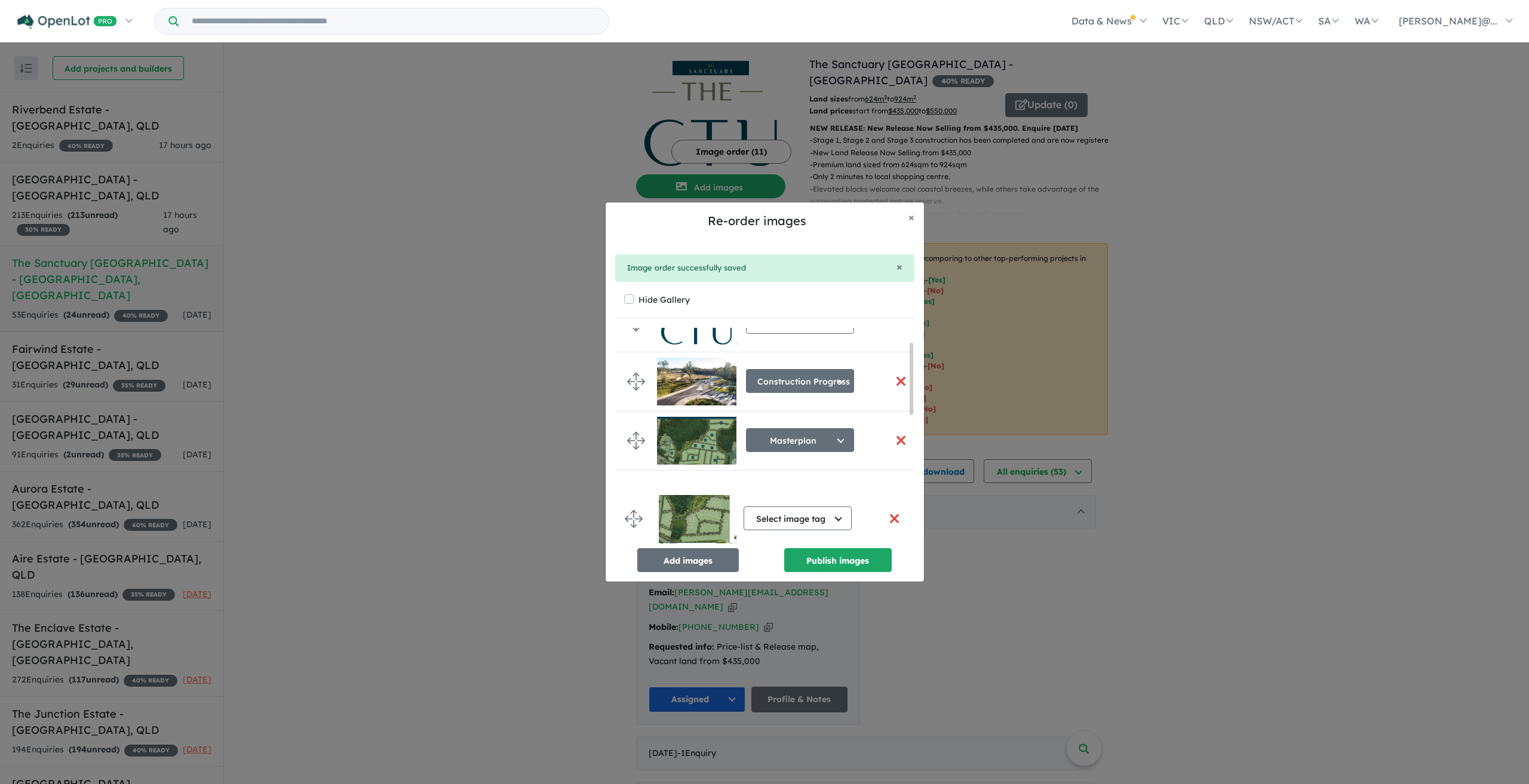
scroll to position [42, 0]
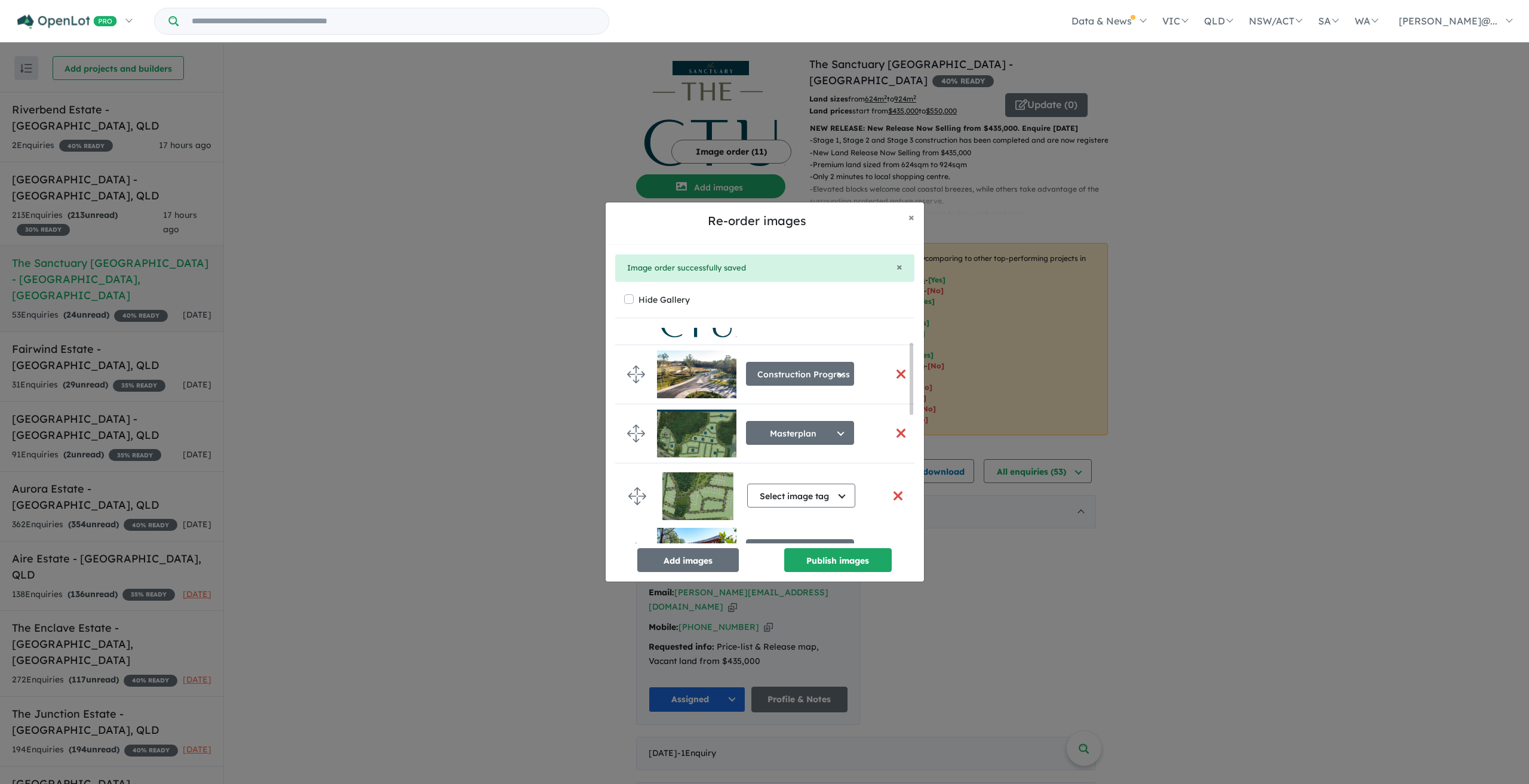
drag, startPoint x: 629, startPoint y: 426, endPoint x: 631, endPoint y: 492, distance: 66.0
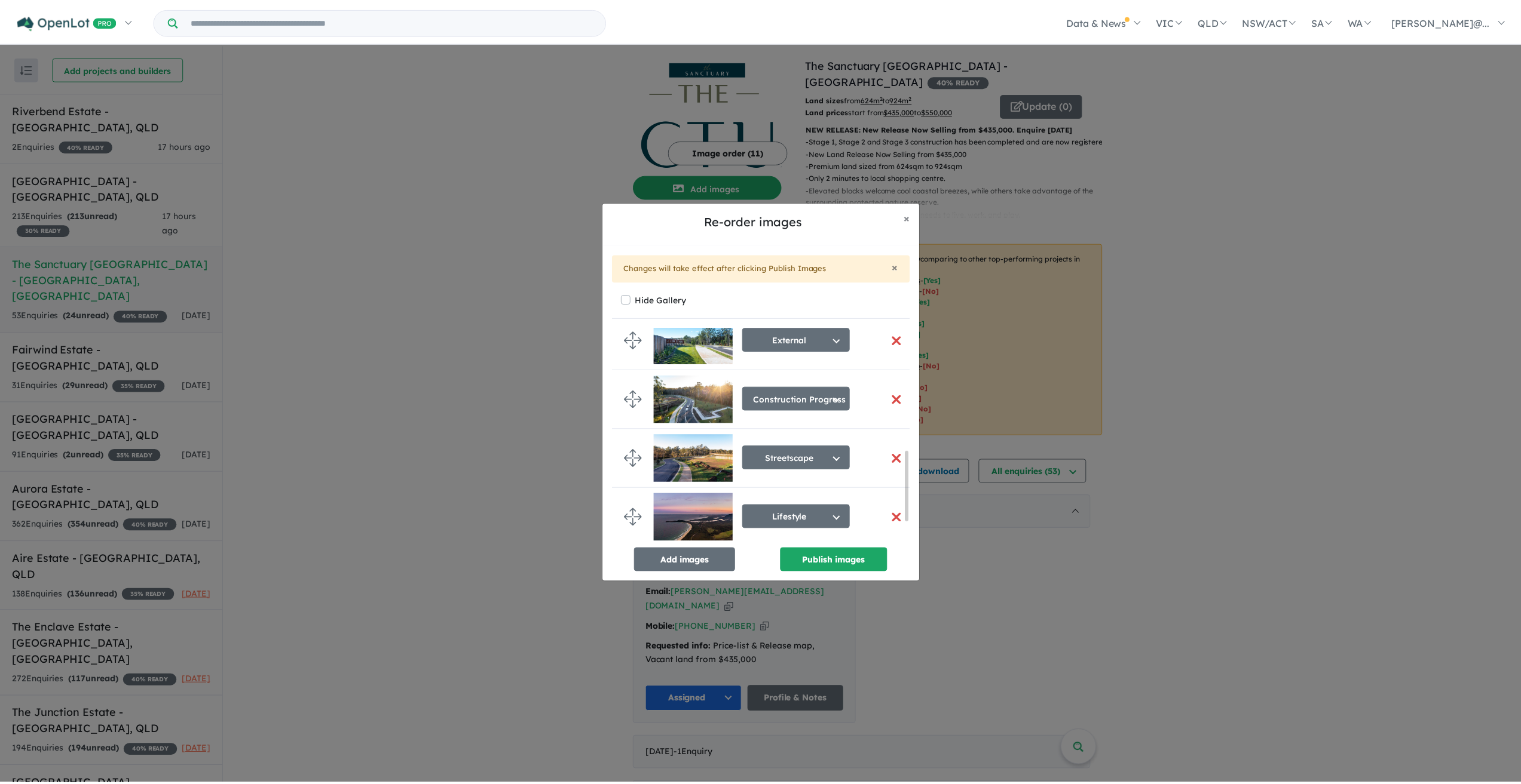
scroll to position [439, 0]
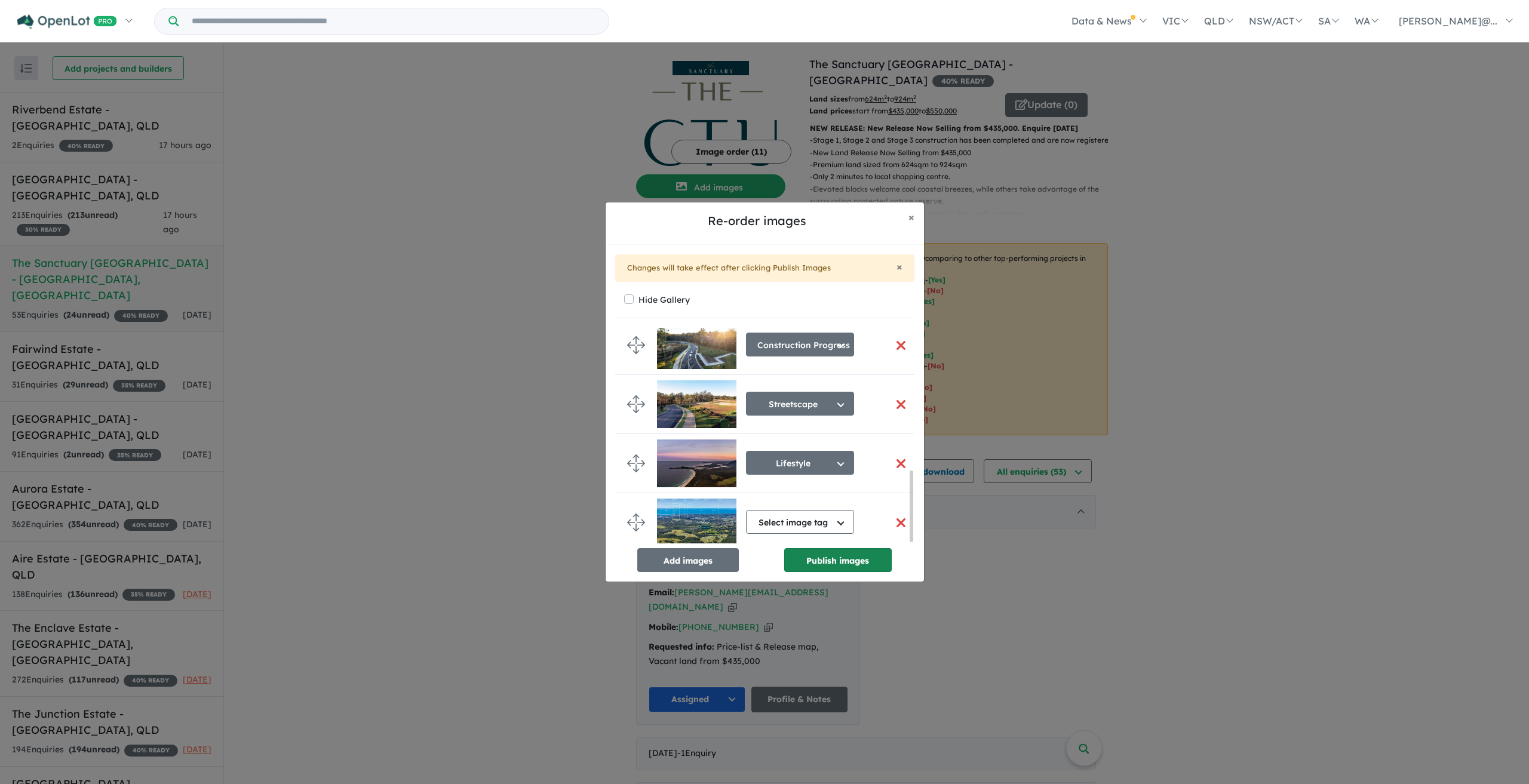
click at [811, 557] on button "Publish images" at bounding box center [838, 560] width 108 height 24
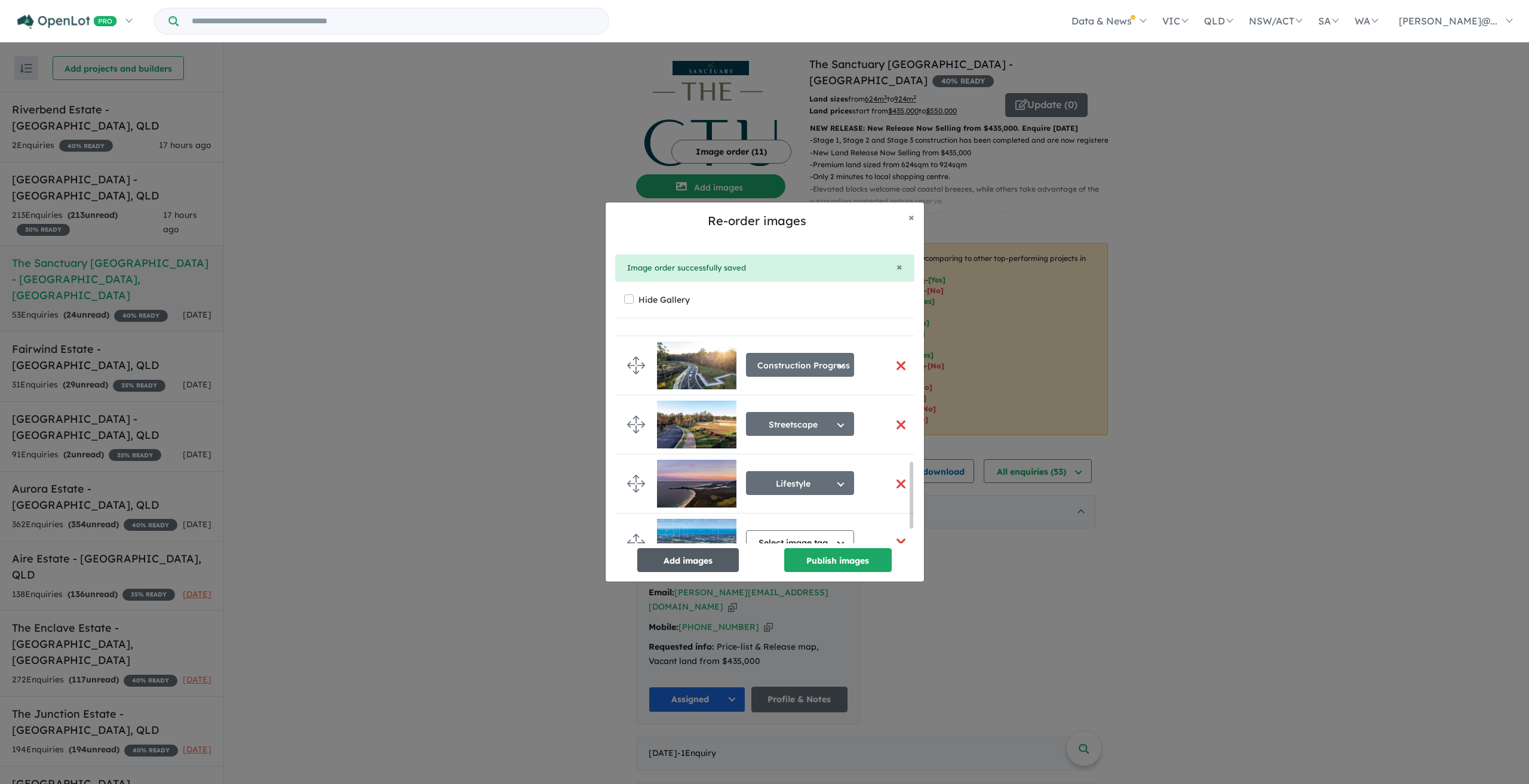
click at [685, 557] on button "Add images" at bounding box center [688, 560] width 102 height 24
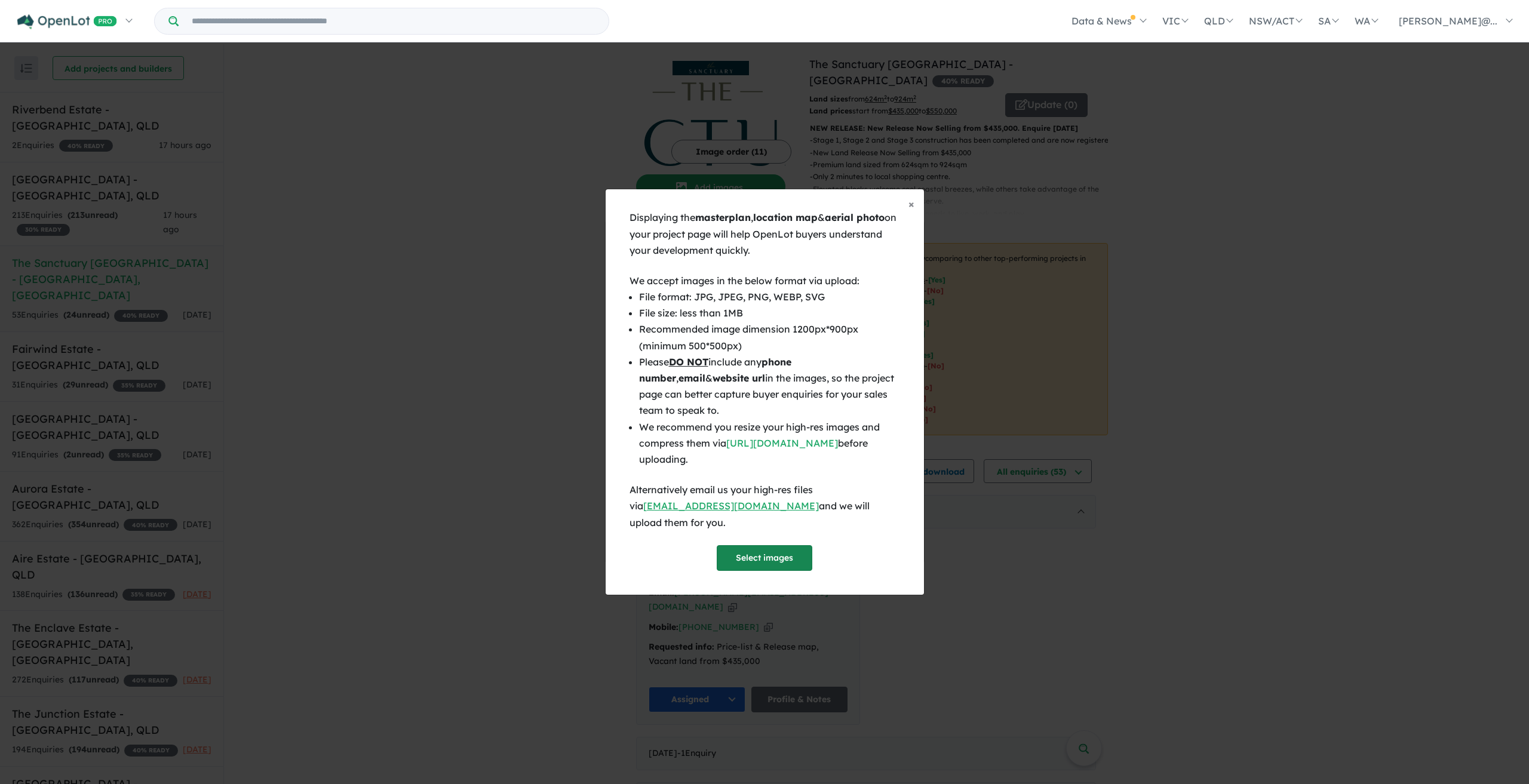
click at [767, 546] on button "Select images" at bounding box center [765, 558] width 96 height 26
click at [915, 212] on button "× Close" at bounding box center [912, 204] width 25 height 30
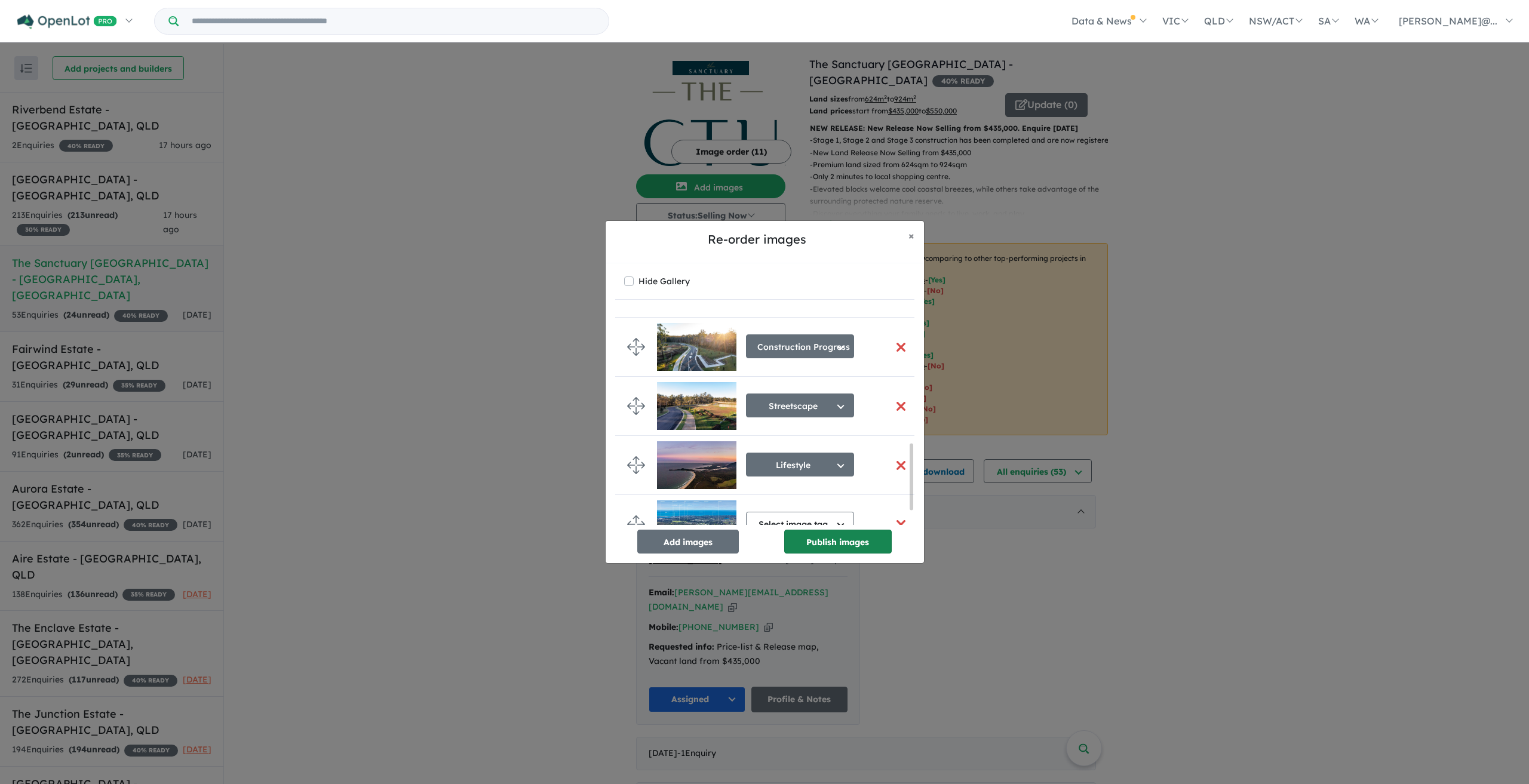
click at [853, 540] on button "Publish images" at bounding box center [838, 542] width 108 height 24
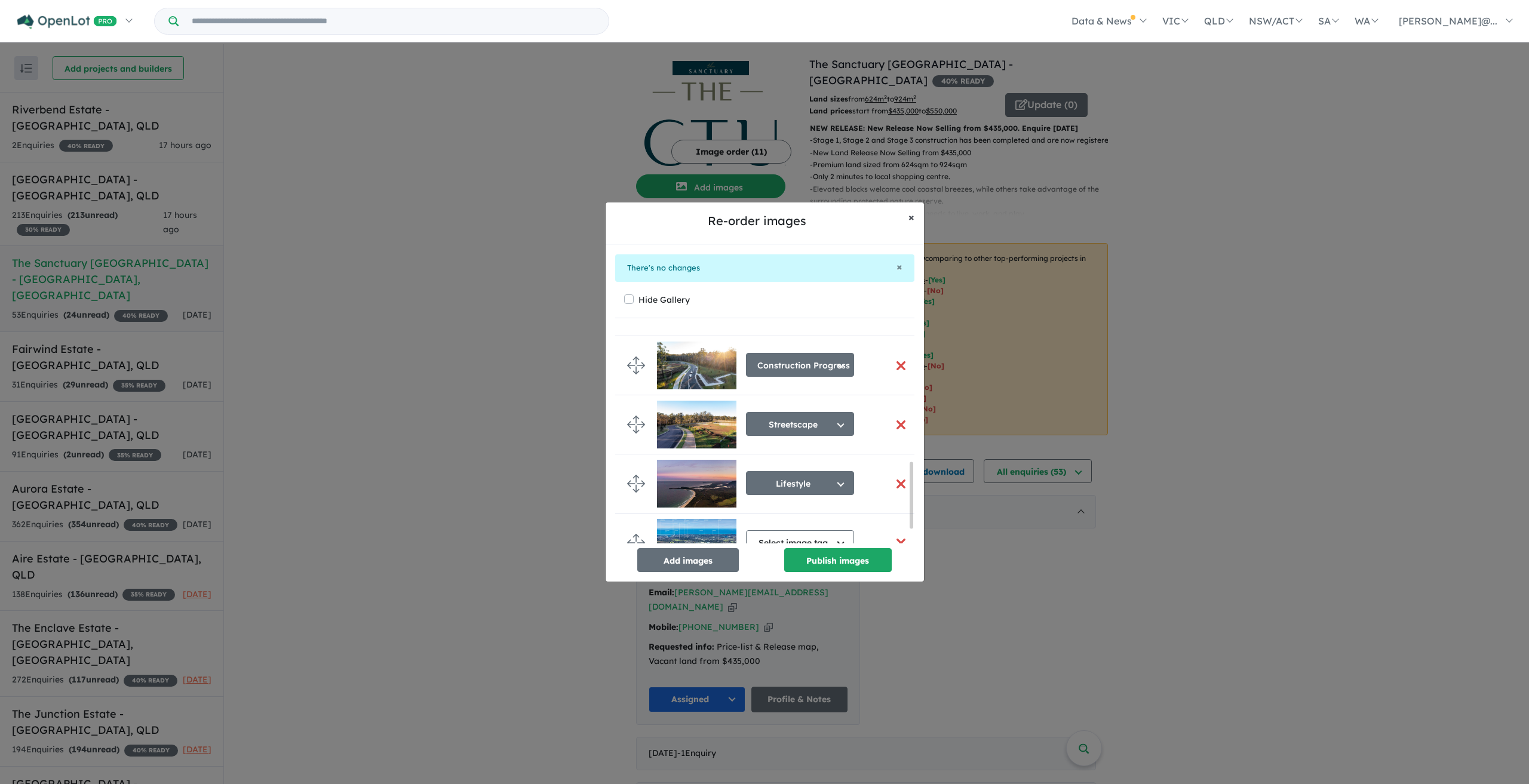
click at [907, 211] on button "× Close" at bounding box center [912, 217] width 25 height 30
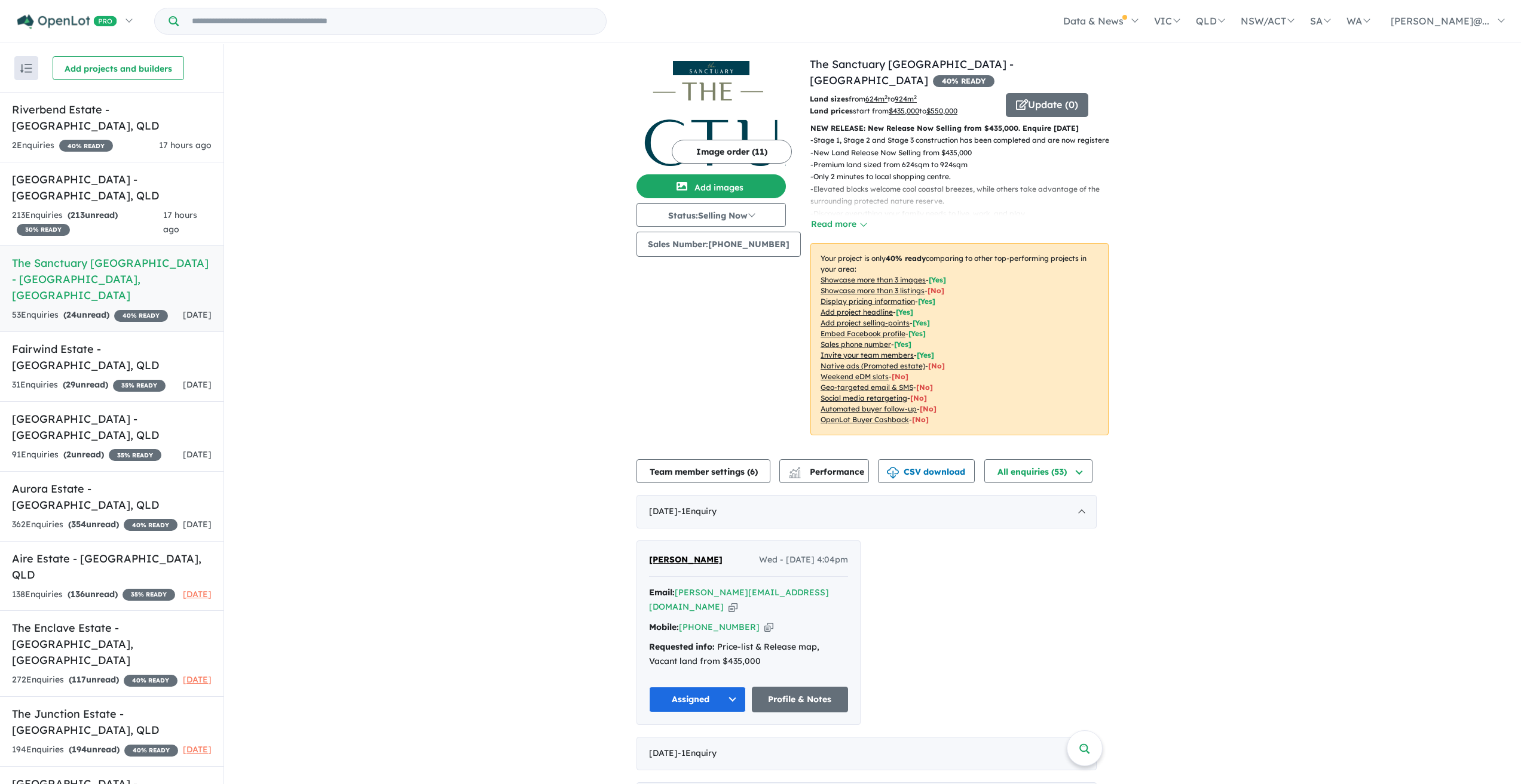
click at [745, 107] on img at bounding box center [711, 125] width 149 height 90
